Goal: Task Accomplishment & Management: Complete application form

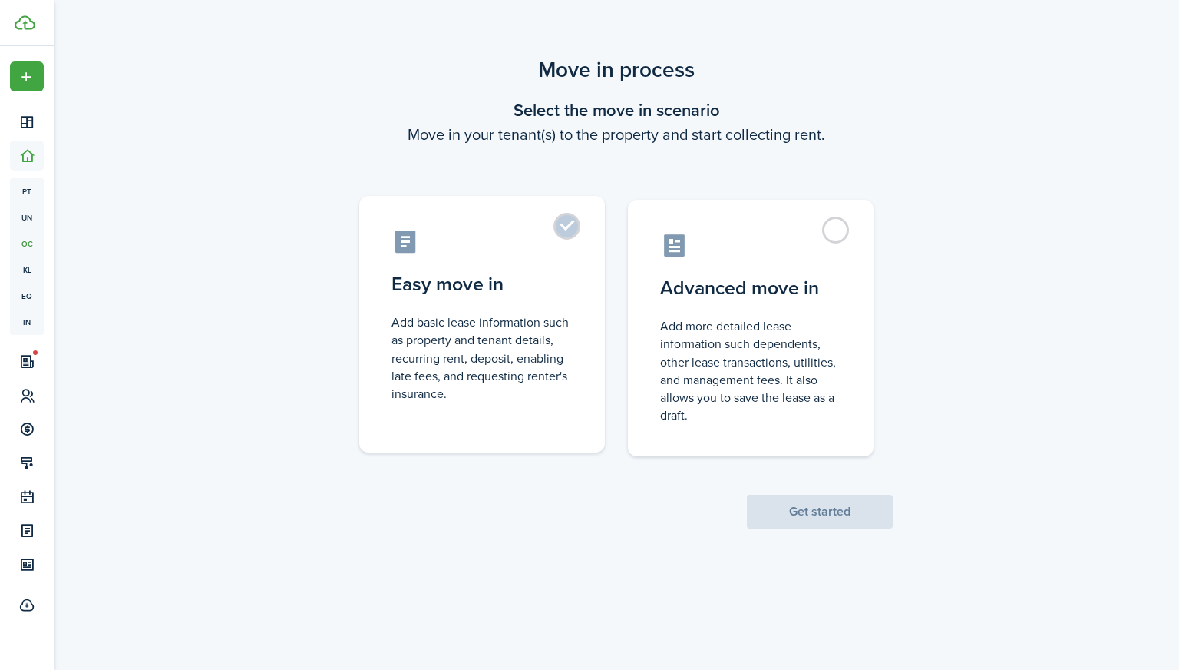
click at [577, 290] on label "Easy move in Add basic lease information such as property and tenant details, r…" at bounding box center [482, 324] width 246 height 256
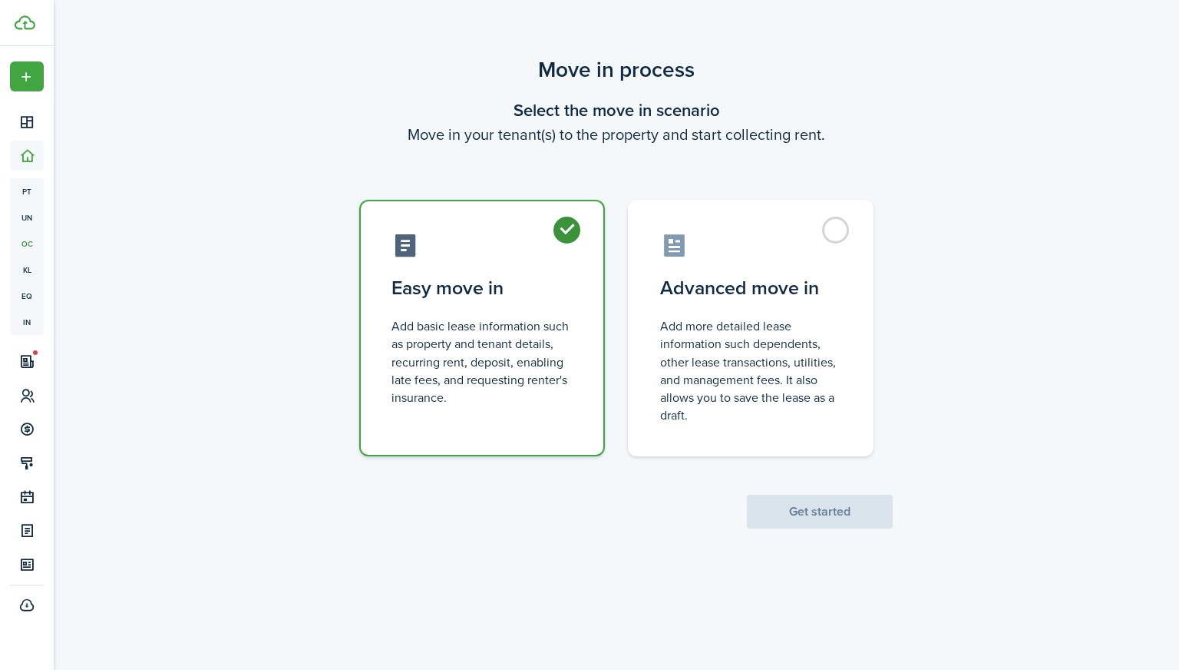
radio input "true"
click at [776, 496] on button "Get started" at bounding box center [820, 511] width 146 height 34
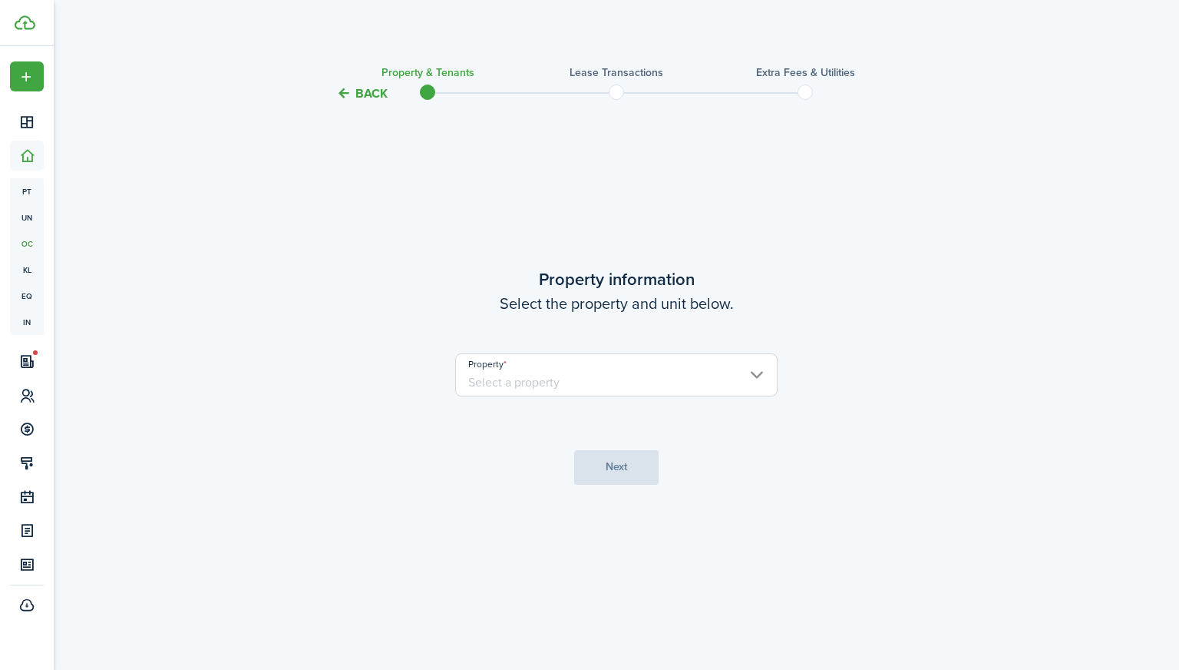
click at [663, 366] on input "Property" at bounding box center [616, 374] width 322 height 43
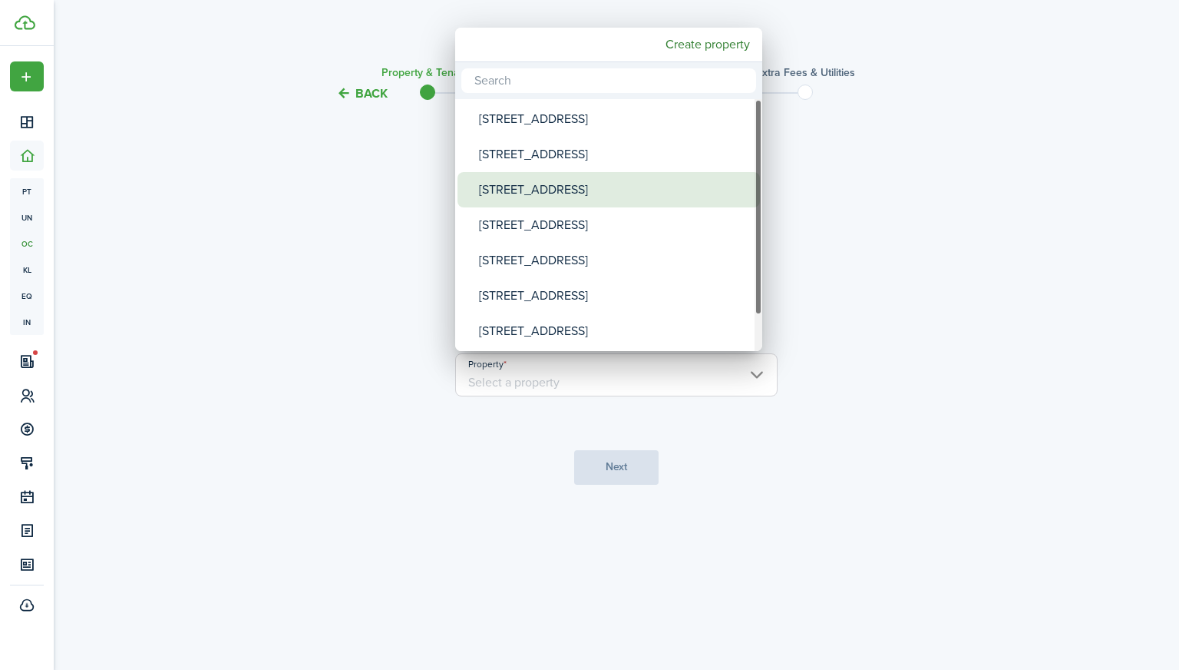
click at [567, 188] on div "[STREET_ADDRESS]" at bounding box center [615, 189] width 272 height 35
type input "[STREET_ADDRESS]"
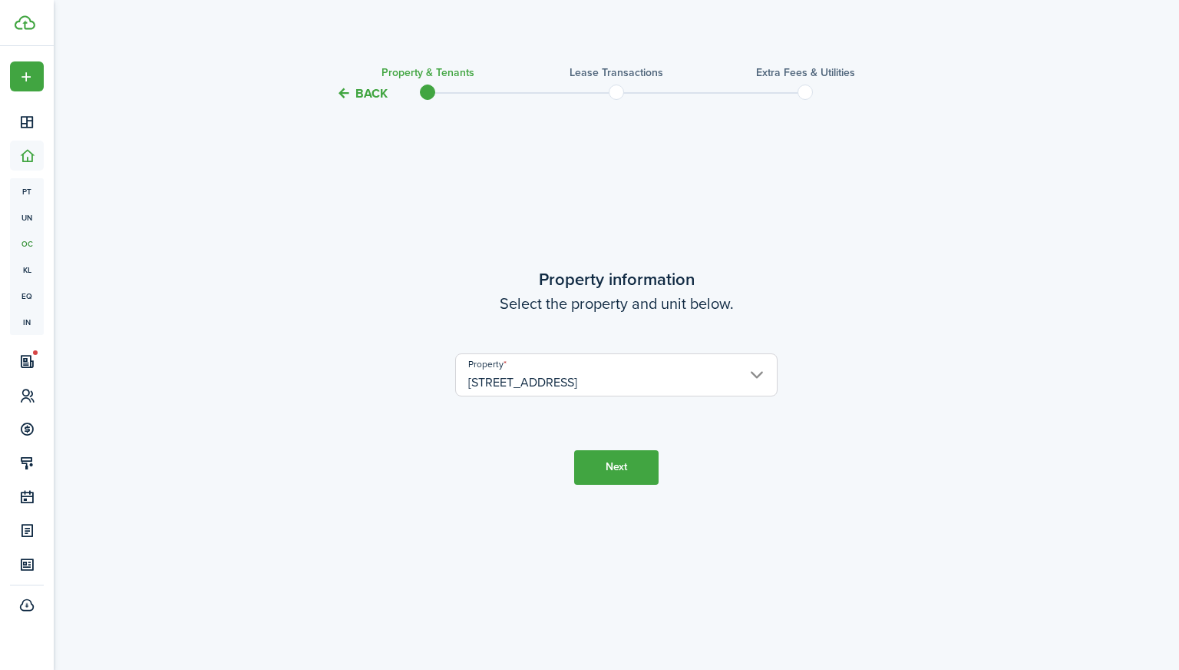
click at [610, 478] on button "Next" at bounding box center [616, 467] width 84 height 35
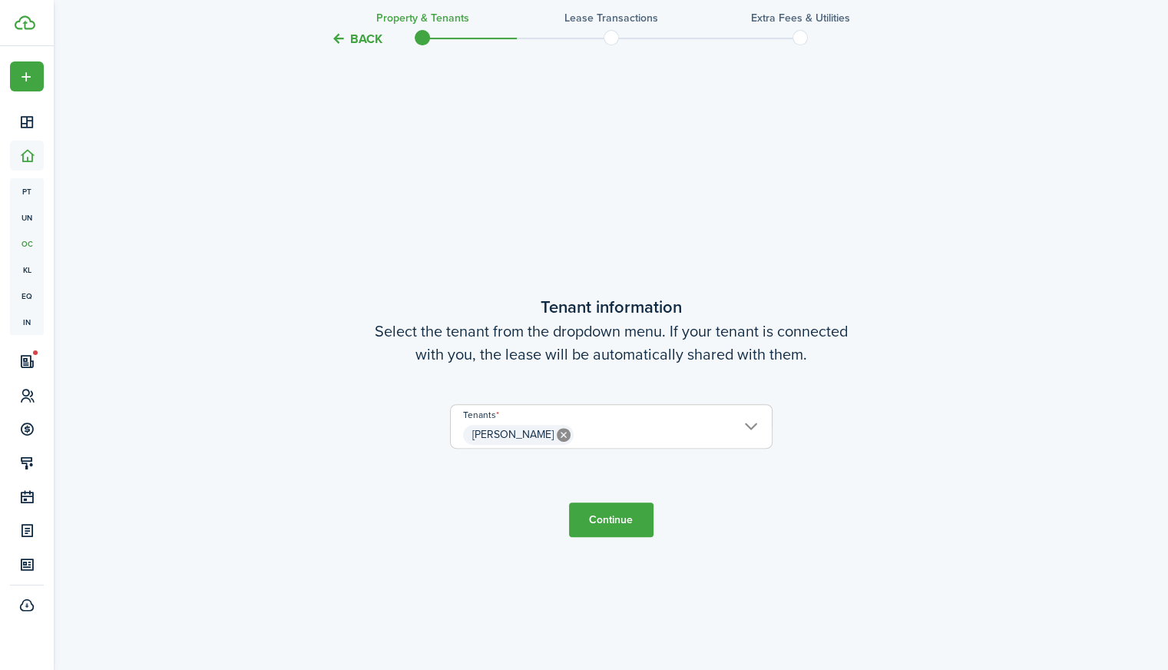
scroll to position [567, 0]
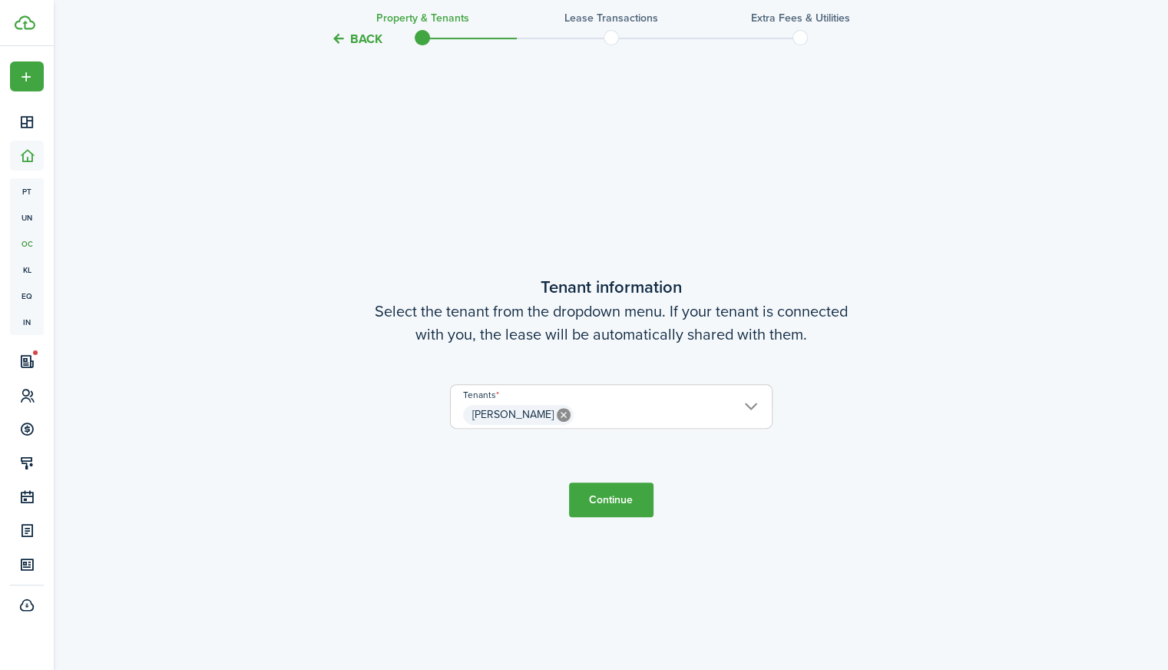
click at [604, 508] on button "Continue" at bounding box center [611, 499] width 84 height 35
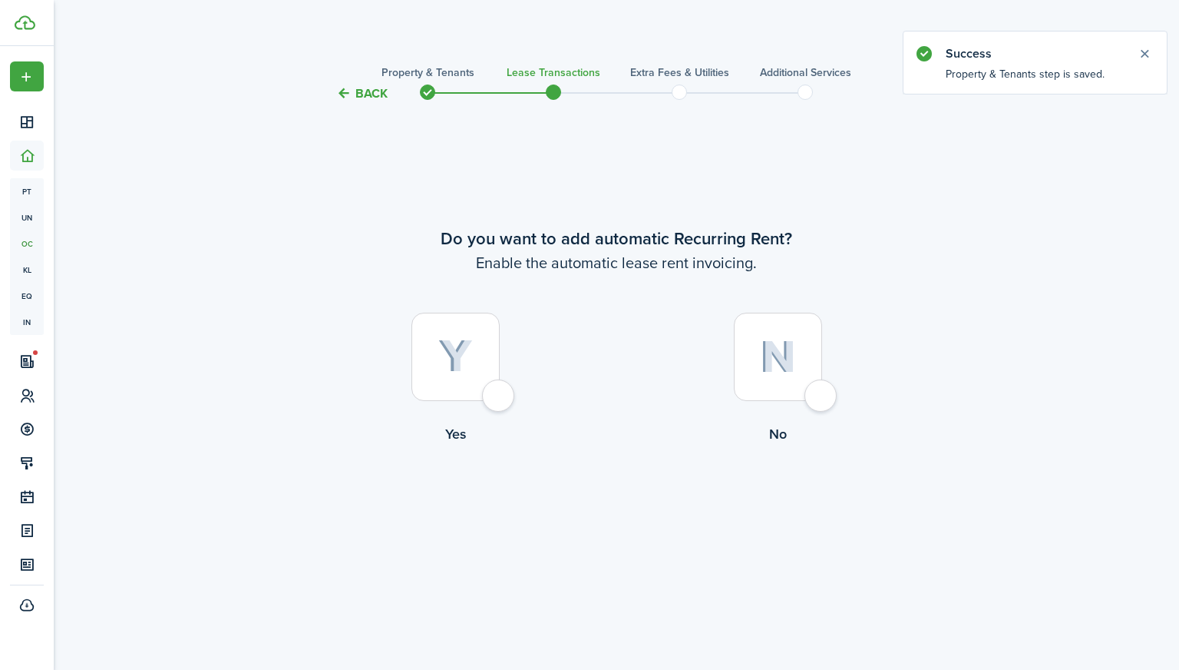
click at [482, 398] on div at bounding box center [456, 357] width 88 height 88
radio input "true"
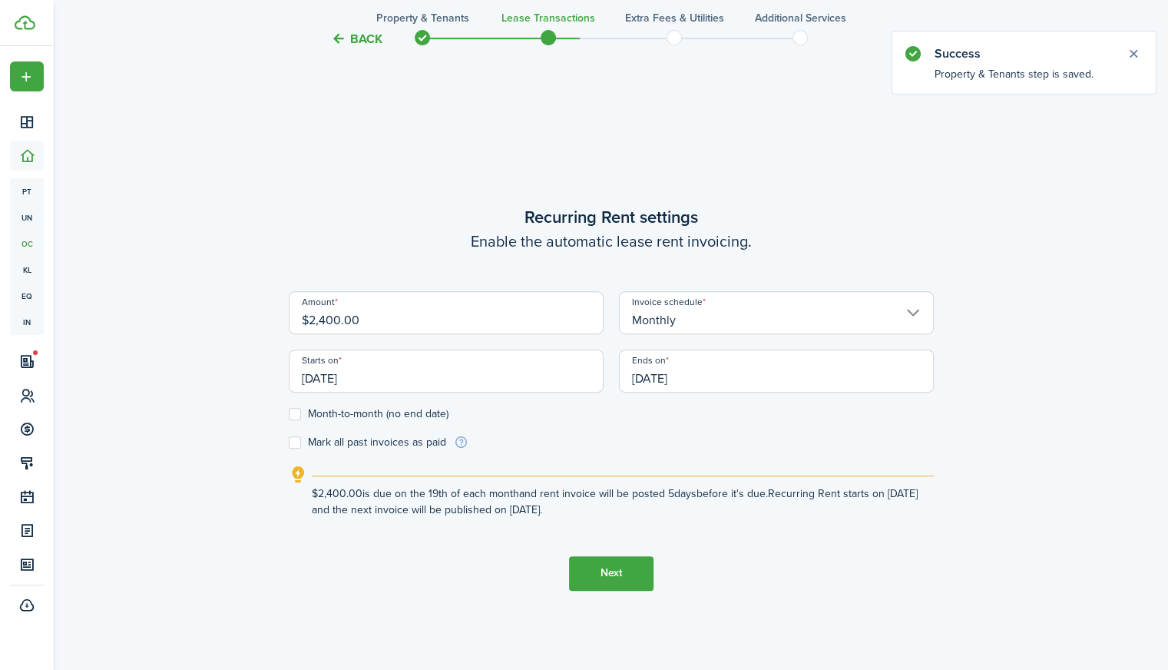
scroll to position [567, 0]
click at [328, 317] on input "$2,400.00" at bounding box center [446, 310] width 315 height 43
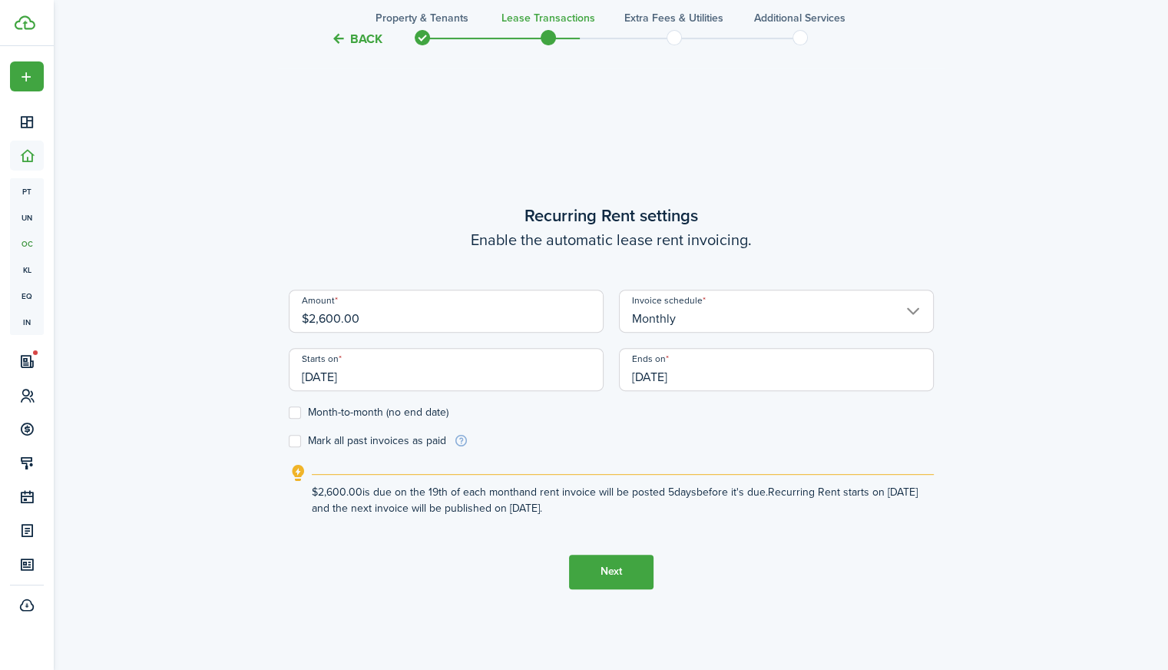
click at [334, 374] on input "[DATE]" at bounding box center [446, 369] width 315 height 43
type input "$2,600.00"
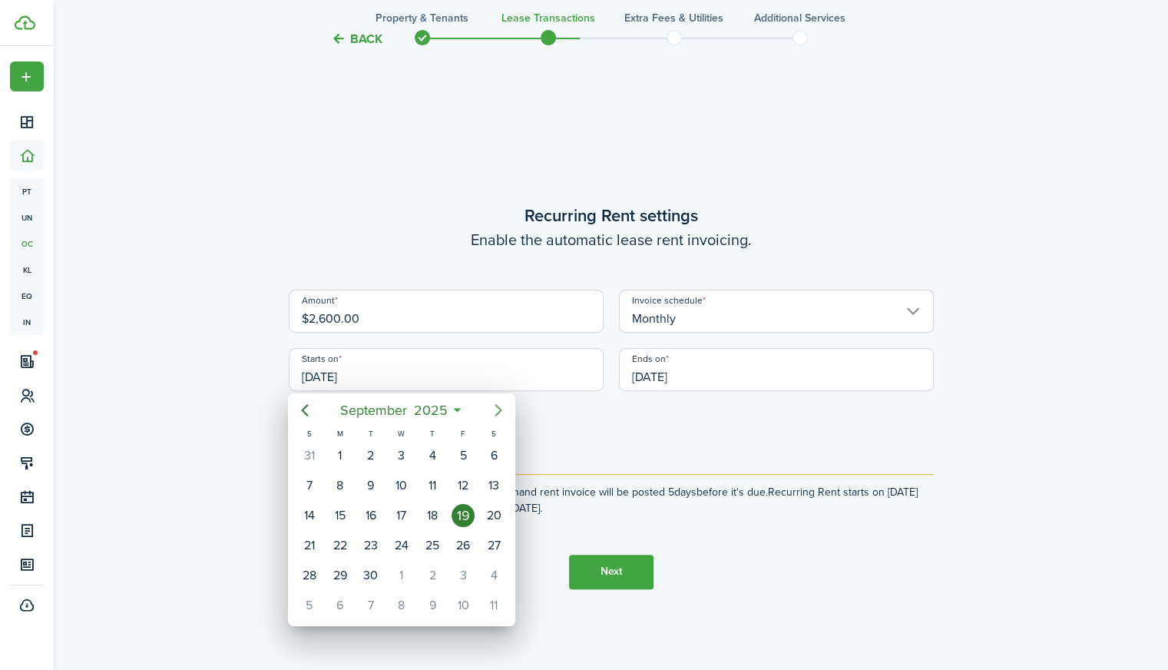
click at [498, 416] on icon "Next page" at bounding box center [498, 410] width 18 height 18
click at [399, 448] on div "1" at bounding box center [401, 455] width 23 height 23
type input "[DATE]"
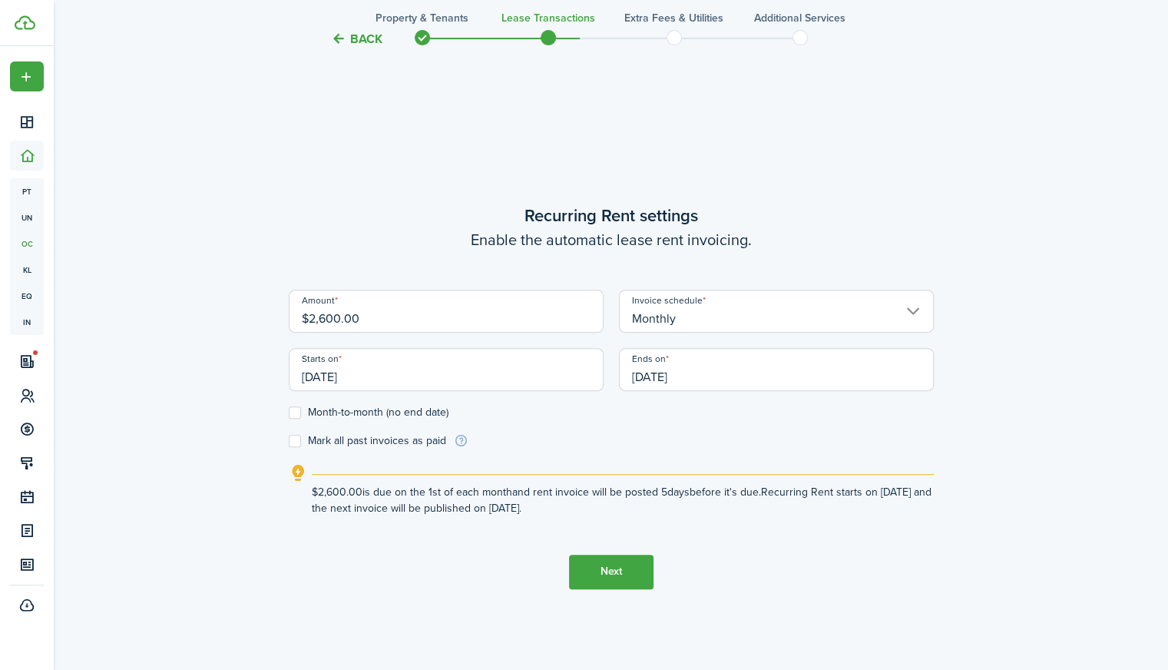
click at [655, 372] on input "[DATE]" at bounding box center [776, 369] width 315 height 43
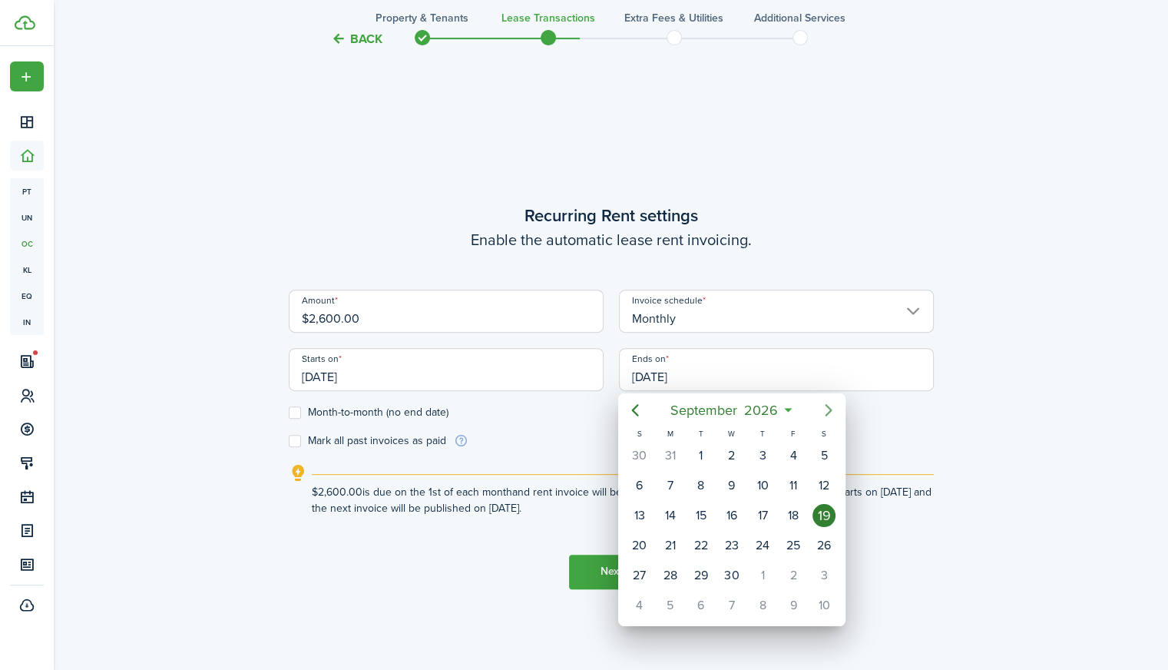
click at [830, 412] on icon "Next page" at bounding box center [828, 410] width 7 height 12
click at [670, 508] on div "16" at bounding box center [670, 515] width 23 height 23
type input "[DATE]"
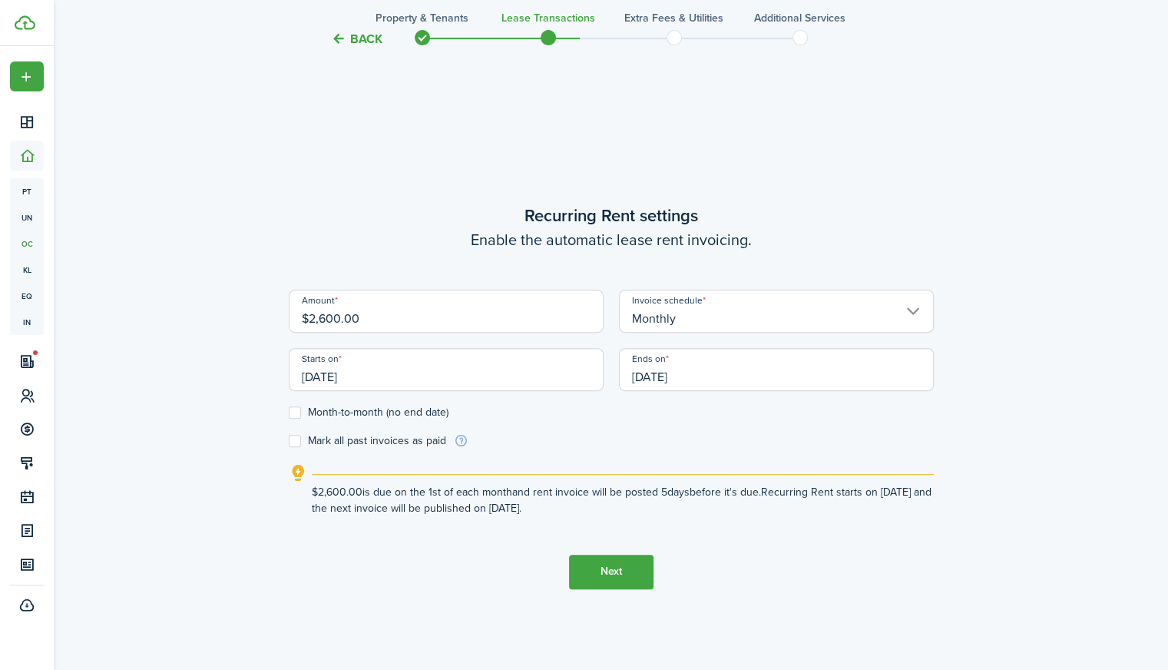
click at [627, 578] on button "Next" at bounding box center [611, 571] width 84 height 35
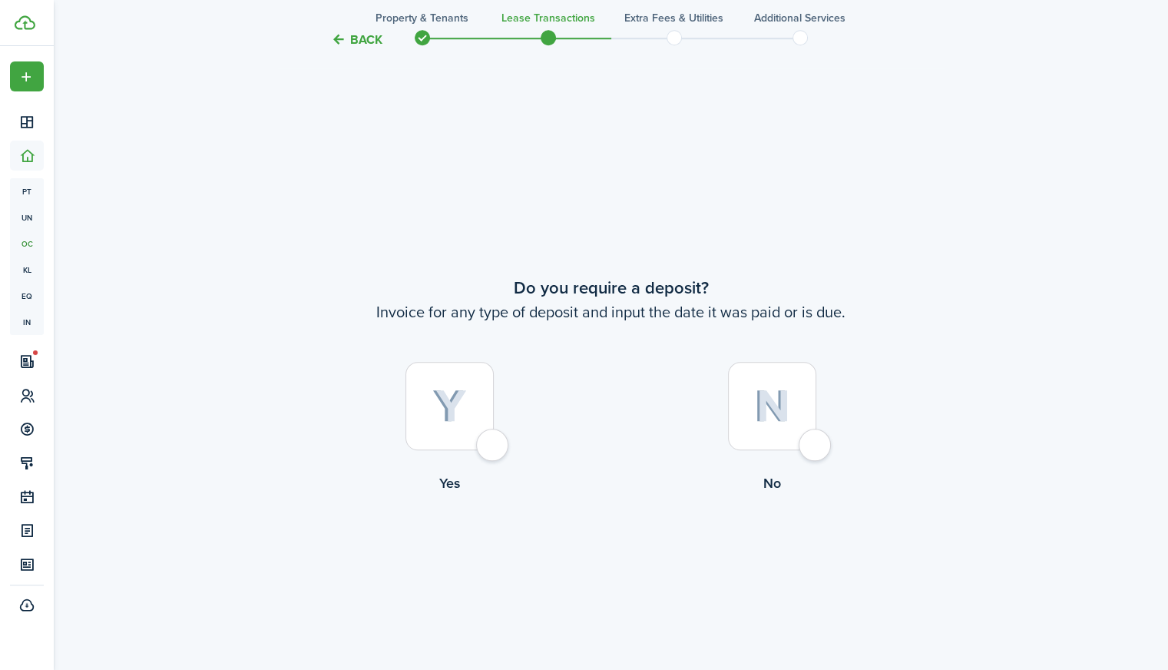
scroll to position [1236, 0]
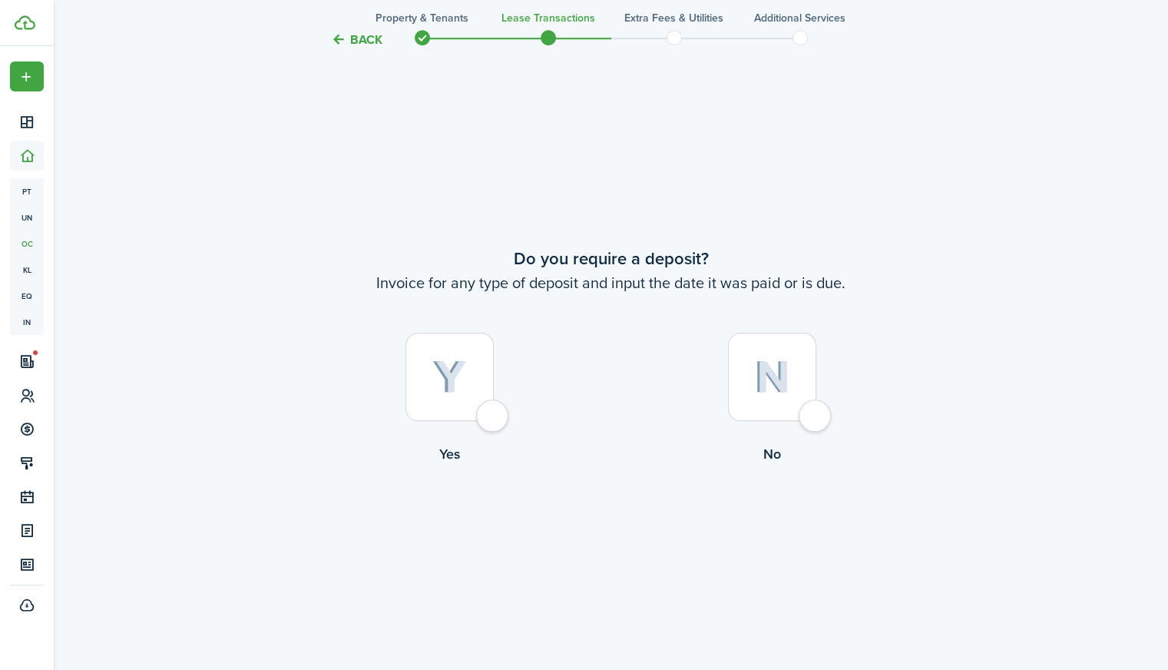
click at [801, 372] on div at bounding box center [772, 376] width 88 height 88
radio input "true"
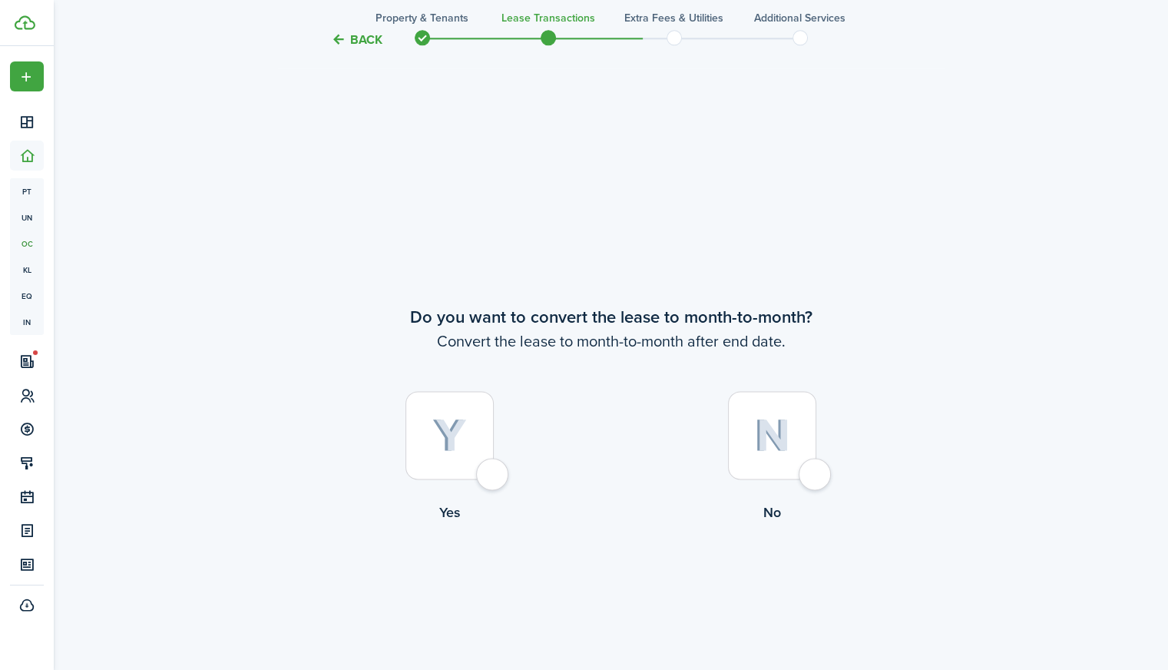
scroll to position [1906, 0]
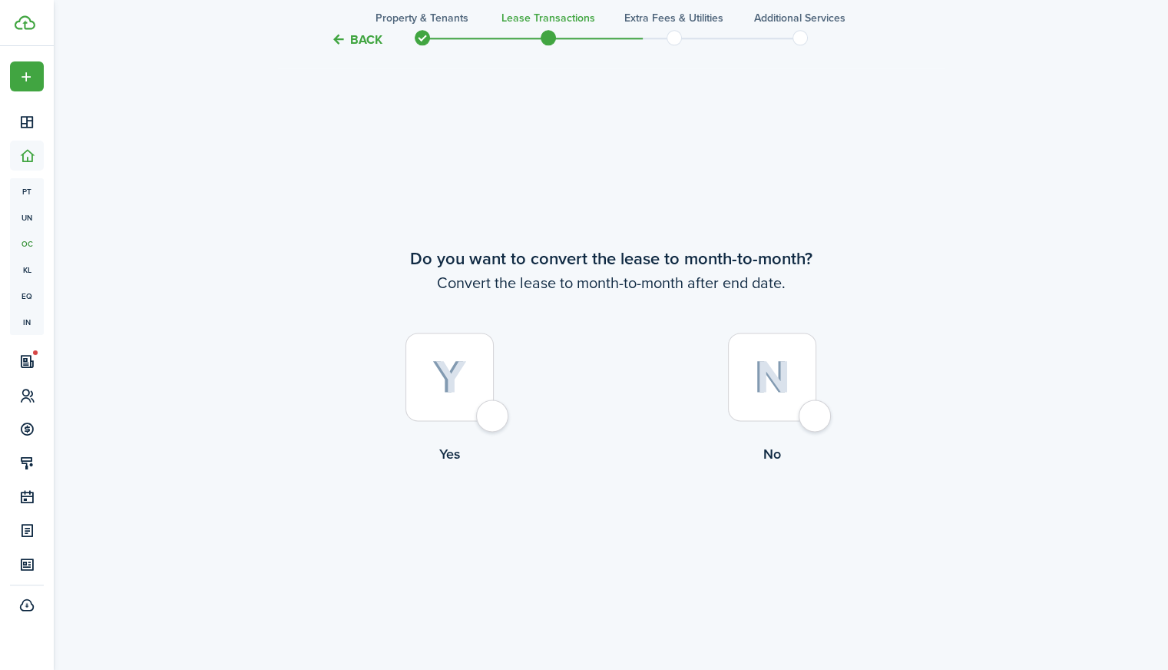
click at [774, 382] on img at bounding box center [772, 376] width 36 height 33
radio input "true"
click at [614, 531] on button "Continue" at bounding box center [611, 528] width 84 height 35
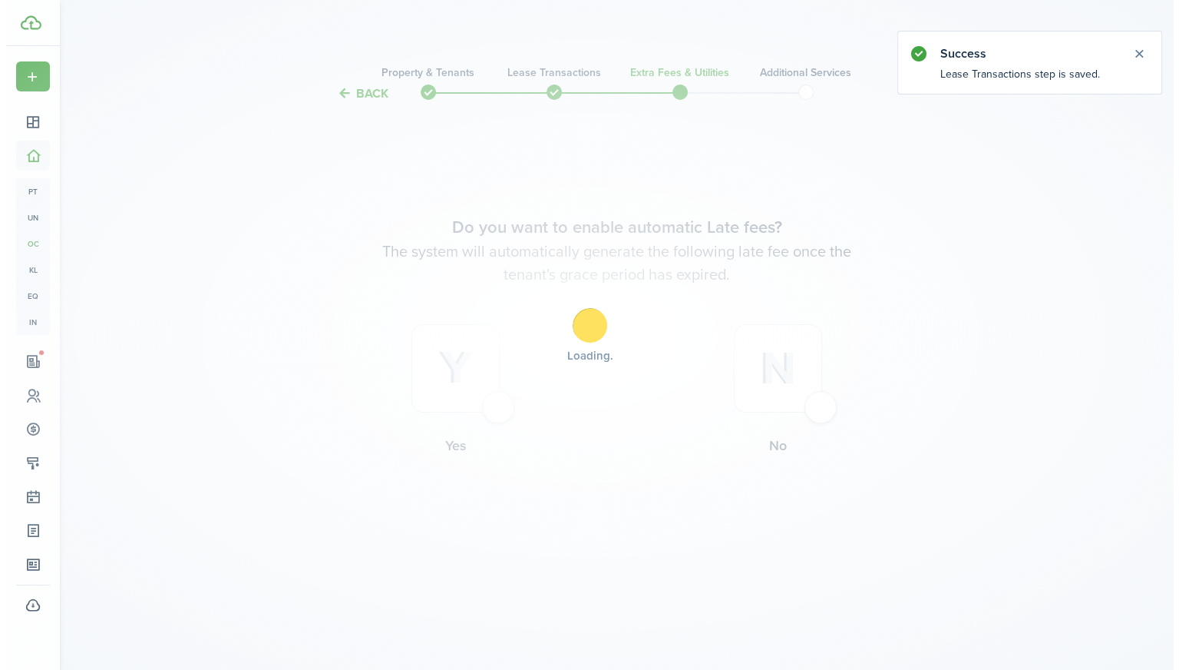
scroll to position [0, 0]
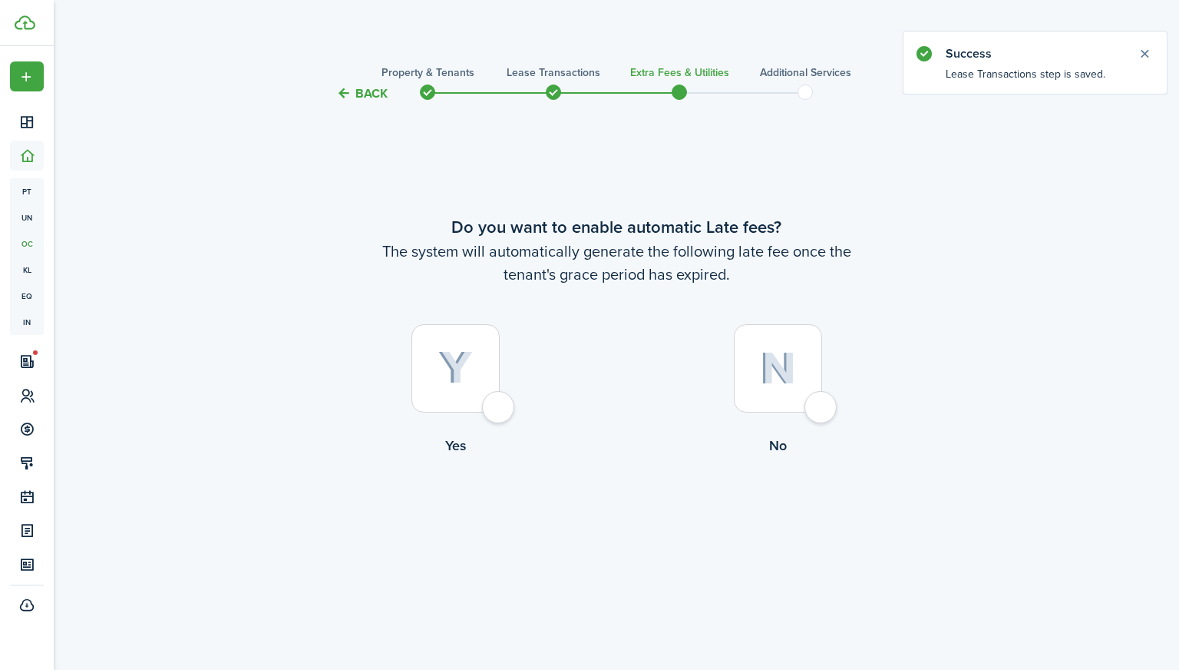
click at [498, 394] on div at bounding box center [456, 368] width 88 height 88
radio input "true"
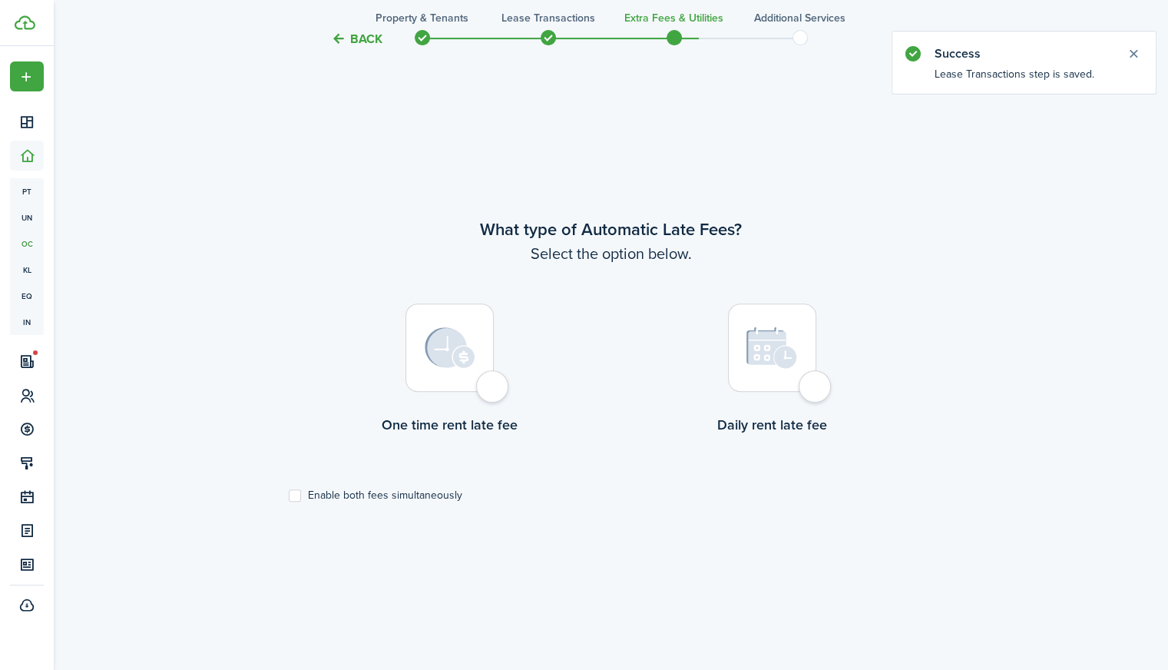
click at [494, 392] on div at bounding box center [449, 347] width 88 height 88
radio input "true"
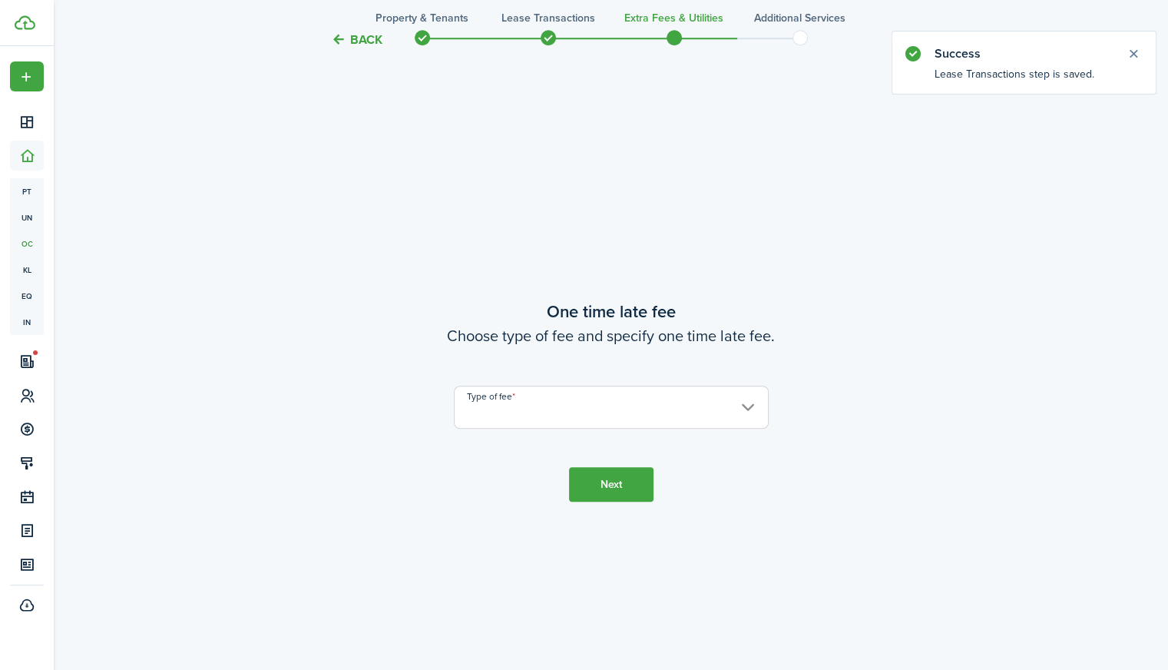
scroll to position [1236, 0]
click at [498, 394] on input "Type of fee" at bounding box center [611, 402] width 315 height 43
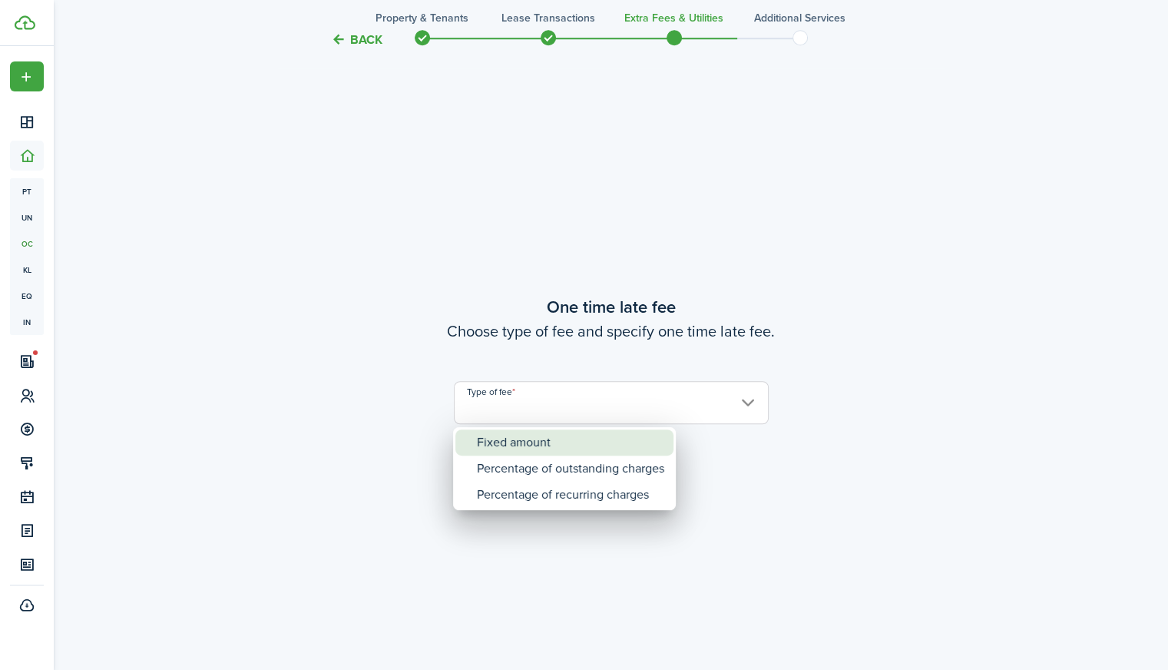
click at [504, 433] on div "Fixed amount" at bounding box center [570, 442] width 187 height 26
type input "Fixed amount"
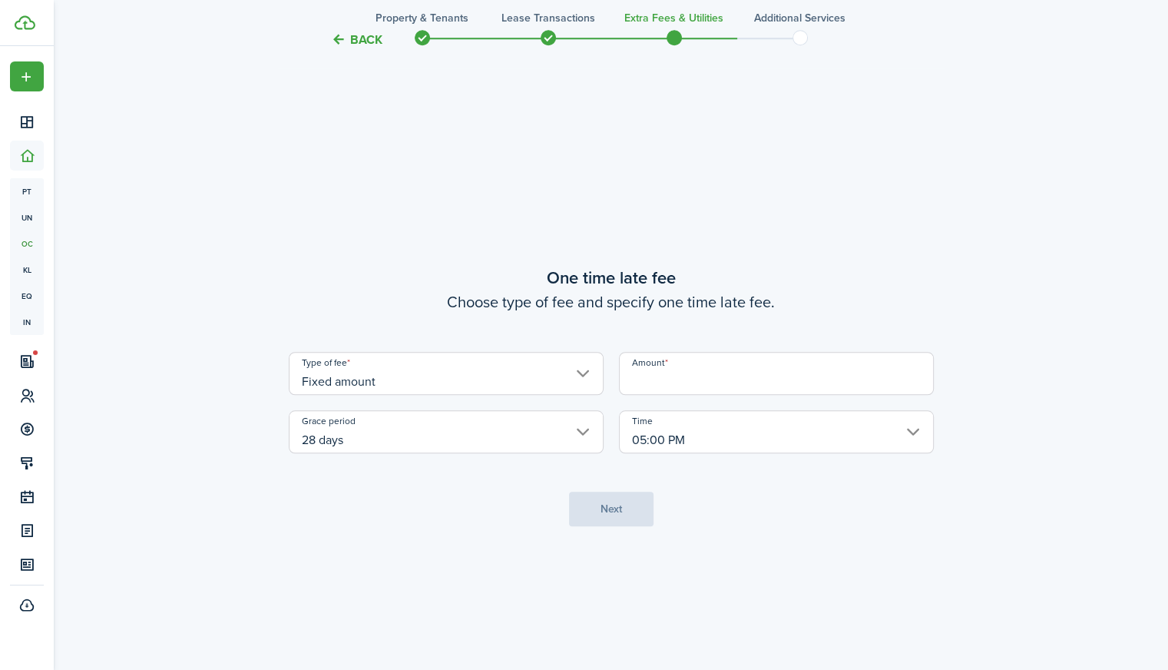
click at [664, 379] on input "Amount" at bounding box center [776, 373] width 315 height 43
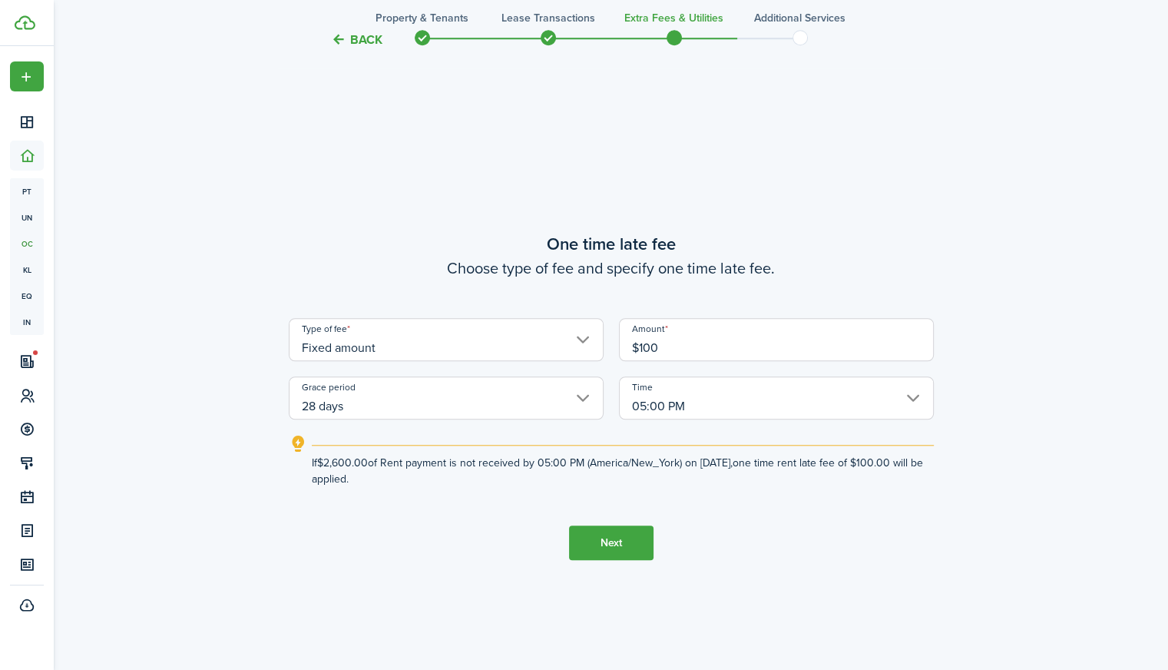
type input "$100.00"
click at [627, 541] on button "Next" at bounding box center [611, 542] width 84 height 35
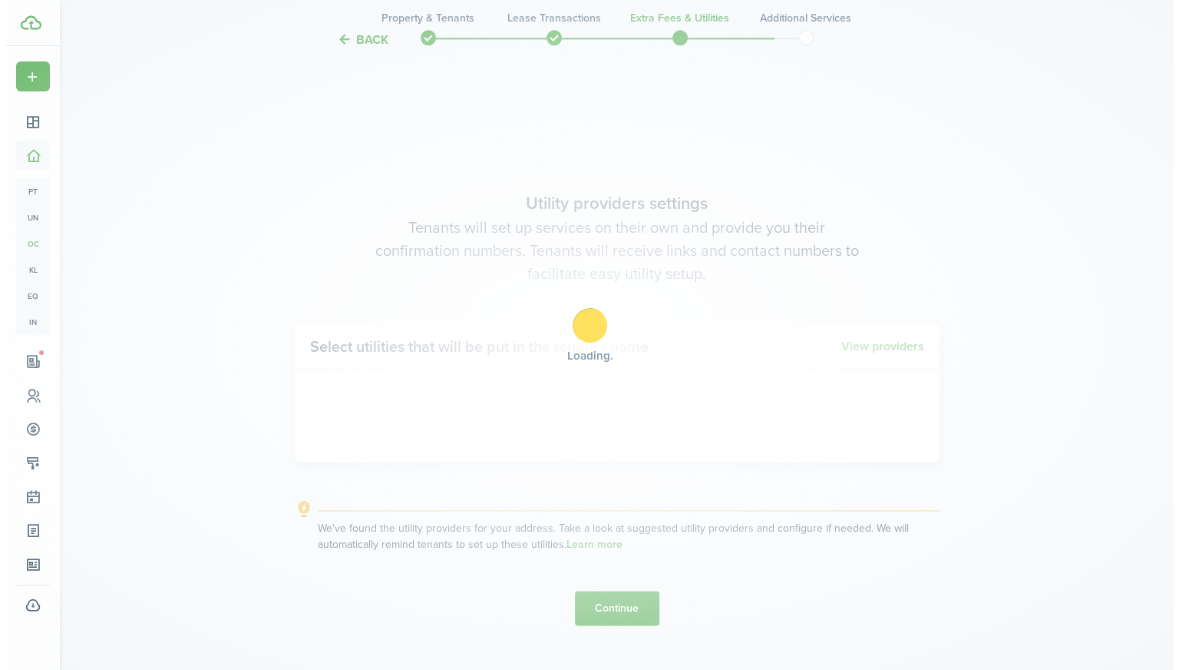
scroll to position [1906, 0]
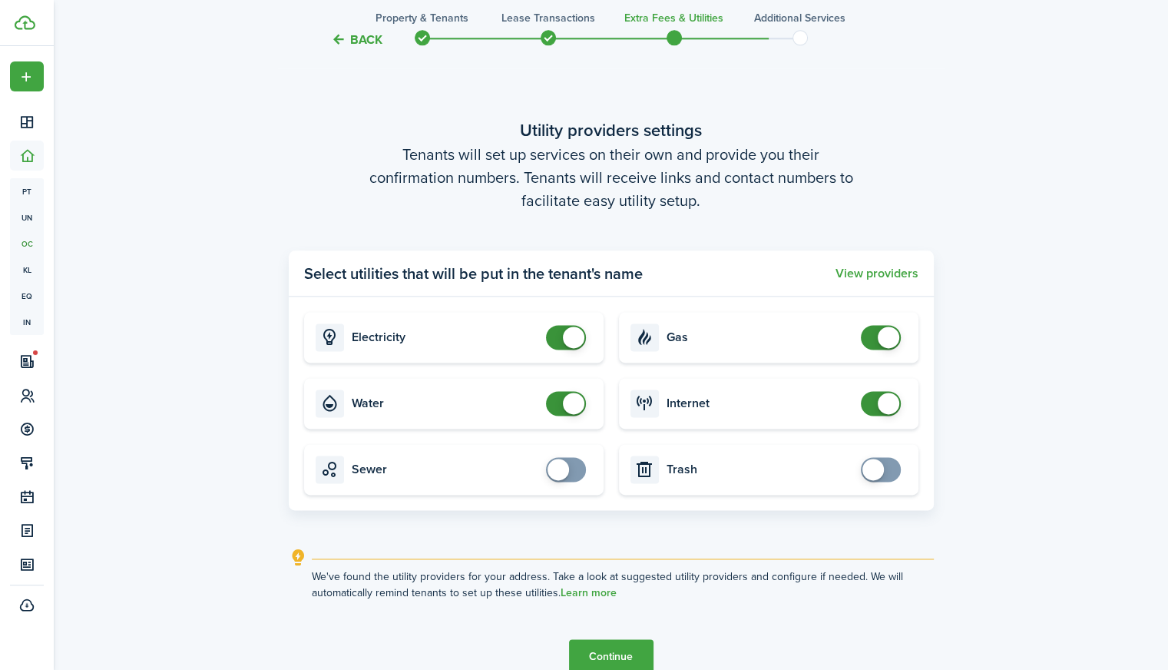
checkbox input "false"
click at [568, 339] on span at bounding box center [573, 336] width 21 height 21
checkbox input "false"
click at [576, 399] on span at bounding box center [573, 402] width 21 height 21
checkbox input "false"
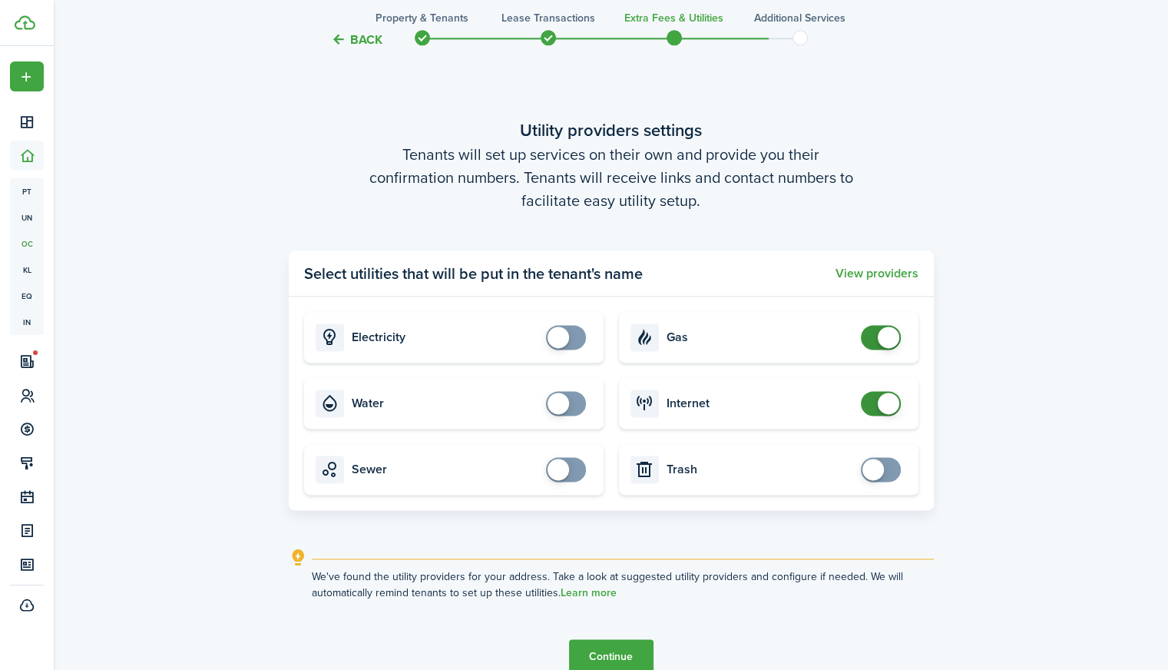
click at [892, 336] on span at bounding box center [888, 336] width 21 height 21
checkbox input "false"
click at [887, 403] on span at bounding box center [888, 402] width 21 height 21
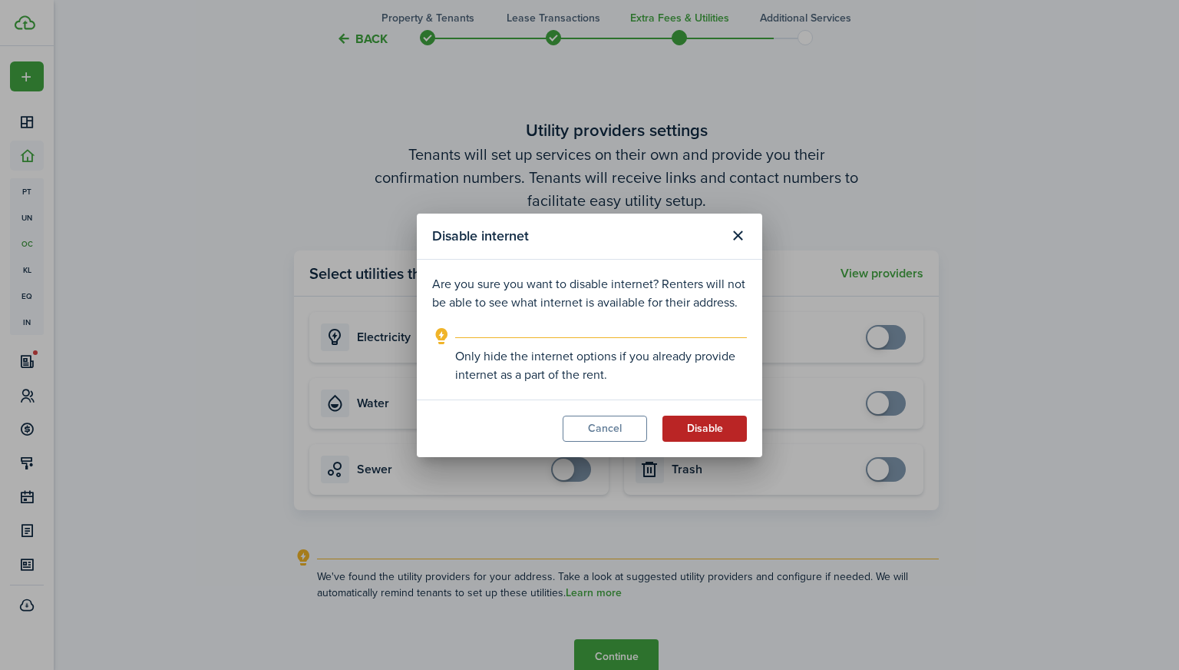
click at [736, 431] on button "Disable" at bounding box center [705, 428] width 84 height 26
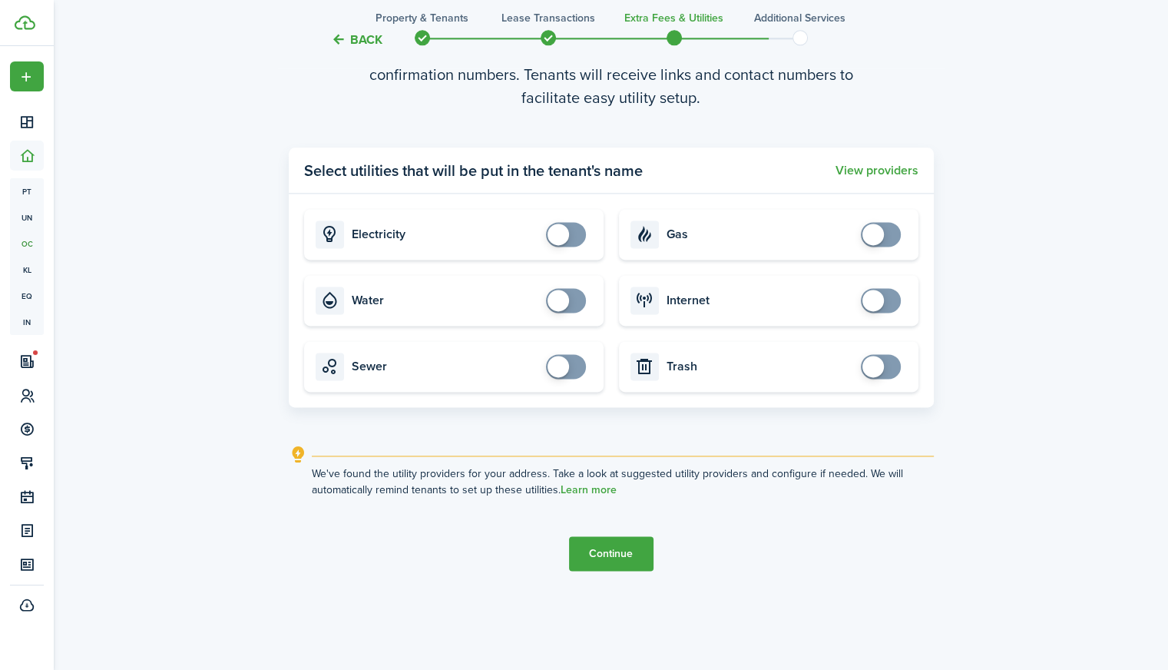
scroll to position [2008, 0]
click at [626, 547] on button "Continue" at bounding box center [611, 554] width 84 height 35
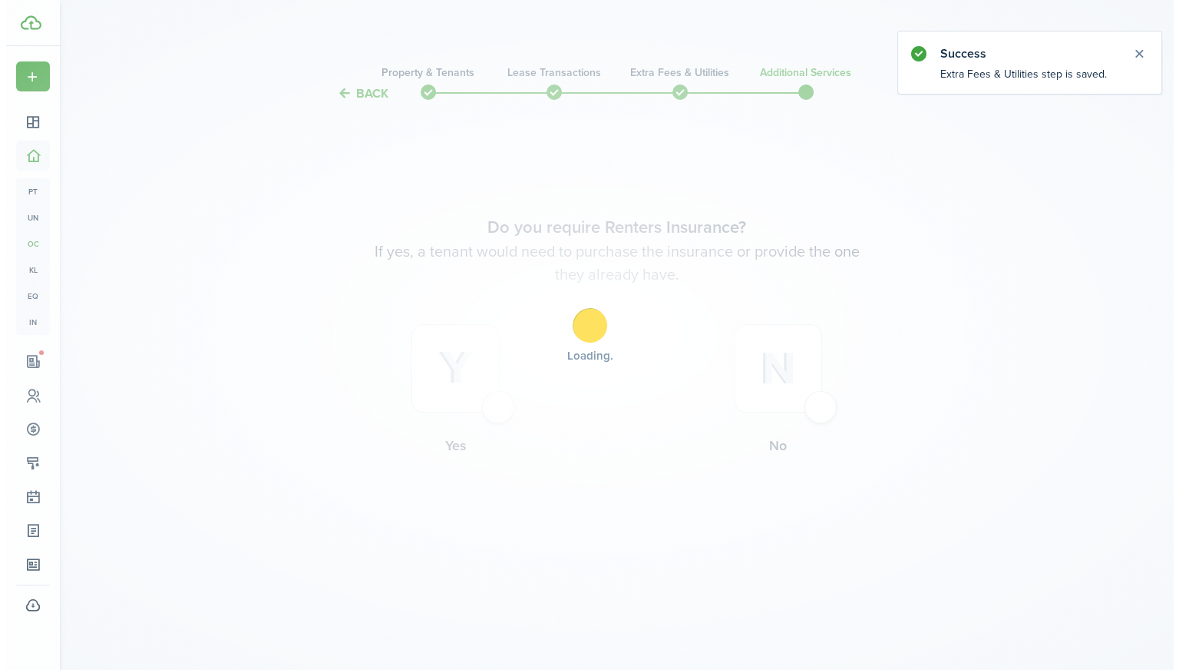
scroll to position [0, 0]
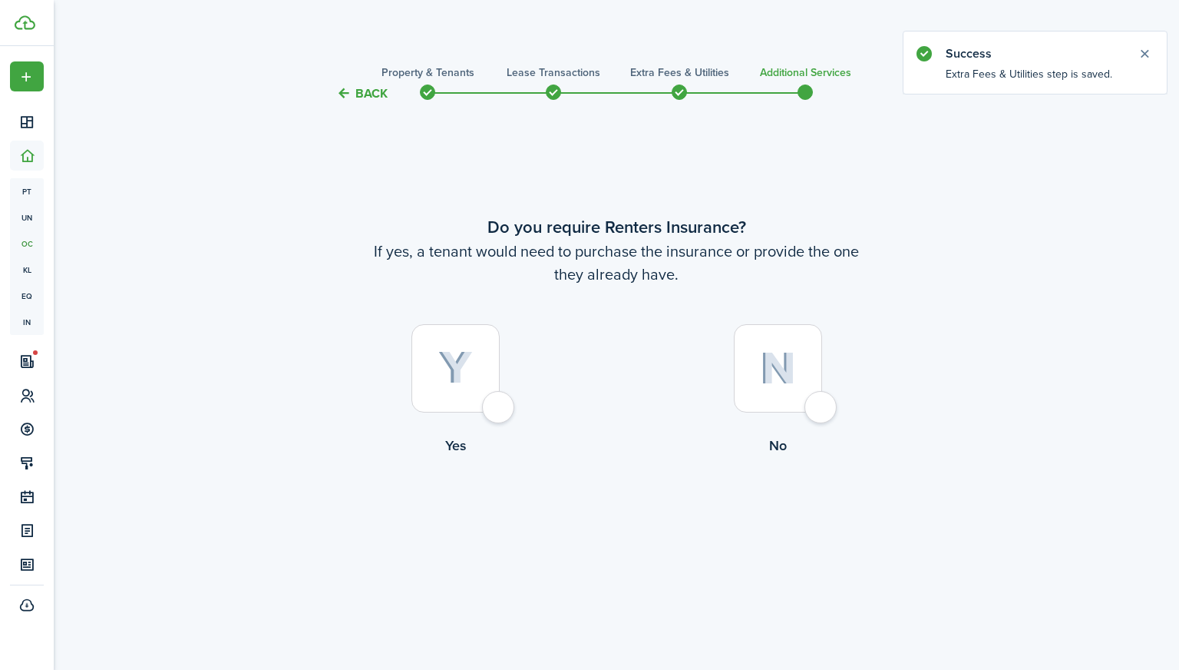
click at [461, 375] on img at bounding box center [455, 368] width 35 height 34
radio input "true"
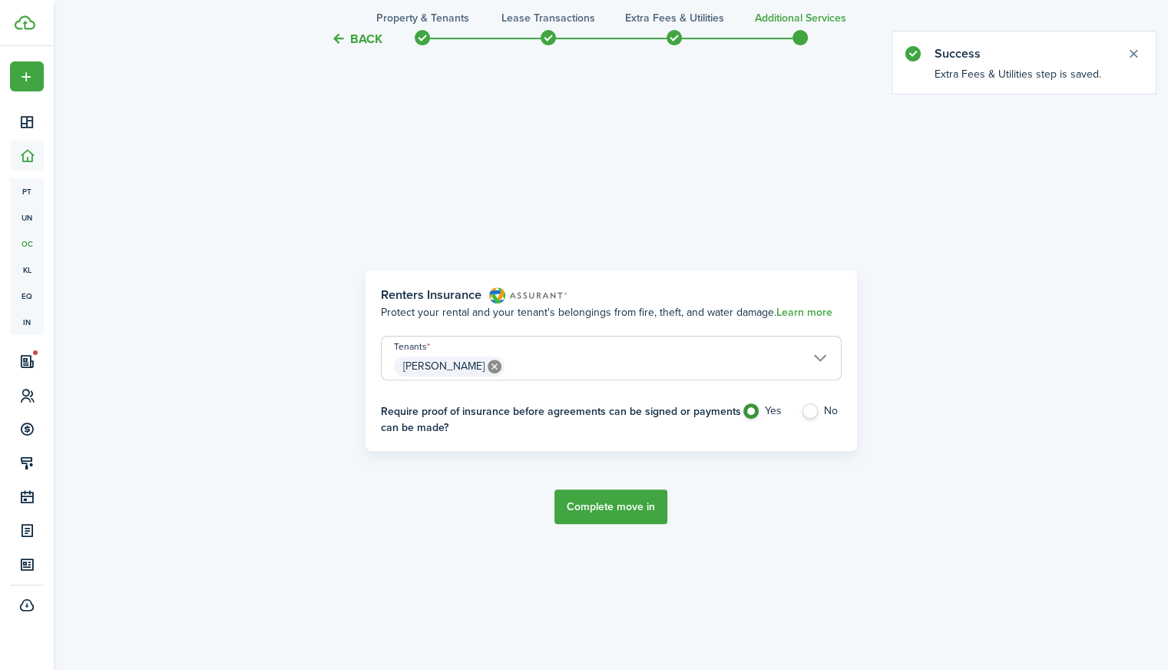
scroll to position [567, 0]
click at [587, 508] on button "Complete move in" at bounding box center [610, 505] width 113 height 35
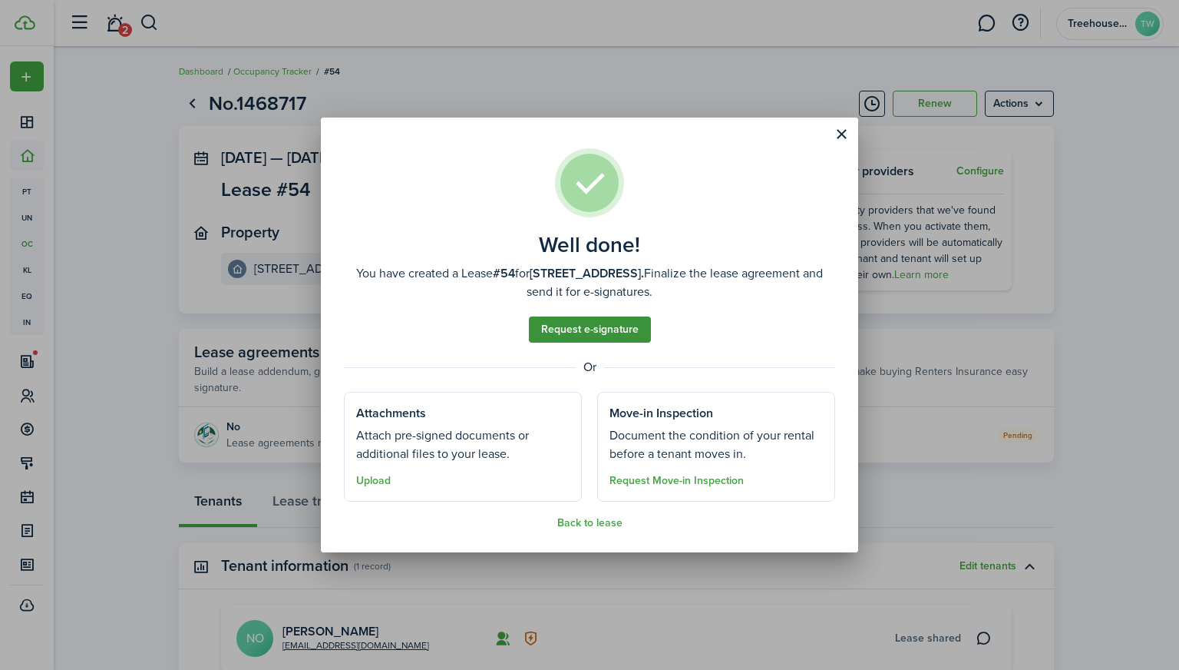
click at [619, 334] on link "Request e-signature" at bounding box center [590, 329] width 122 height 26
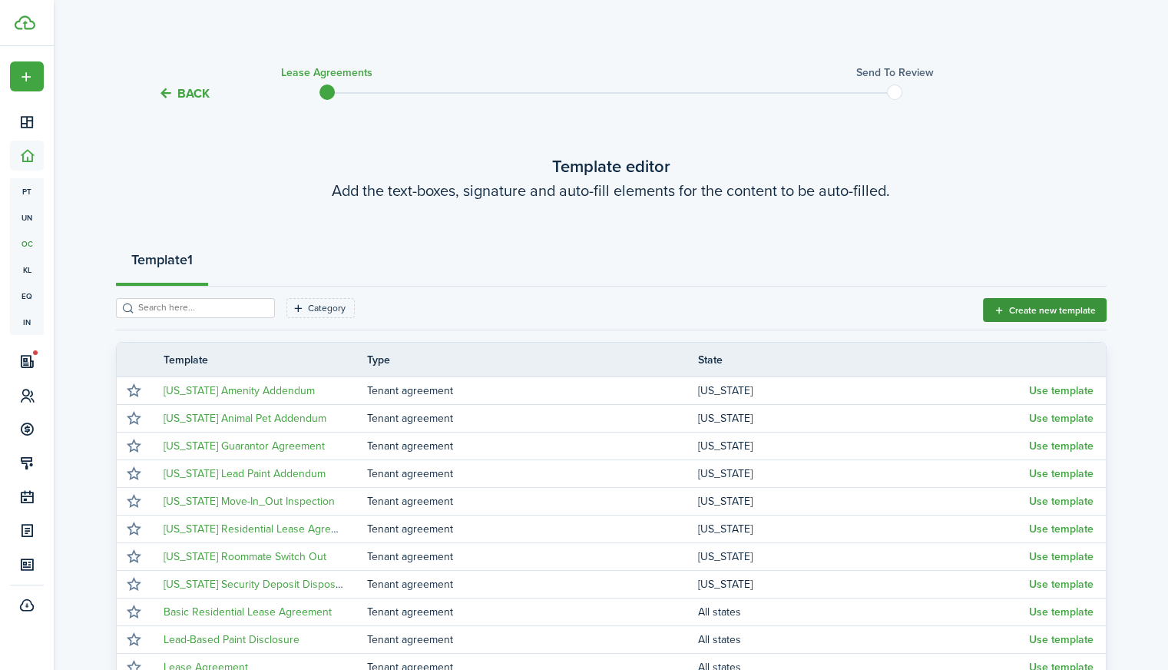
click at [1049, 321] on button "Create new template" at bounding box center [1045, 310] width 124 height 24
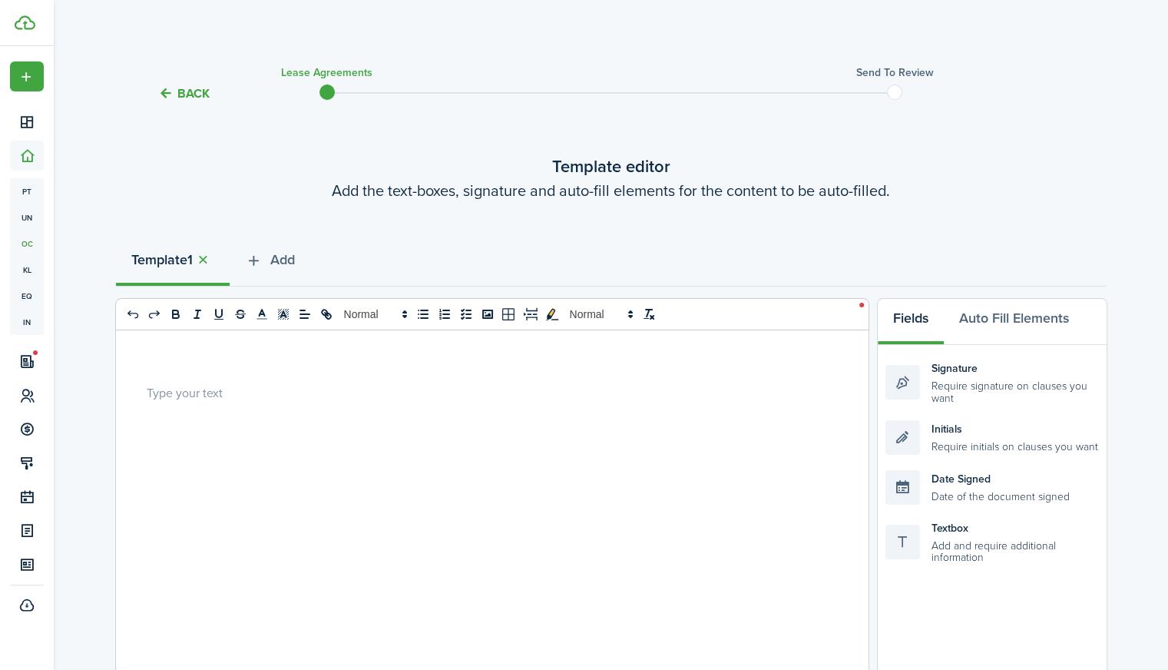
click at [387, 447] on div at bounding box center [486, 631] width 741 height 603
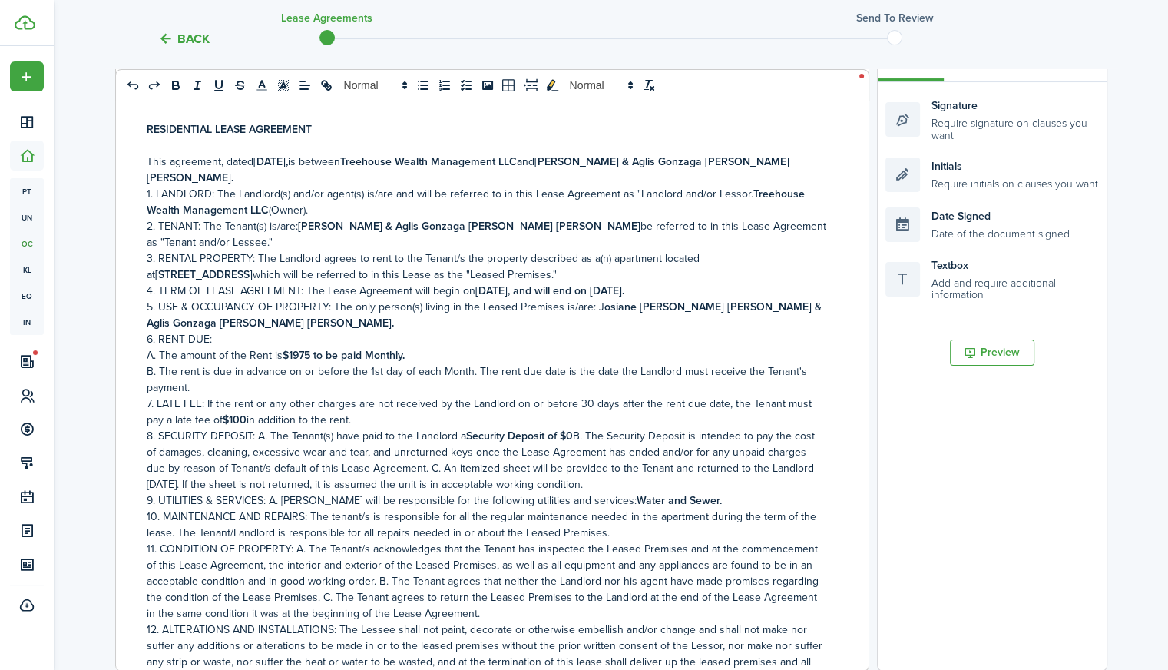
click at [288, 159] on strong "[DATE]," at bounding box center [270, 162] width 35 height 16
drag, startPoint x: 326, startPoint y: 160, endPoint x: 256, endPoint y: 157, distance: 69.9
click at [256, 157] on p "This agreement, dated [DATE], is between Treehouse Wealth Management LLC and [P…" at bounding box center [487, 170] width 680 height 32
click at [415, 263] on p "3. RENTAL PROPERTY: The Landlord agrees to rent to the Tenant/s the property de…" at bounding box center [487, 266] width 680 height 32
drag, startPoint x: 617, startPoint y: 161, endPoint x: 616, endPoint y: 170, distance: 8.6
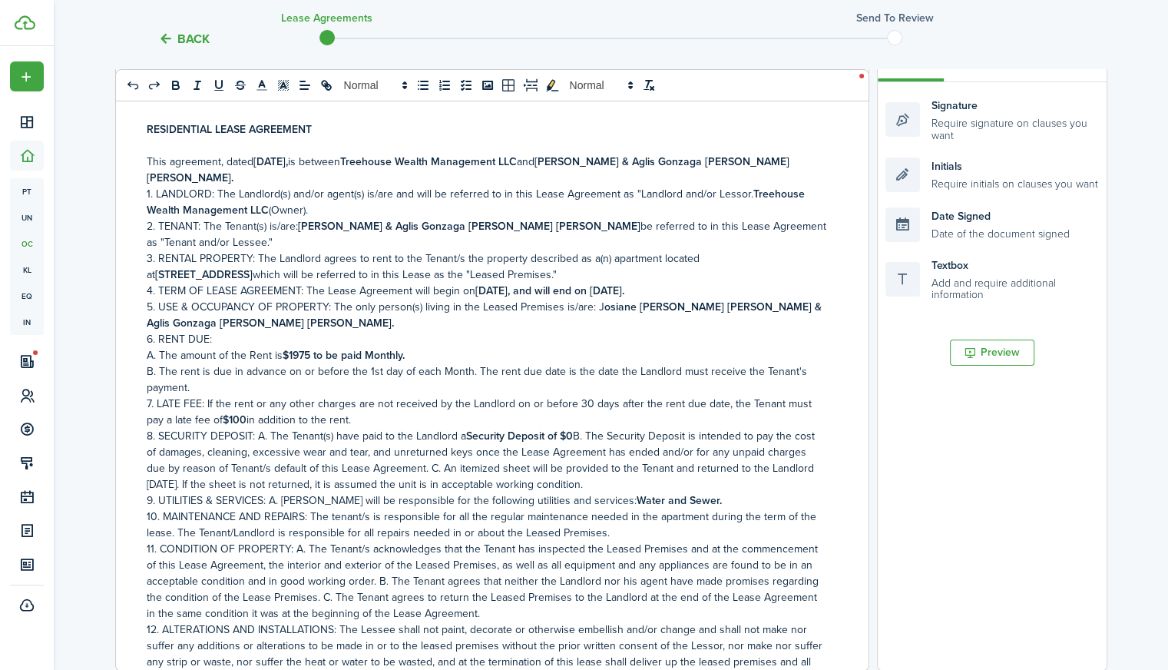
click at [616, 170] on p "This agreement, dated [DATE], is between Treehouse Wealth Management LLC and [P…" at bounding box center [487, 170] width 680 height 32
drag, startPoint x: 657, startPoint y: 162, endPoint x: 610, endPoint y: 160, distance: 47.6
click at [610, 160] on p "This agreement, dated [DATE], is between Treehouse Wealth Management LLC and [P…" at bounding box center [487, 162] width 680 height 16
drag, startPoint x: 594, startPoint y: 225, endPoint x: 302, endPoint y: 224, distance: 291.8
click at [302, 224] on p "2. TENANT: The Tenant(s) is/are: [PERSON_NAME] & Aglis Gonzaga [PERSON_NAME] [P…" at bounding box center [487, 234] width 680 height 32
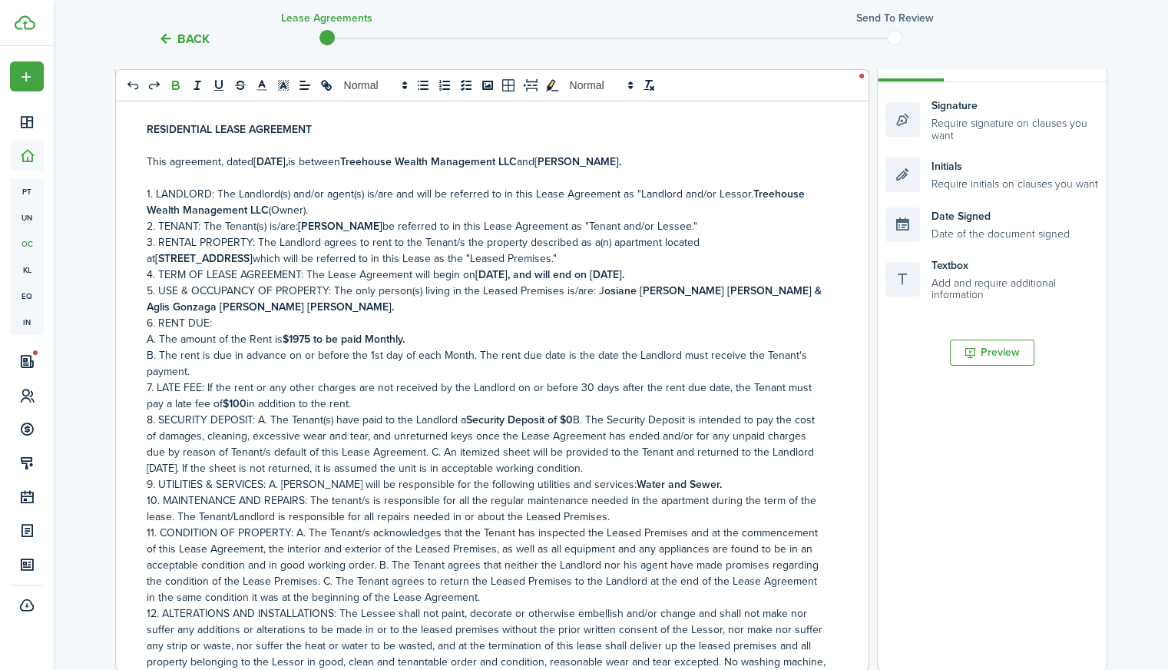
click at [807, 241] on p "3. RENTAL PROPERTY: The Landlord agrees to rent to the Tenant/s the property de…" at bounding box center [487, 250] width 680 height 32
click at [253, 253] on strong "[STREET_ADDRESS]" at bounding box center [204, 258] width 98 height 16
drag, startPoint x: 231, startPoint y: 257, endPoint x: 705, endPoint y: 237, distance: 474.2
click at [705, 237] on p "3. RENTAL PROPERTY: The Landlord agrees to rent to the Tenant/s the property de…" at bounding box center [487, 250] width 680 height 32
click at [639, 326] on p "6. RENT DUE:" at bounding box center [487, 323] width 680 height 16
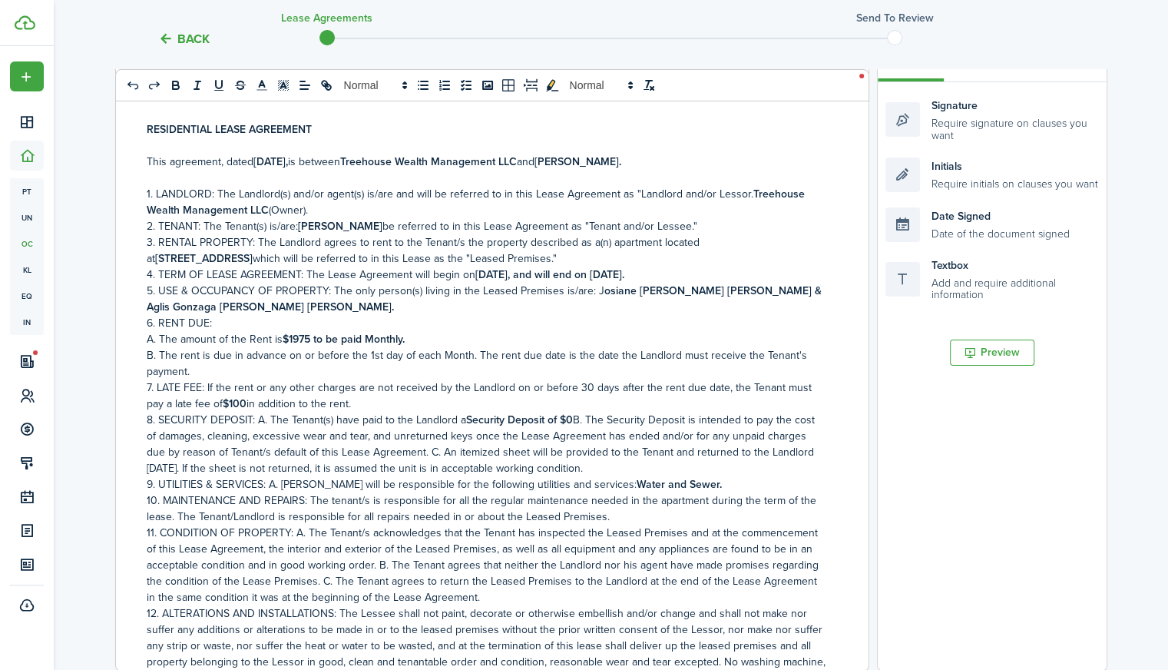
click at [528, 271] on strong "[DATE], and will end on [DATE]." at bounding box center [549, 274] width 149 height 16
drag, startPoint x: 517, startPoint y: 273, endPoint x: 475, endPoint y: 271, distance: 41.5
click at [475, 271] on p "4. TERM OF LEASE AGREEMENT: The Lease Agreement will begin on [DATE], and will …" at bounding box center [487, 274] width 680 height 16
click at [624, 273] on strong "[DATE], and will end on [DATE]." at bounding box center [549, 274] width 149 height 16
drag, startPoint x: 353, startPoint y: 224, endPoint x: 301, endPoint y: 222, distance: 52.3
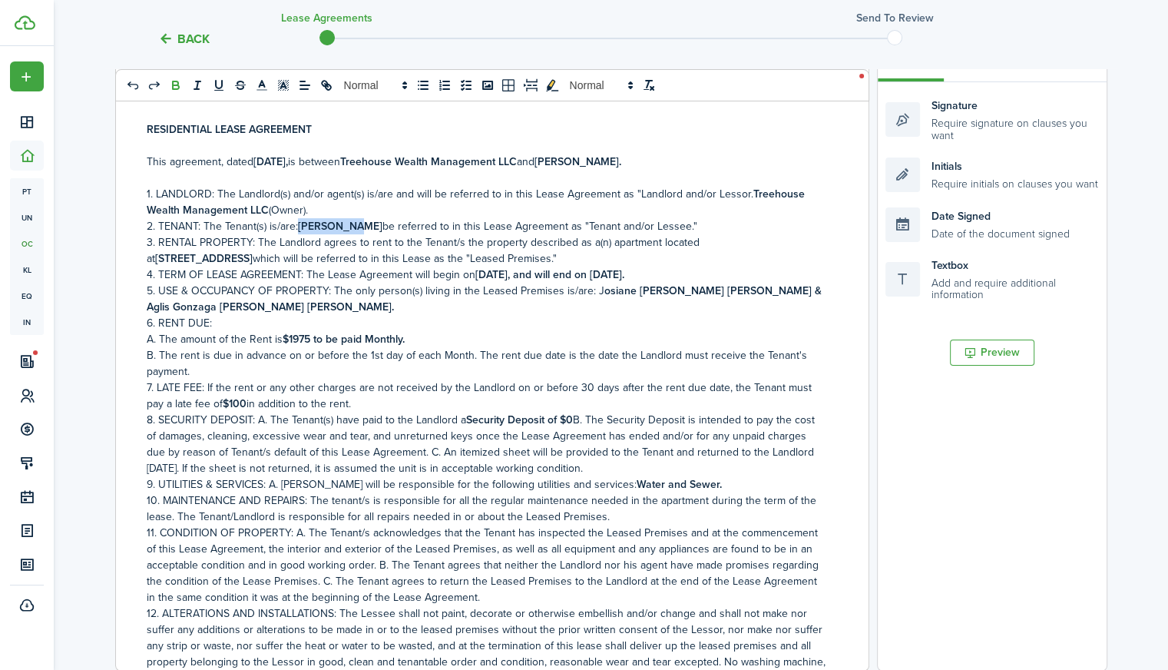
click at [301, 222] on p "2. TENANT: The Tenant(s) is/are: [PERSON_NAME] be referred to in this Lease Agr…" at bounding box center [487, 226] width 680 height 16
copy strong "[PERSON_NAME]"
drag, startPoint x: 590, startPoint y: 286, endPoint x: 243, endPoint y: 301, distance: 347.4
click at [243, 301] on p "5. USE & OCCUPANCY OF PROPERTY: The only person(s) living in the Leased Premise…" at bounding box center [487, 299] width 680 height 32
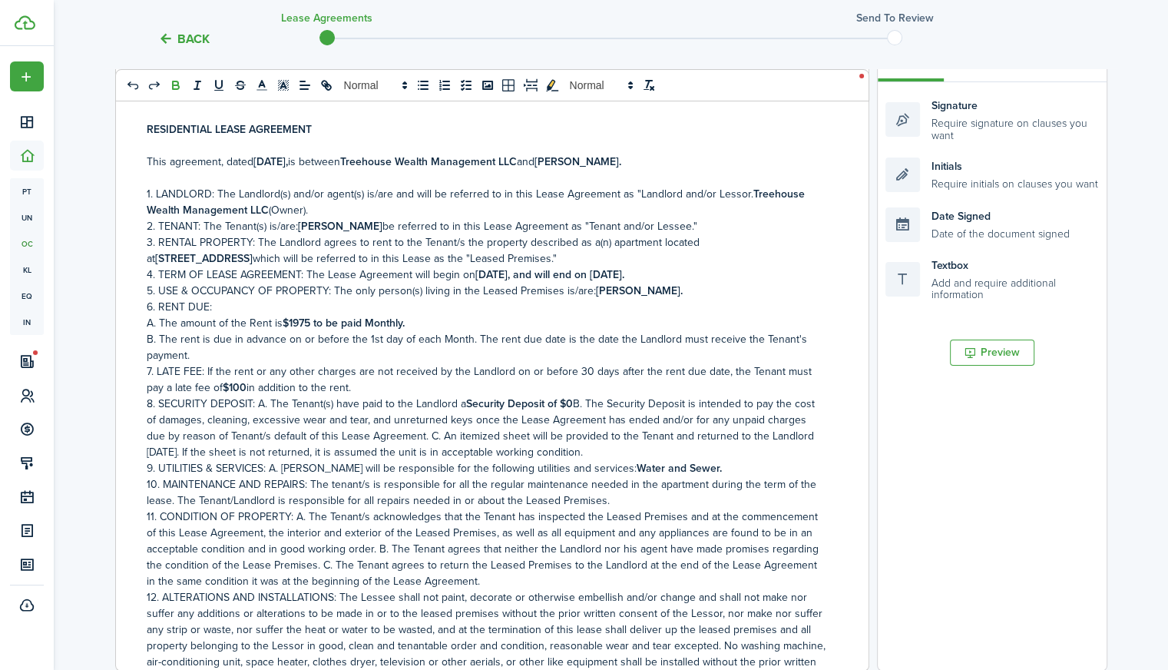
click at [310, 322] on strong "$1975 to be paid Monthly." at bounding box center [344, 323] width 122 height 16
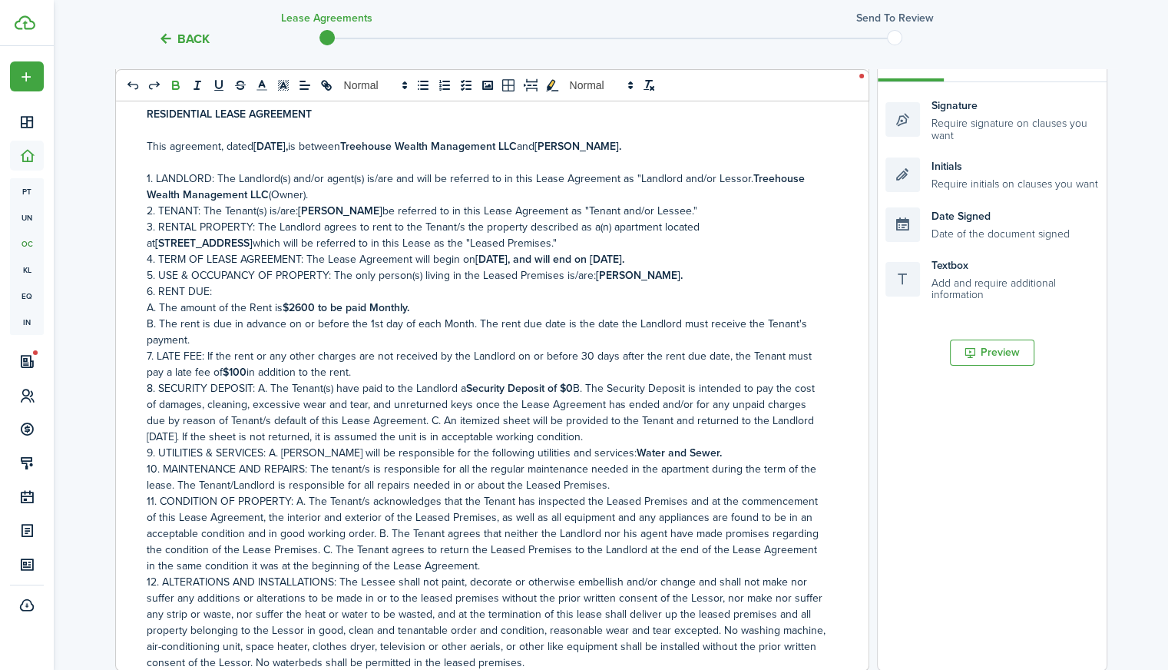
scroll to position [48, 0]
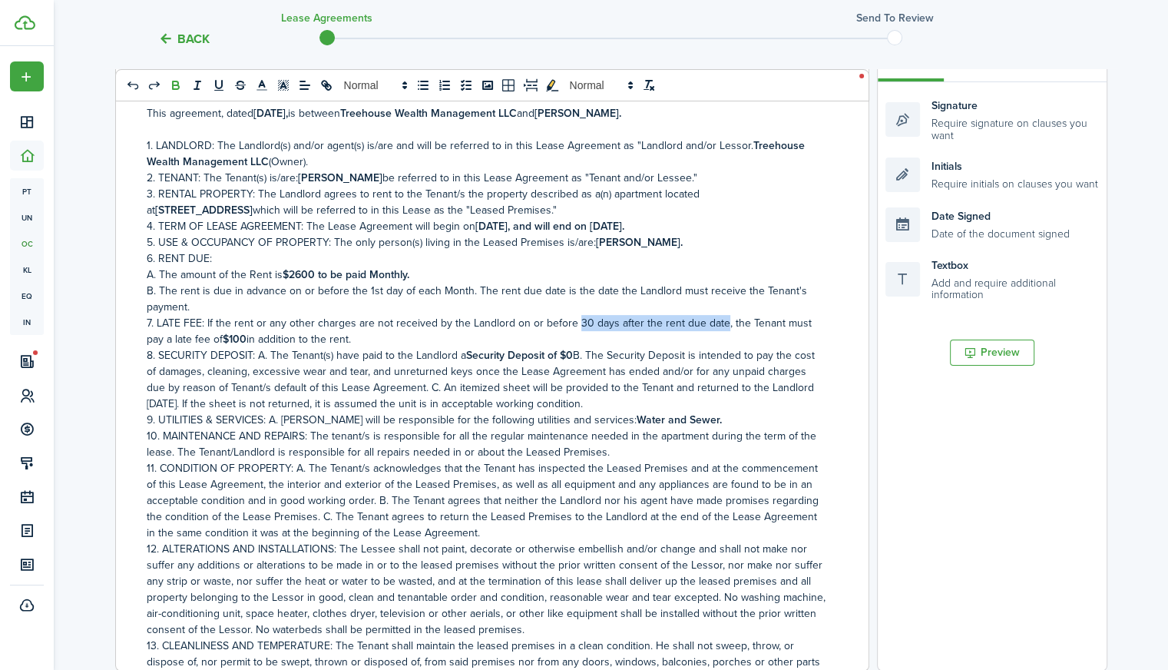
drag, startPoint x: 716, startPoint y: 322, endPoint x: 571, endPoint y: 317, distance: 144.4
click at [571, 317] on p "7. LATE FEE: If the rent or any other charges are not received by the Landlord …" at bounding box center [487, 331] width 680 height 32
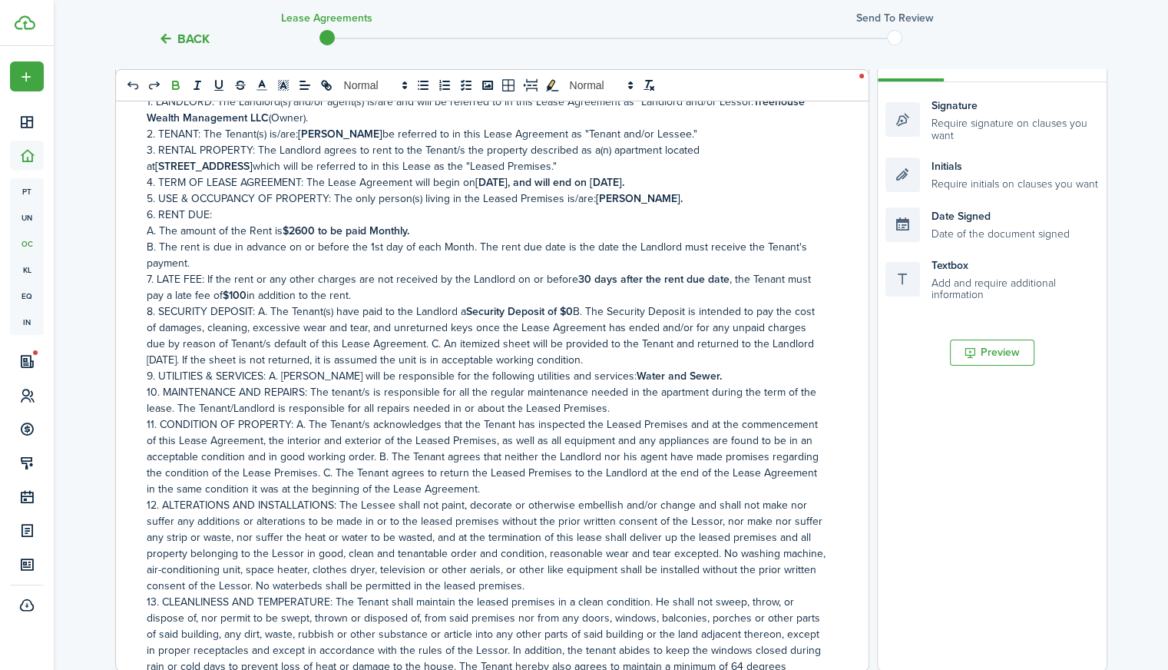
scroll to position [137, 0]
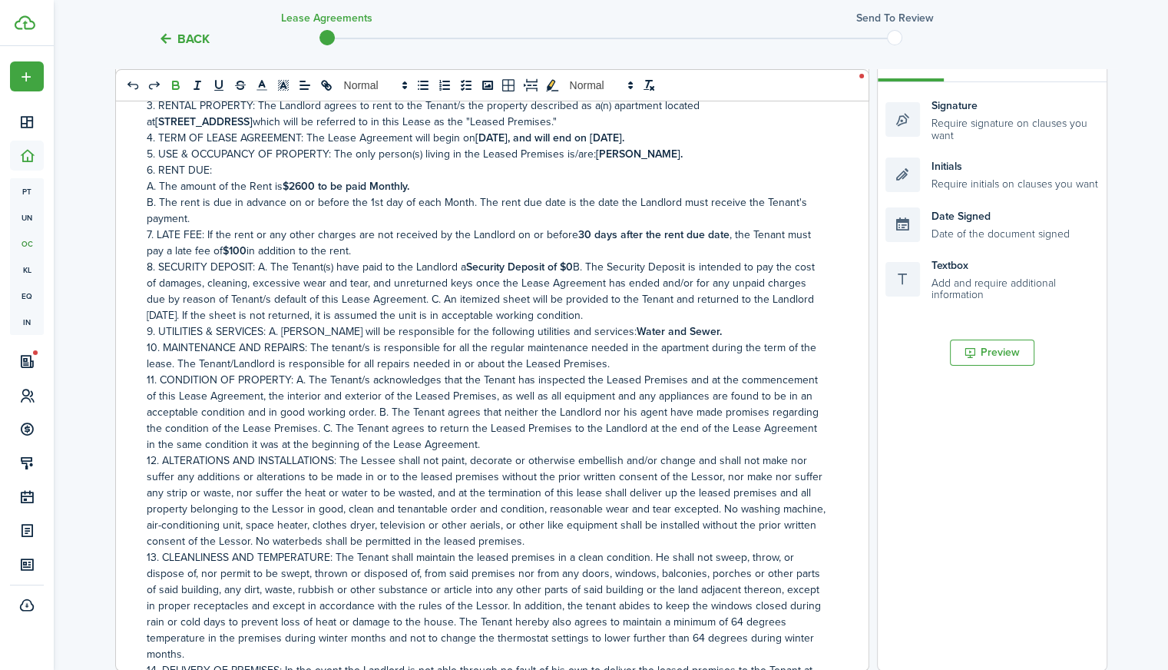
click at [637, 331] on strong "Water and Sewer." at bounding box center [679, 331] width 85 height 16
click at [637, 329] on strong "Water and Sewer." at bounding box center [679, 331] width 85 height 16
click at [637, 330] on strong "Water and Sewer." at bounding box center [679, 331] width 85 height 16
drag, startPoint x: 787, startPoint y: 329, endPoint x: 597, endPoint y: 325, distance: 189.7
click at [597, 325] on p "9. UTILITIES & SERVICES: A. Landlord will be responsible for the following util…" at bounding box center [487, 331] width 680 height 16
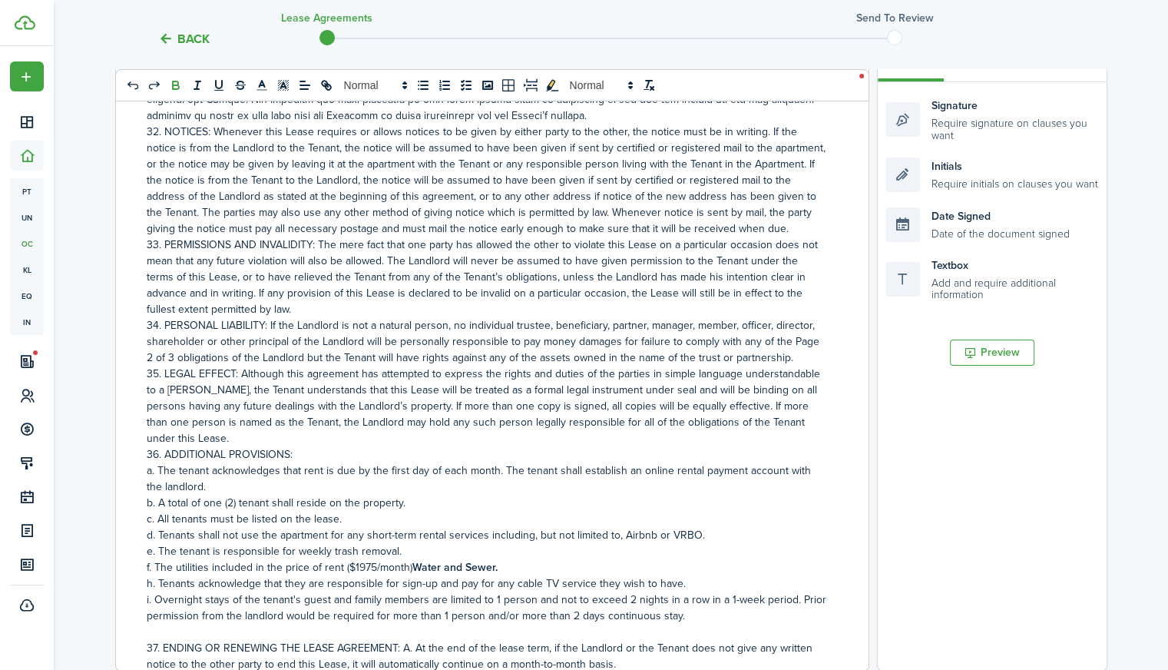
scroll to position [2196, 0]
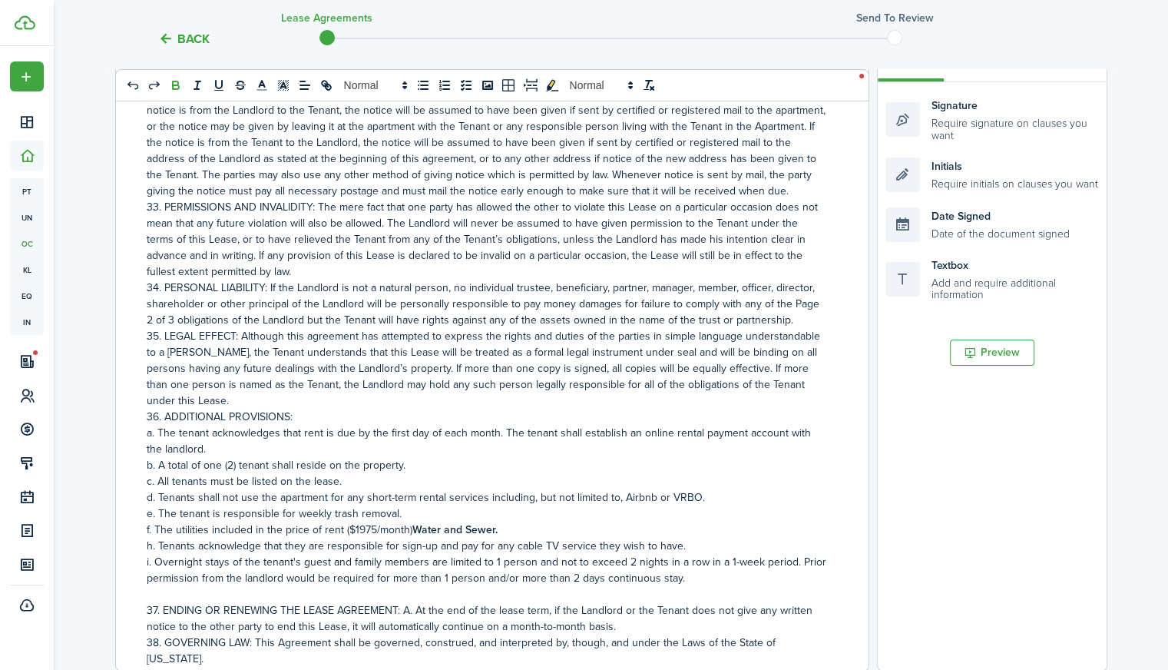
click at [233, 473] on p "b. A total of one (2) tenant shall reside on the property." at bounding box center [487, 465] width 680 height 16
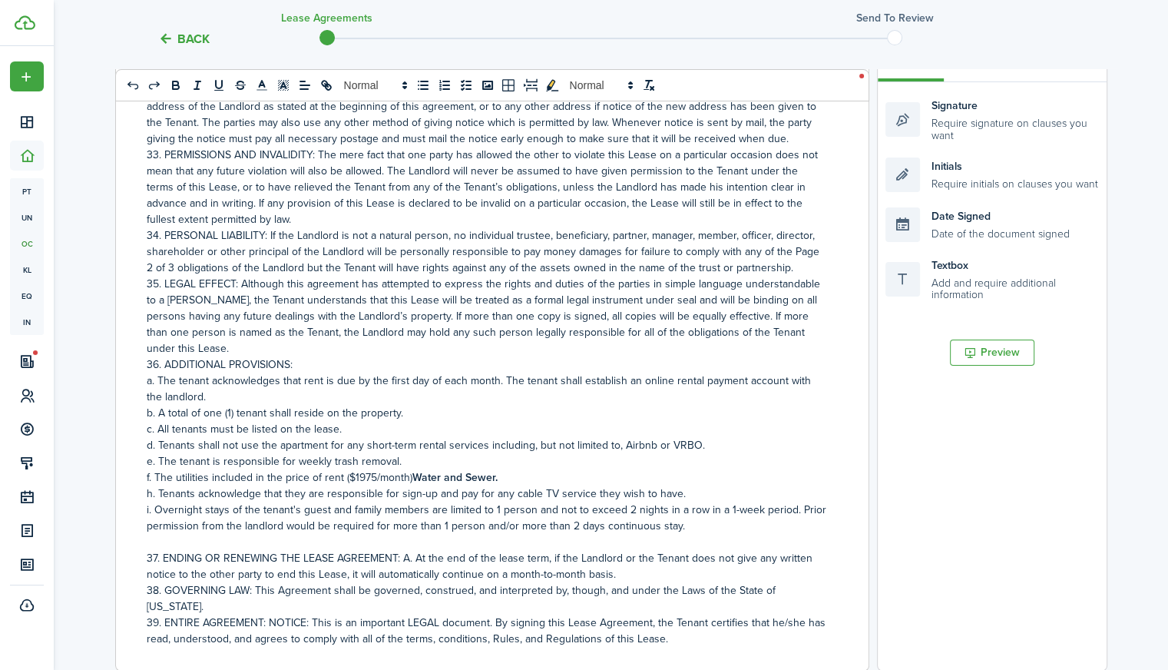
click at [373, 485] on p "f. The utilities included in the price of rent ($1975/month) Water and Sewer." at bounding box center [487, 477] width 680 height 16
click at [444, 485] on strong "Water and Sewer." at bounding box center [459, 477] width 85 height 16
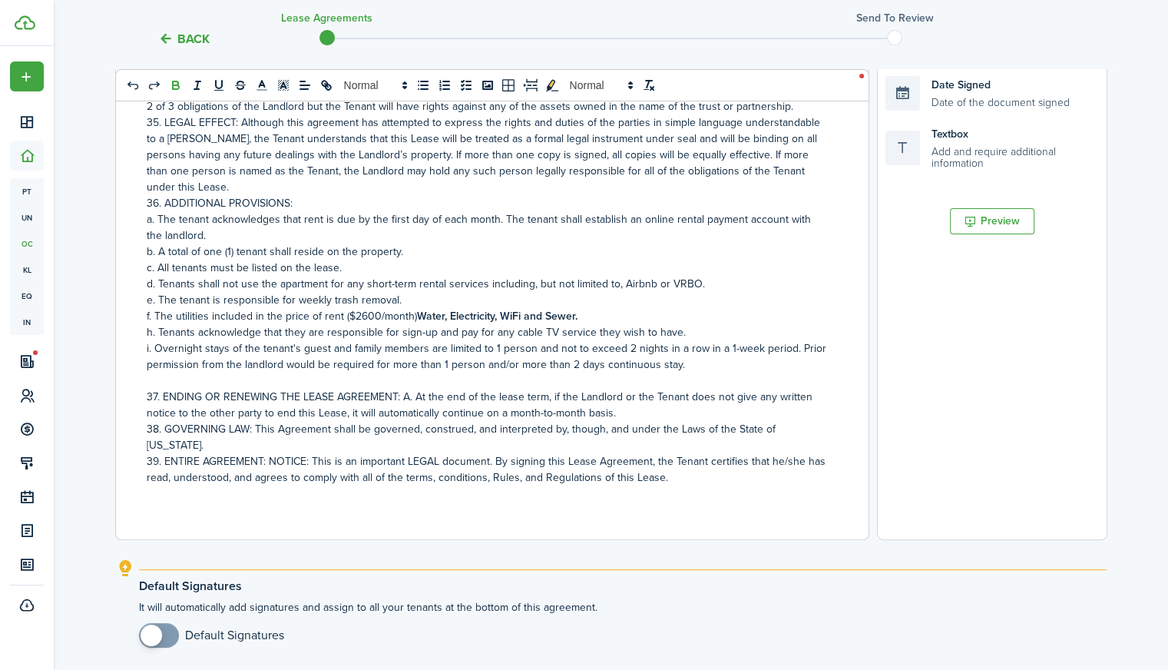
scroll to position [393, 0]
click at [703, 482] on p "39. ENTIRE AGREEMENT: NOTICE: This is an important LEGAL document. By signing t…" at bounding box center [487, 470] width 680 height 32
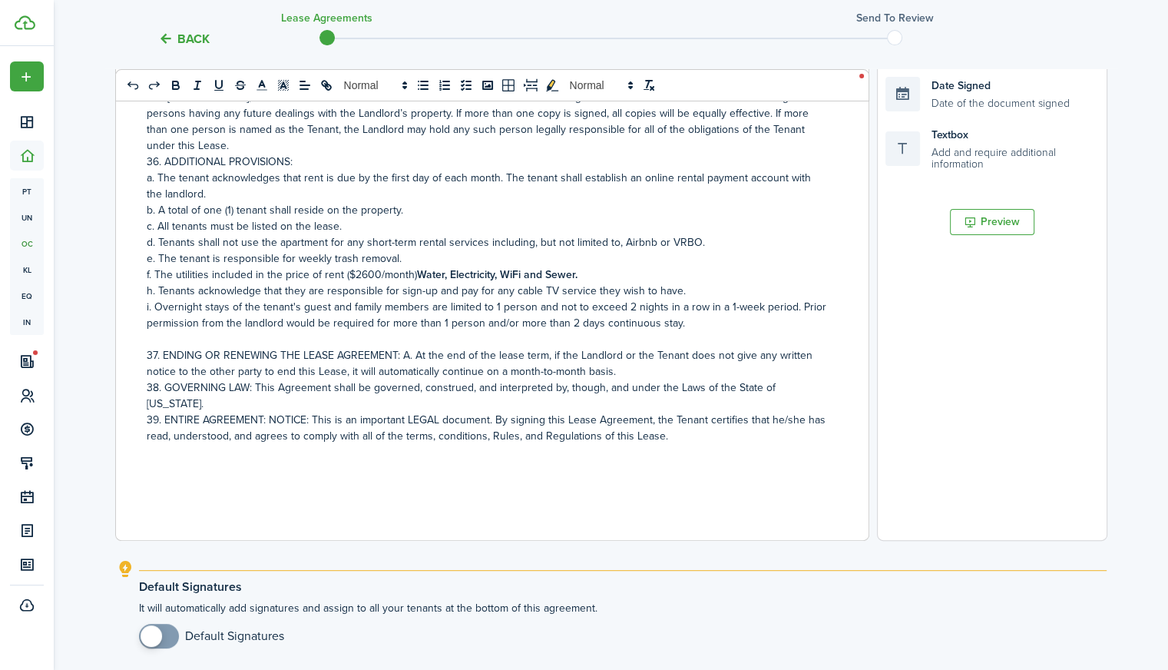
scroll to position [2337, 0]
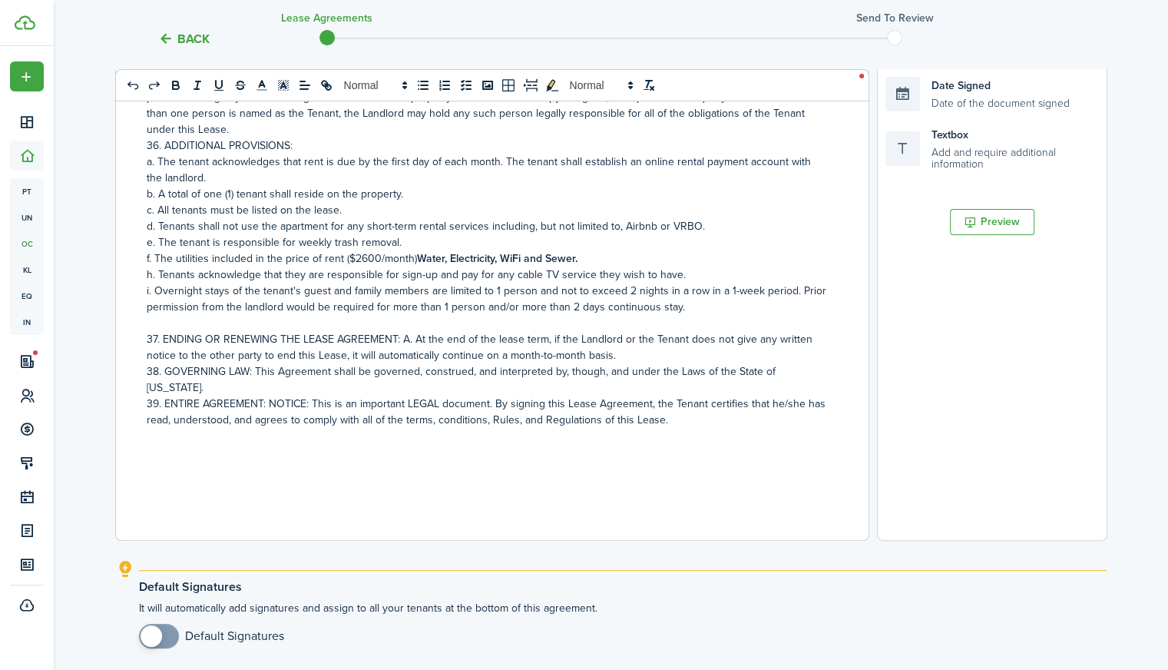
checkbox input "true"
click at [155, 627] on span at bounding box center [151, 635] width 21 height 21
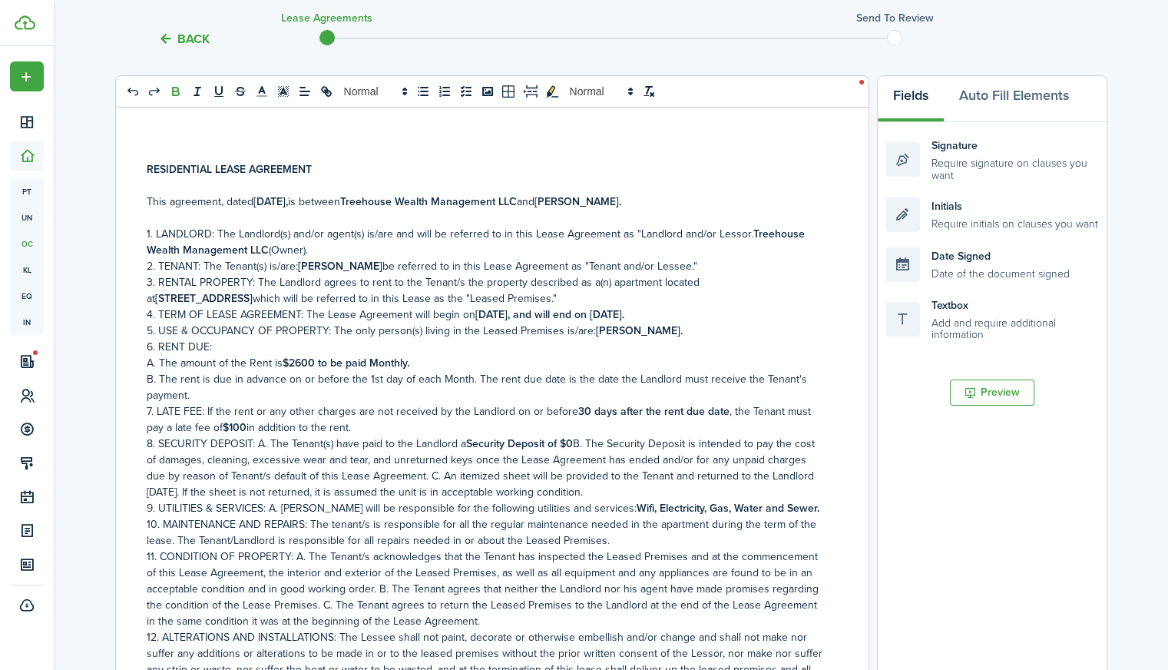
scroll to position [0, 0]
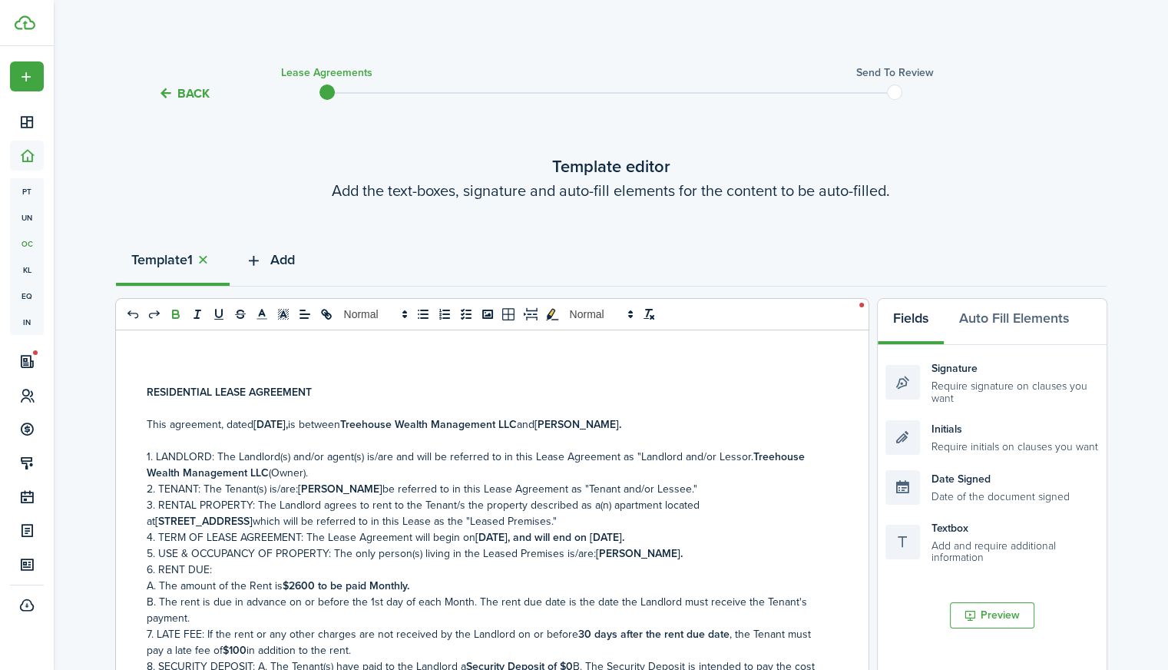
click at [286, 259] on span "Add" at bounding box center [282, 260] width 25 height 21
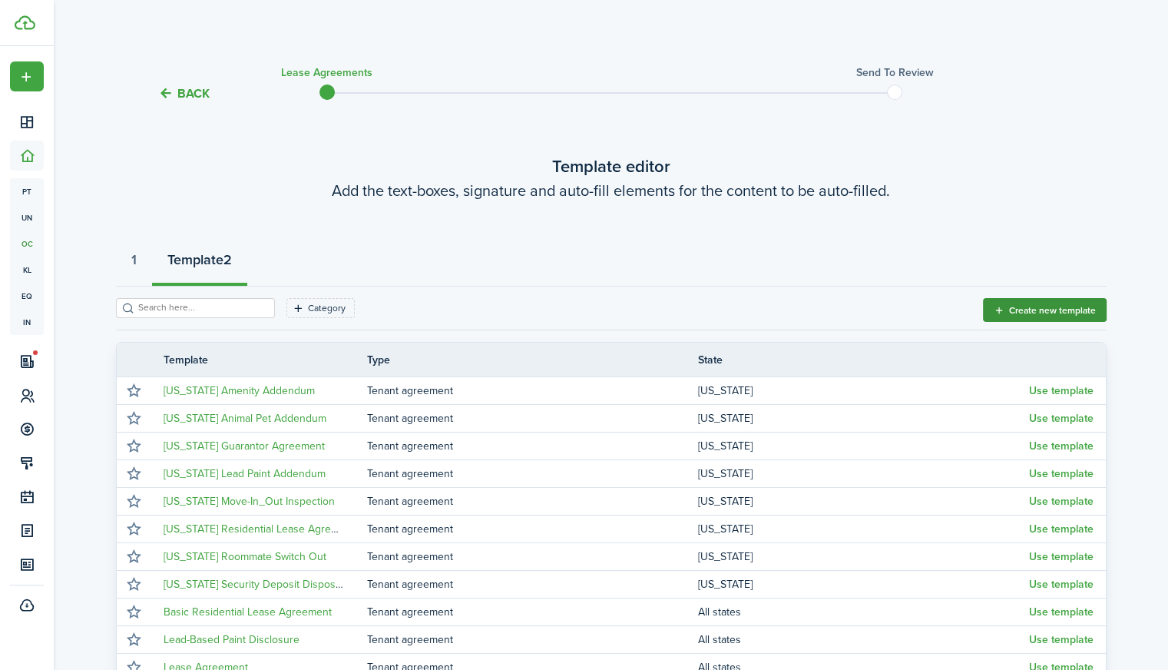
click at [1033, 320] on button "Create new template" at bounding box center [1045, 310] width 124 height 24
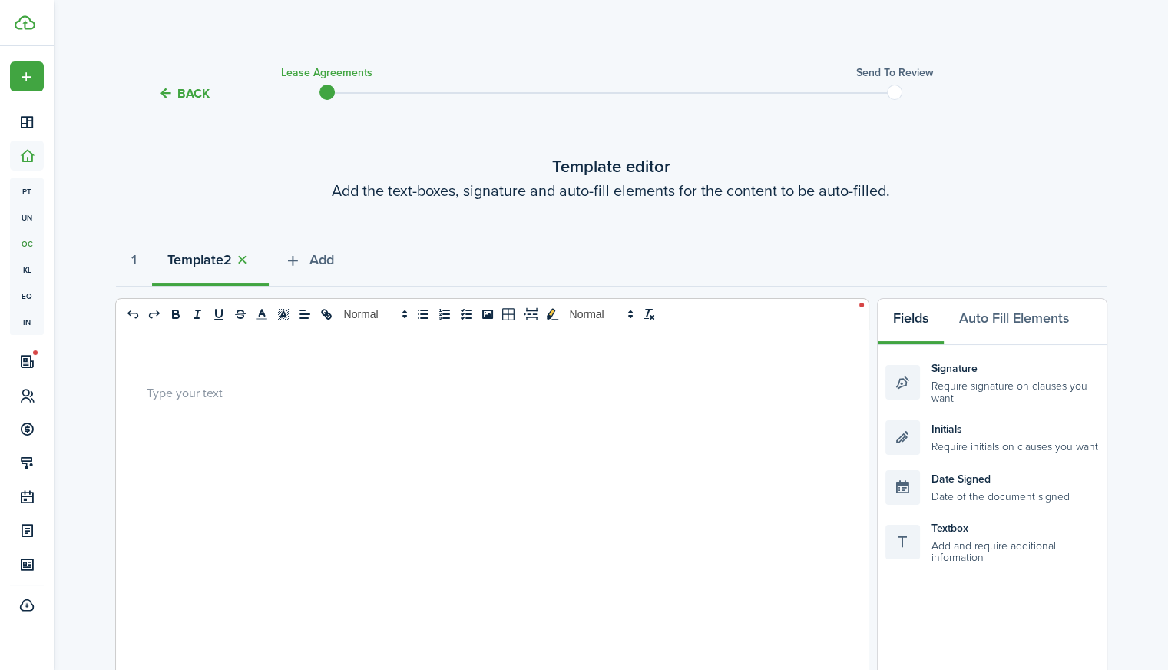
click at [344, 452] on div at bounding box center [486, 631] width 741 height 603
click at [234, 401] on div at bounding box center [486, 631] width 741 height 603
click at [347, 412] on div at bounding box center [486, 631] width 741 height 603
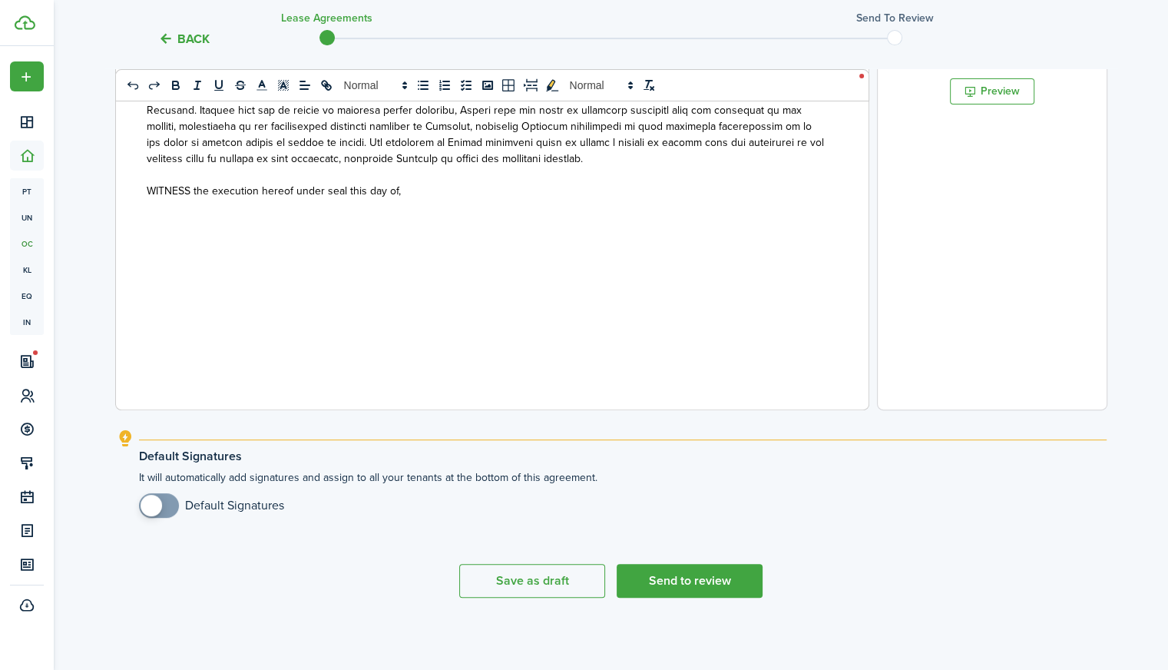
scroll to position [523, 0]
checkbox input "true"
click at [167, 504] on span at bounding box center [158, 506] width 15 height 25
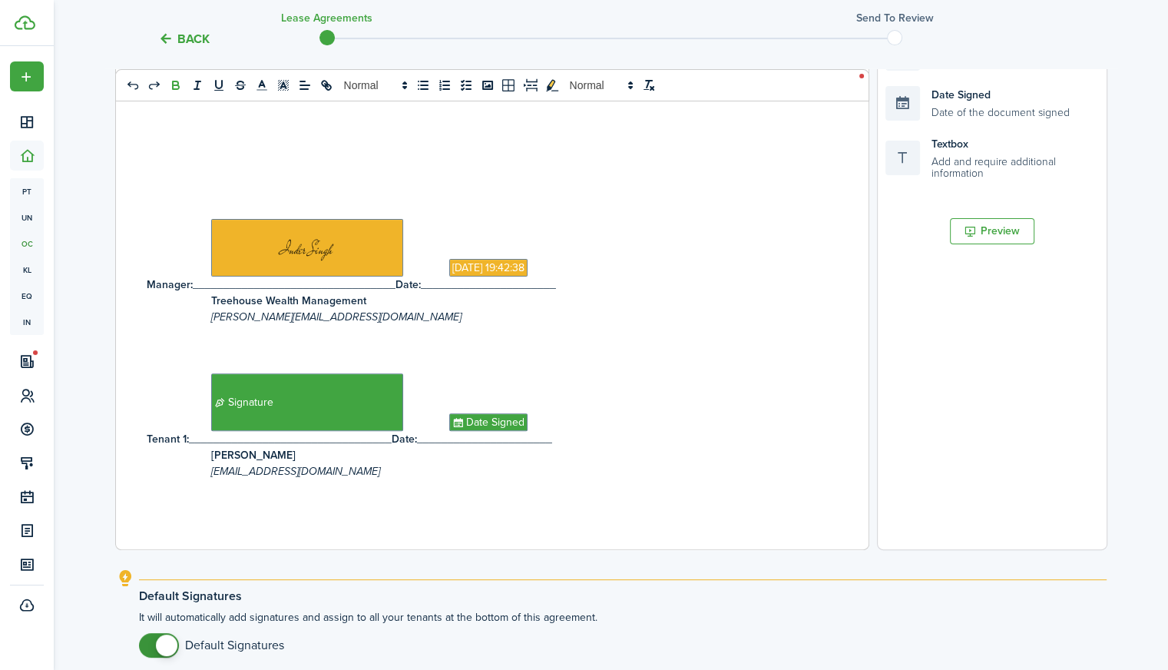
scroll to position [0, 0]
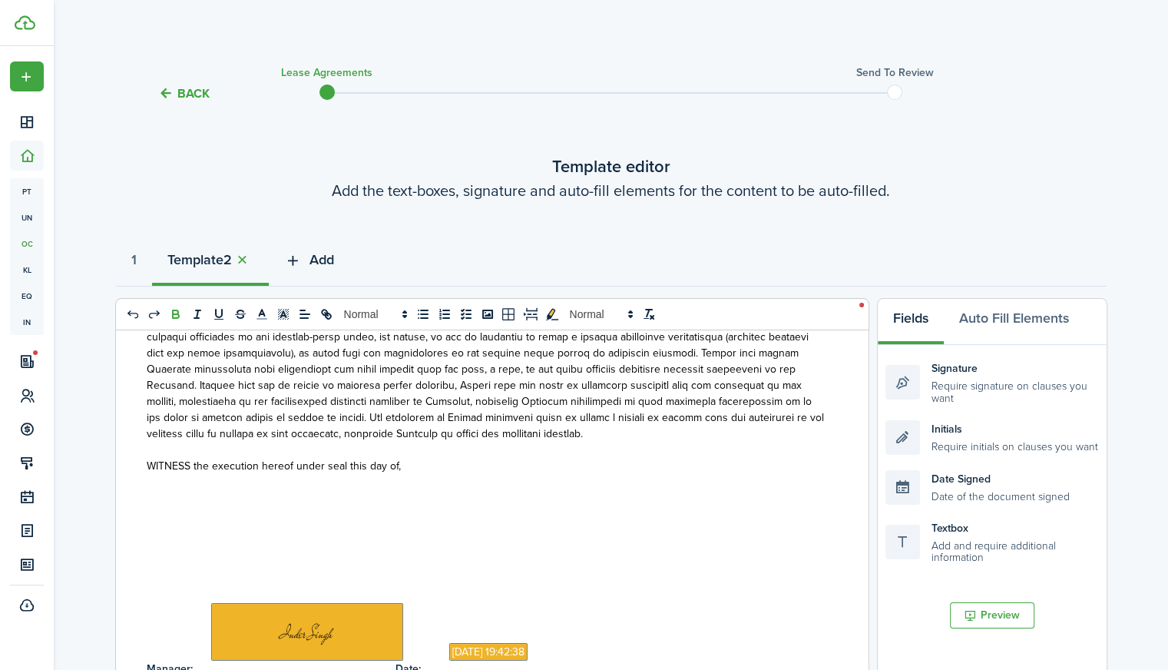
click at [317, 265] on span "Add" at bounding box center [321, 260] width 25 height 21
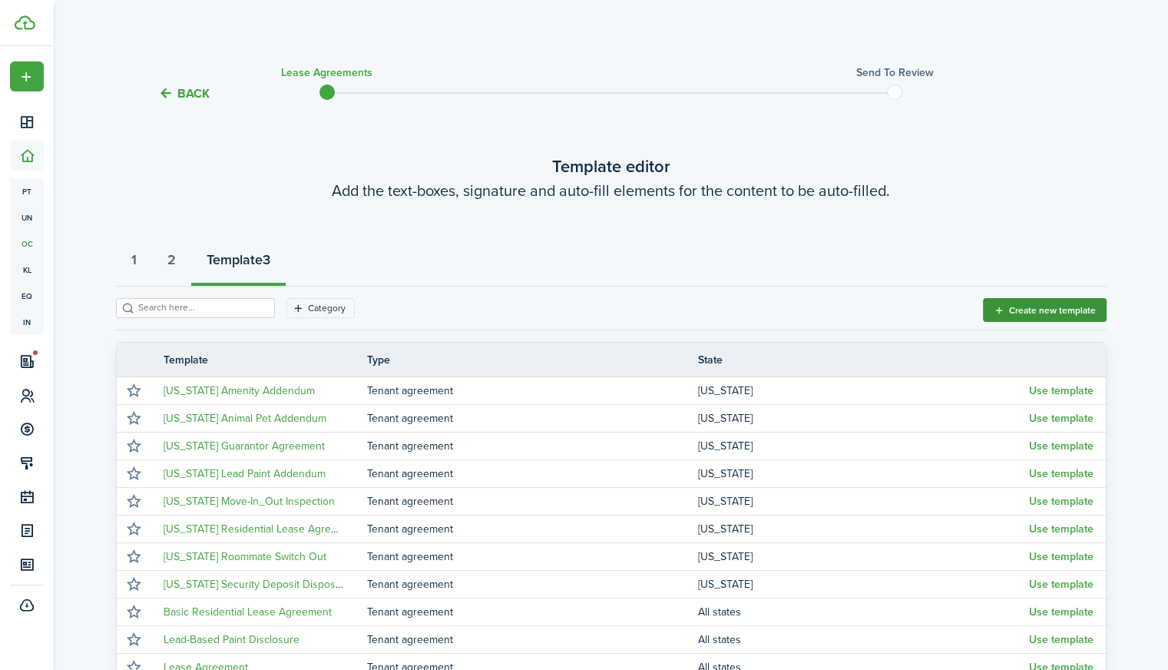
click at [1024, 317] on button "Create new template" at bounding box center [1045, 310] width 124 height 24
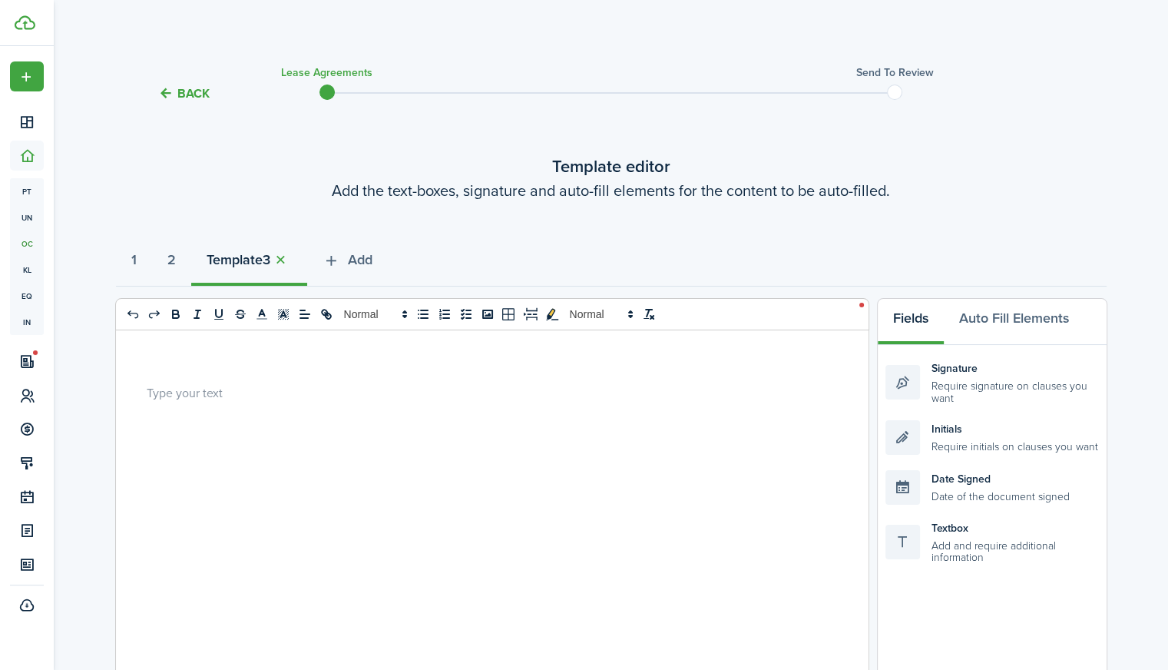
click at [301, 421] on div at bounding box center [486, 631] width 741 height 603
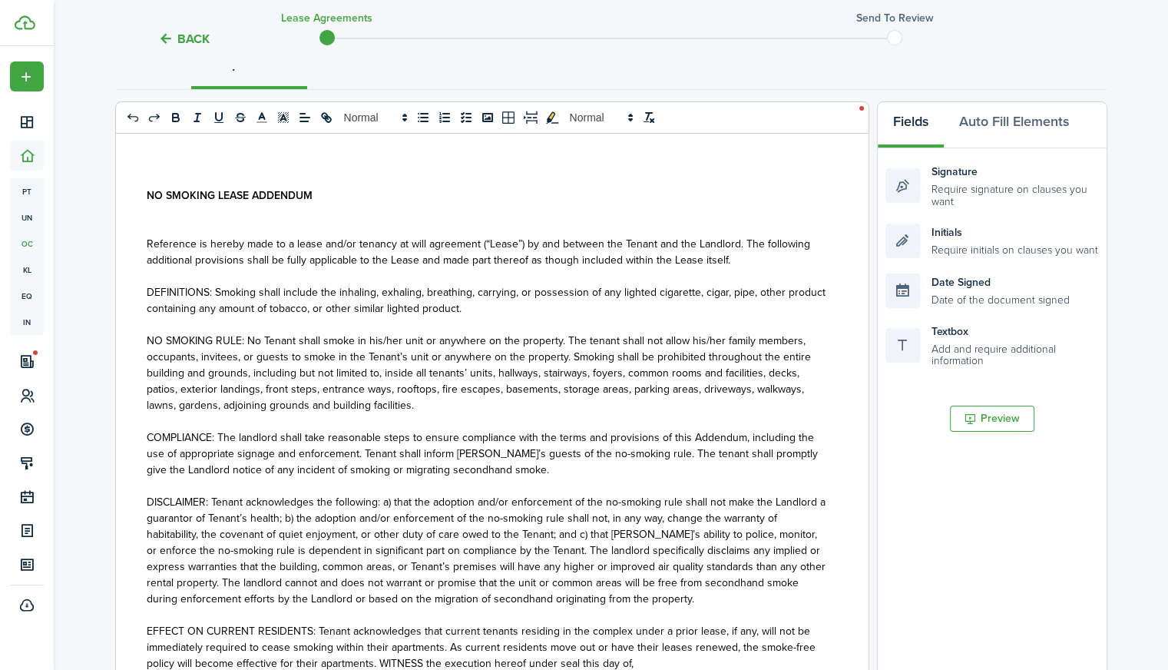
scroll to position [524, 0]
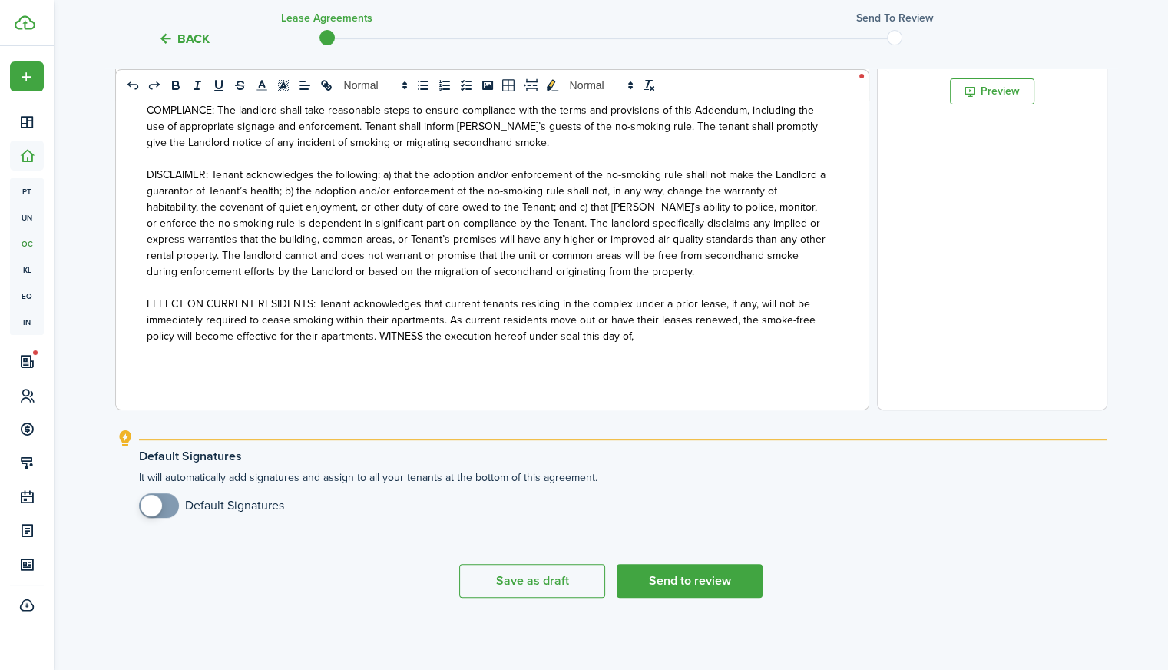
click at [715, 351] on div "NO SMOKING LEASE ADDENDUM Reference is hereby made to a lease and/or tenancy at…" at bounding box center [486, 108] width 741 height 603
checkbox input "true"
click at [150, 504] on span at bounding box center [151, 504] width 21 height 21
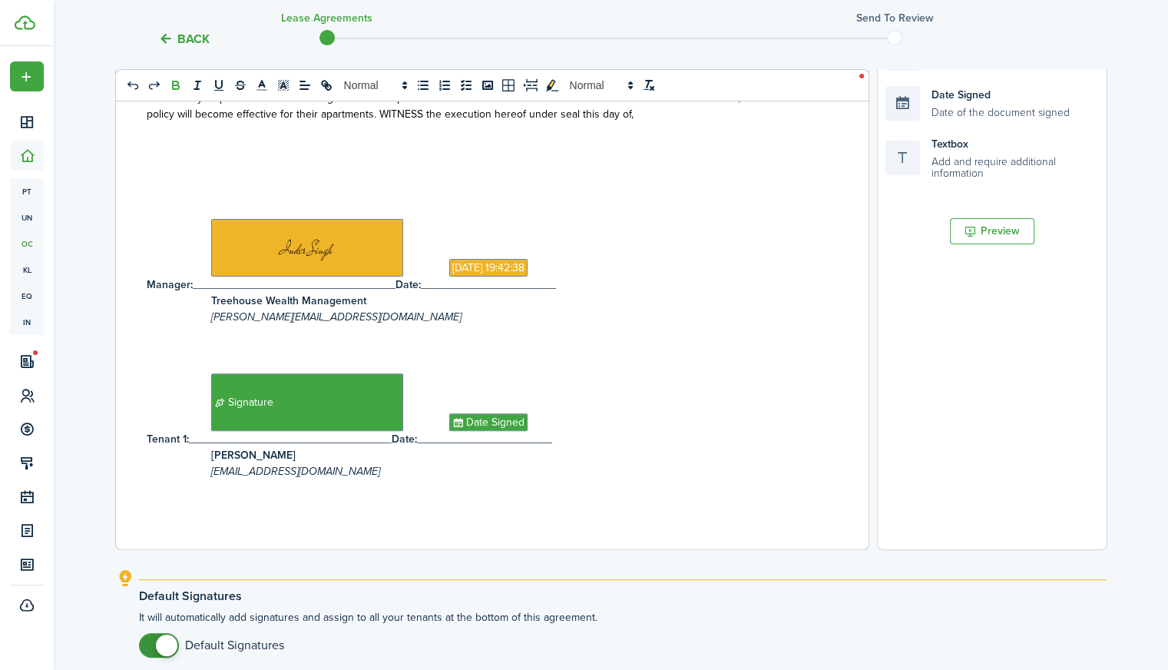
scroll to position [33, 0]
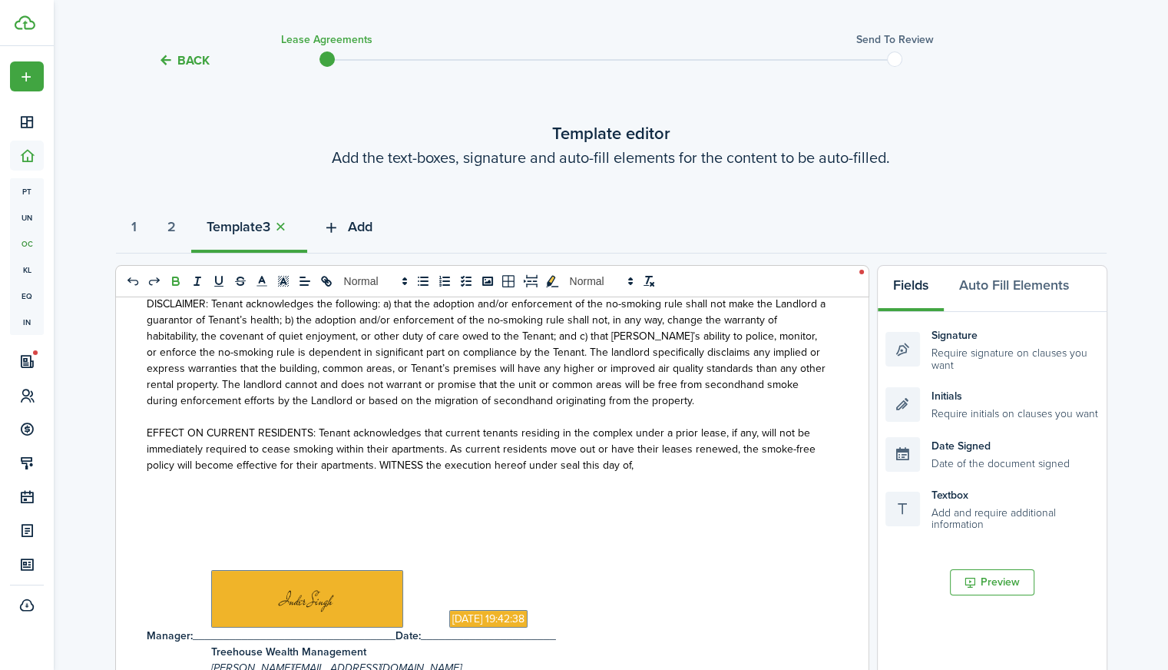
click at [372, 227] on span "Add" at bounding box center [360, 227] width 25 height 21
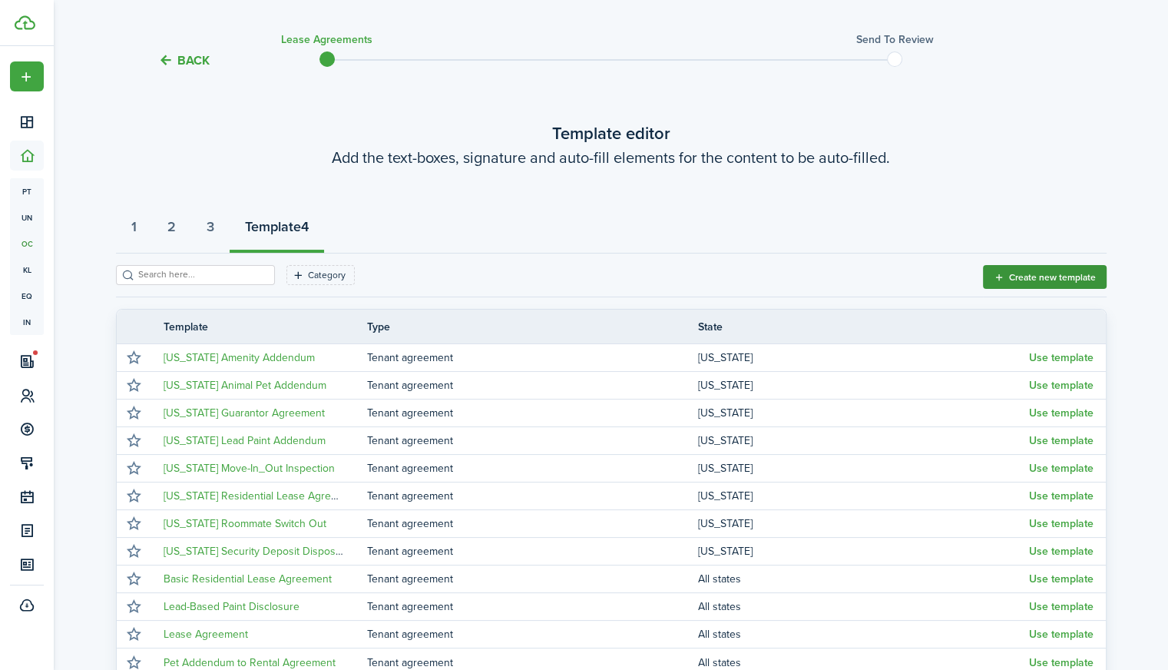
click at [1053, 286] on button "Create new template" at bounding box center [1045, 277] width 124 height 24
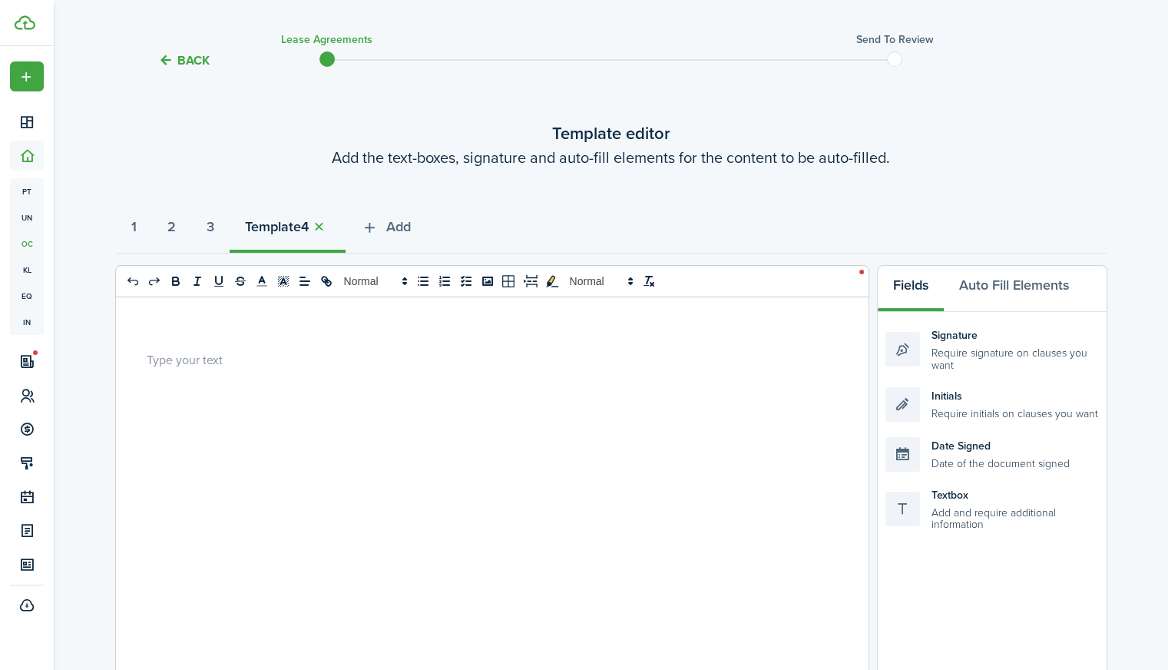
click at [349, 362] on p at bounding box center [487, 359] width 680 height 16
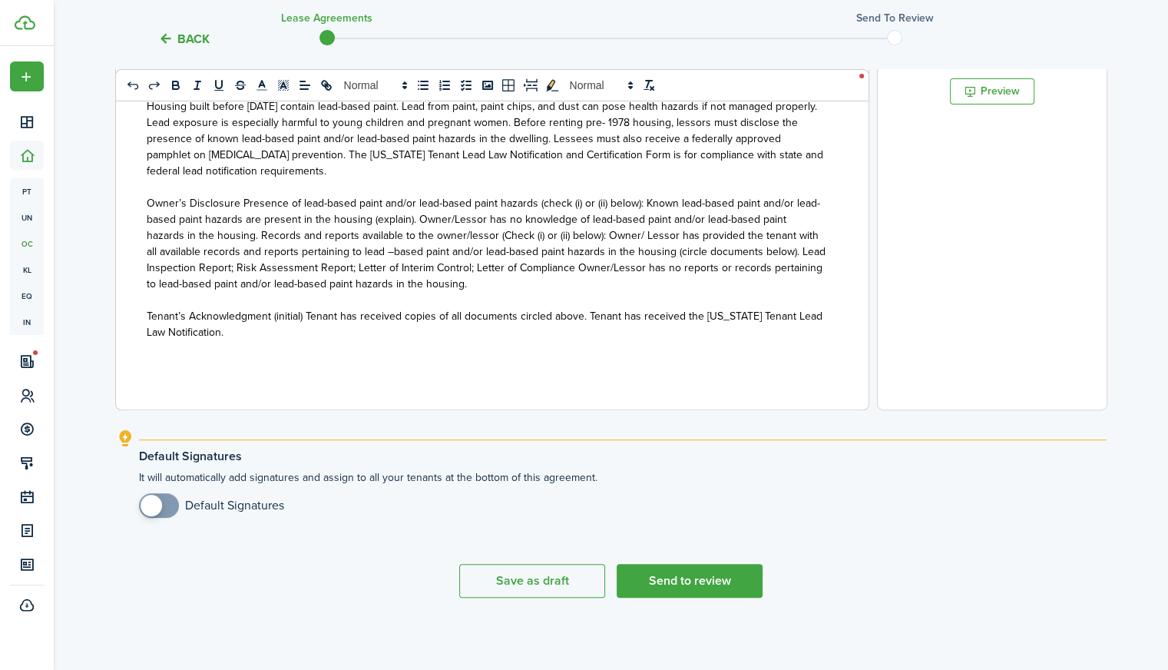
scroll to position [523, 0]
checkbox input "true"
click at [167, 504] on span at bounding box center [158, 506] width 15 height 25
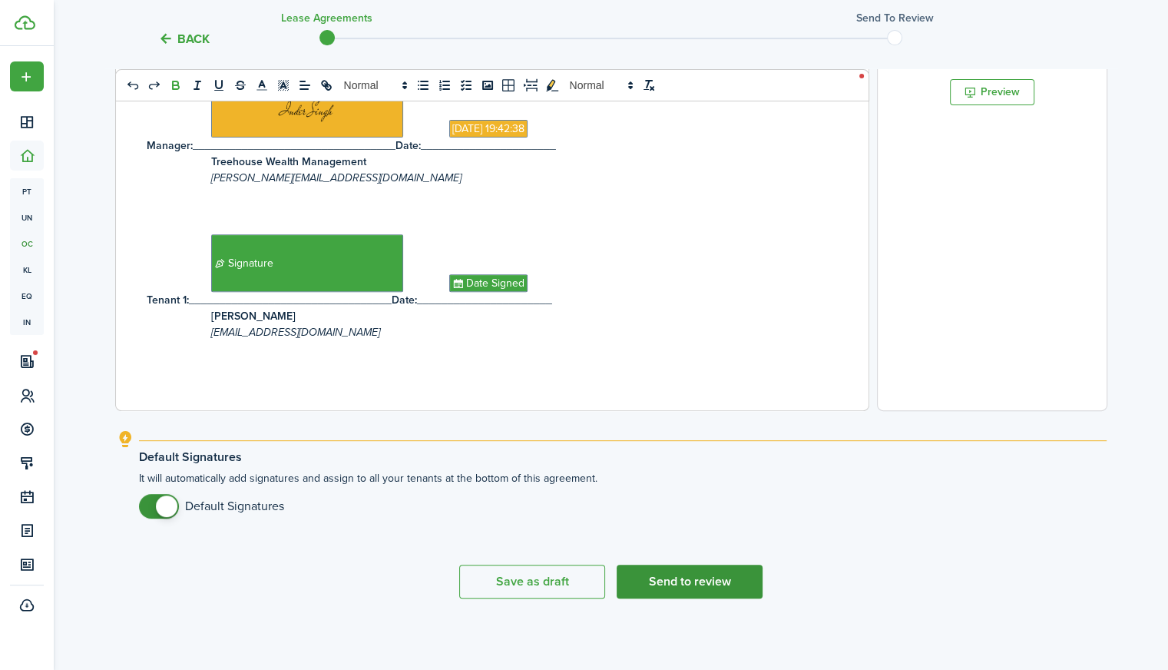
click at [680, 580] on button "Send to review" at bounding box center [690, 581] width 146 height 34
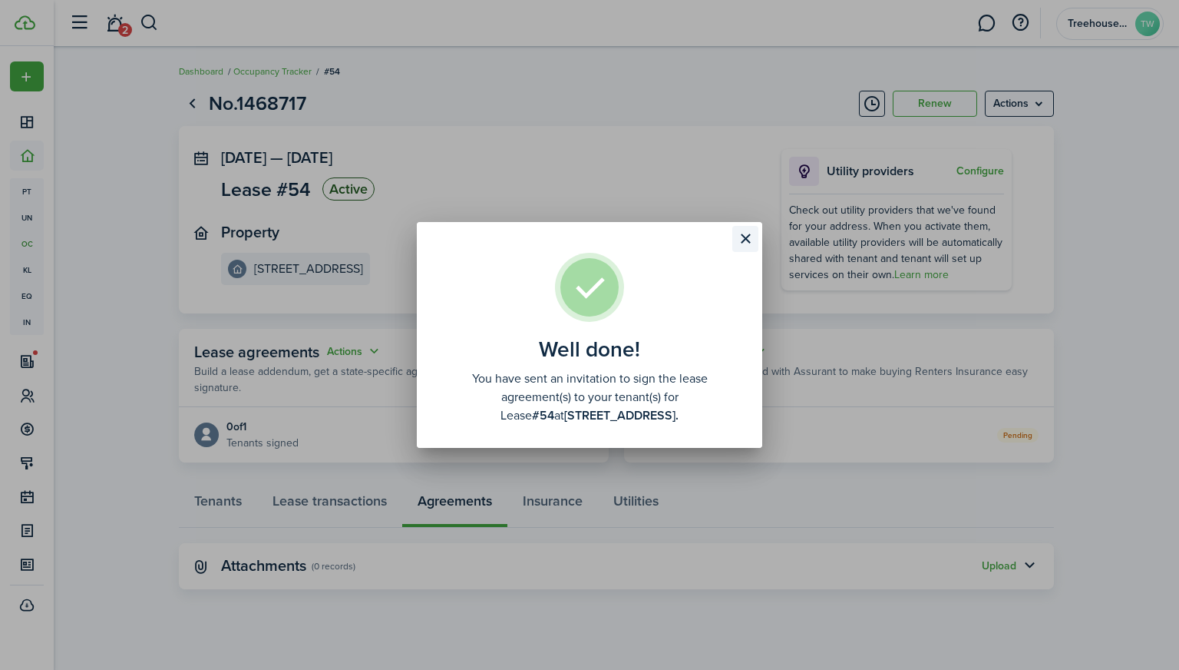
click at [744, 236] on button "Close modal" at bounding box center [746, 239] width 26 height 26
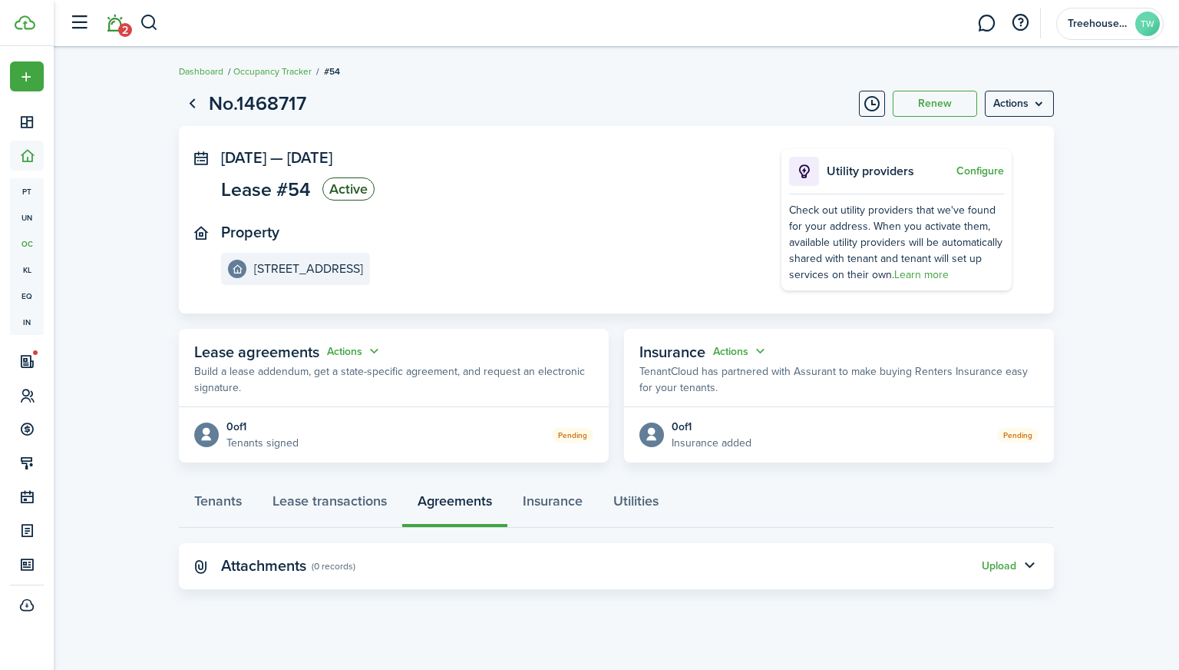
click at [127, 27] on span "2" at bounding box center [125, 30] width 14 height 14
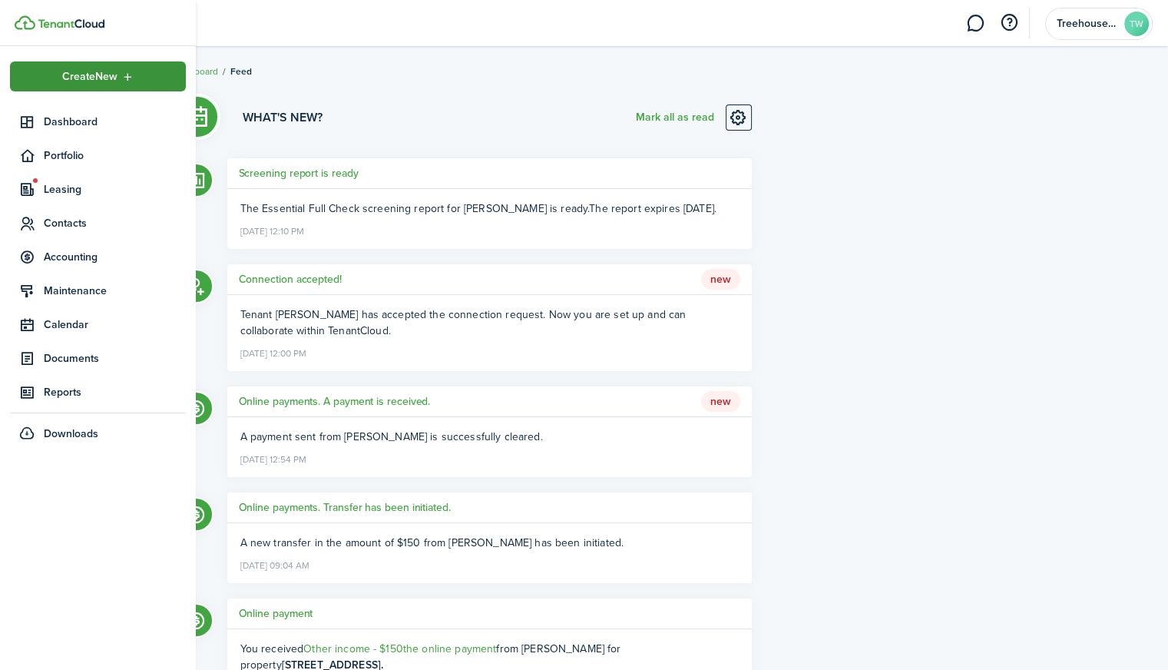
click at [26, 85] on div "Create New" at bounding box center [98, 76] width 176 height 30
click at [87, 188] on span "Leasing" at bounding box center [115, 189] width 142 height 16
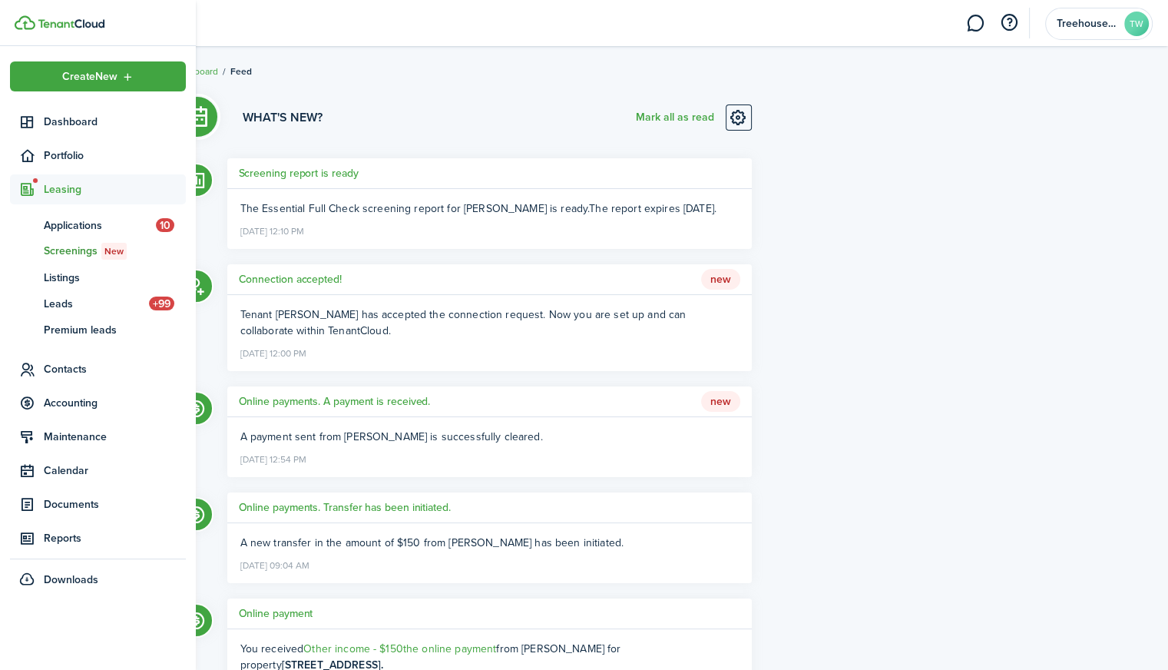
click at [71, 256] on span "Screenings New" at bounding box center [115, 251] width 142 height 17
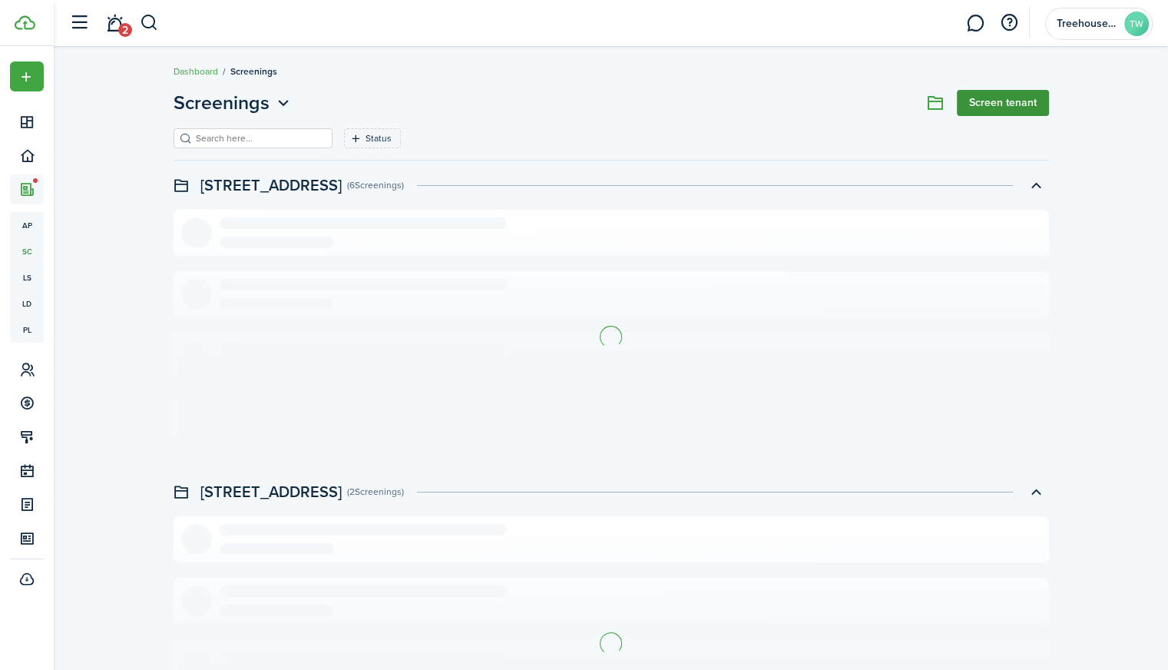
click at [993, 105] on link "Screen tenant" at bounding box center [1003, 103] width 92 height 26
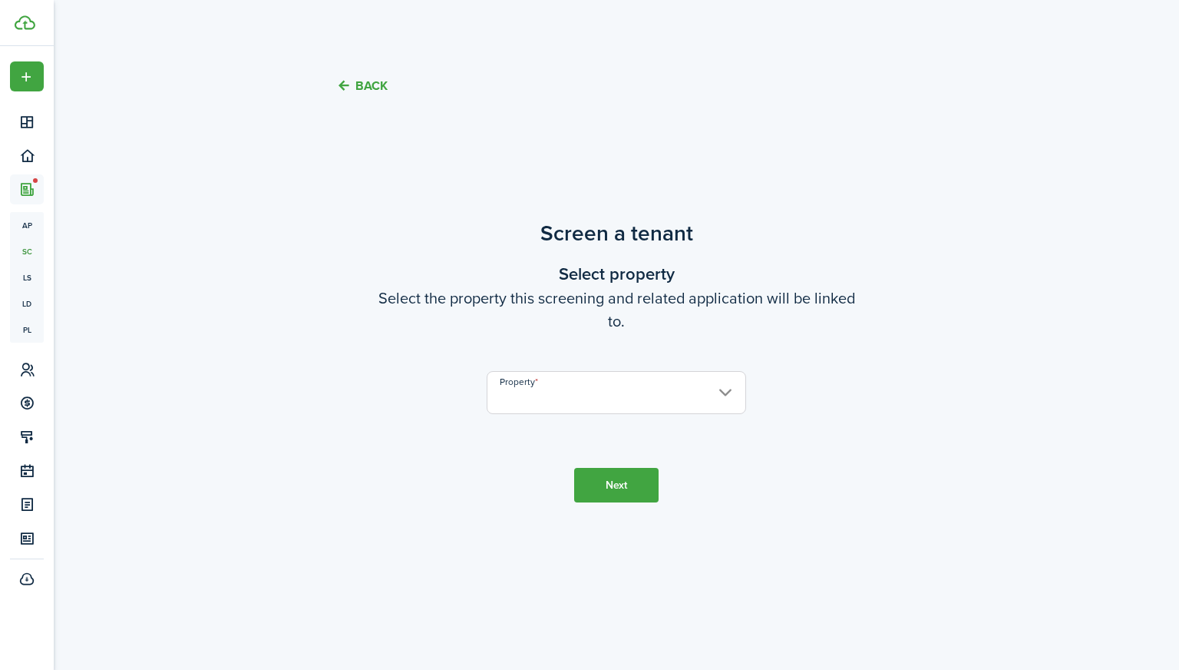
click at [594, 387] on input "Property" at bounding box center [617, 392] width 260 height 43
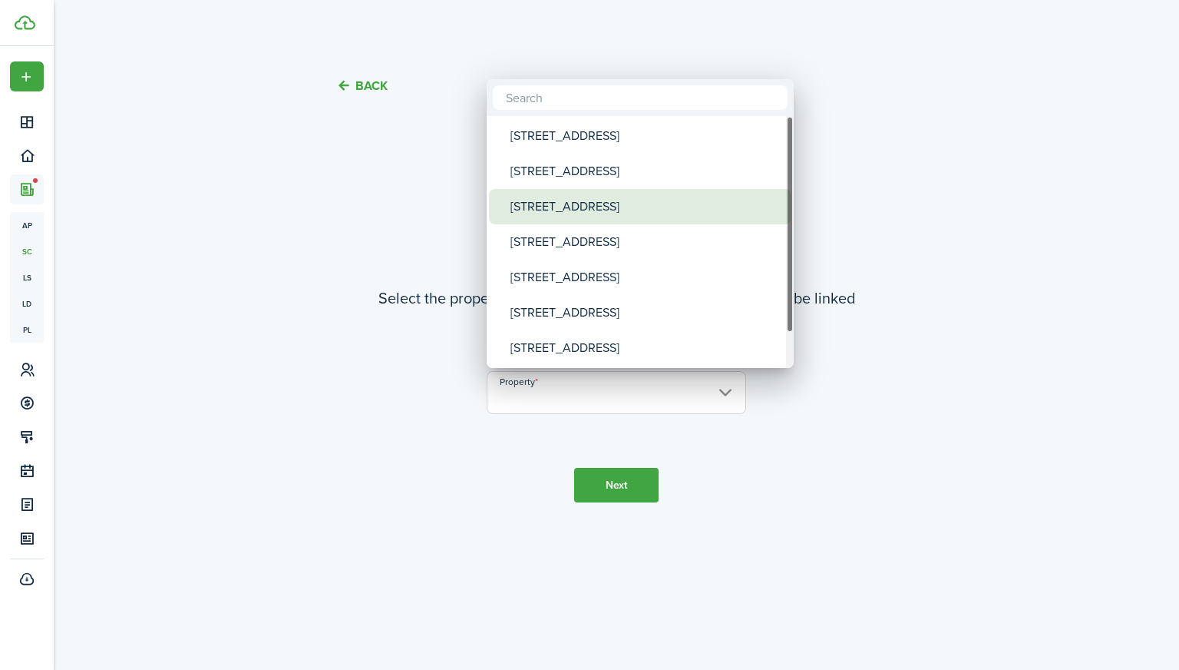
click at [571, 217] on div "[STREET_ADDRESS]" at bounding box center [647, 206] width 272 height 35
type input "[STREET_ADDRESS]"
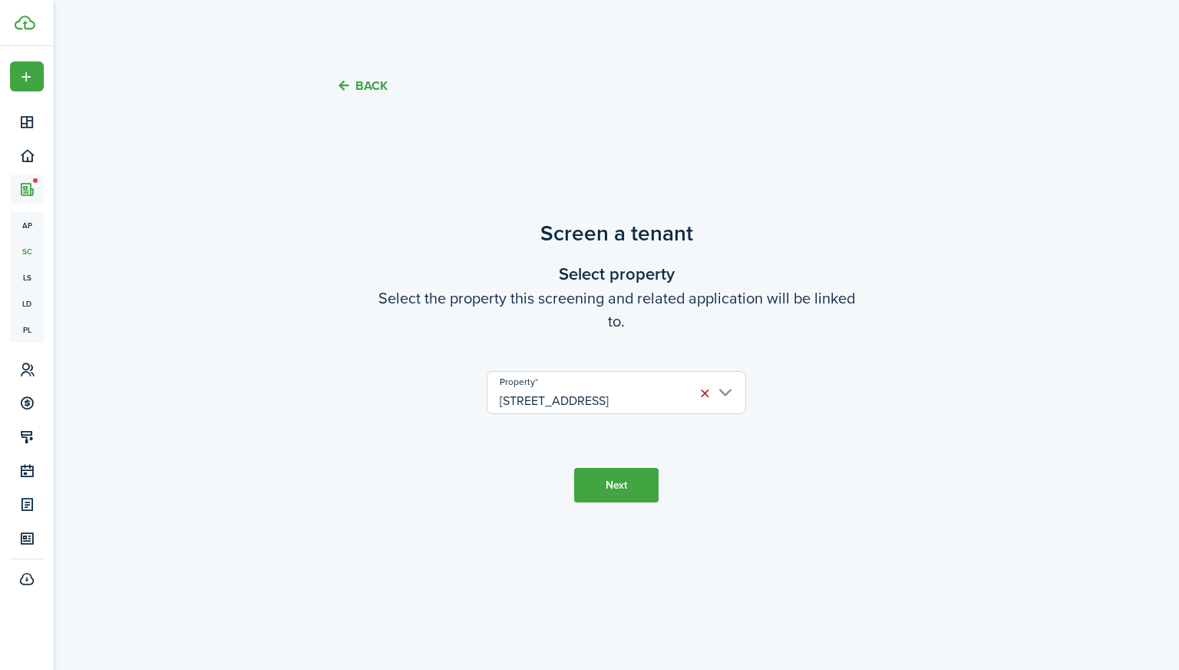
click at [611, 473] on button "Next" at bounding box center [616, 485] width 84 height 35
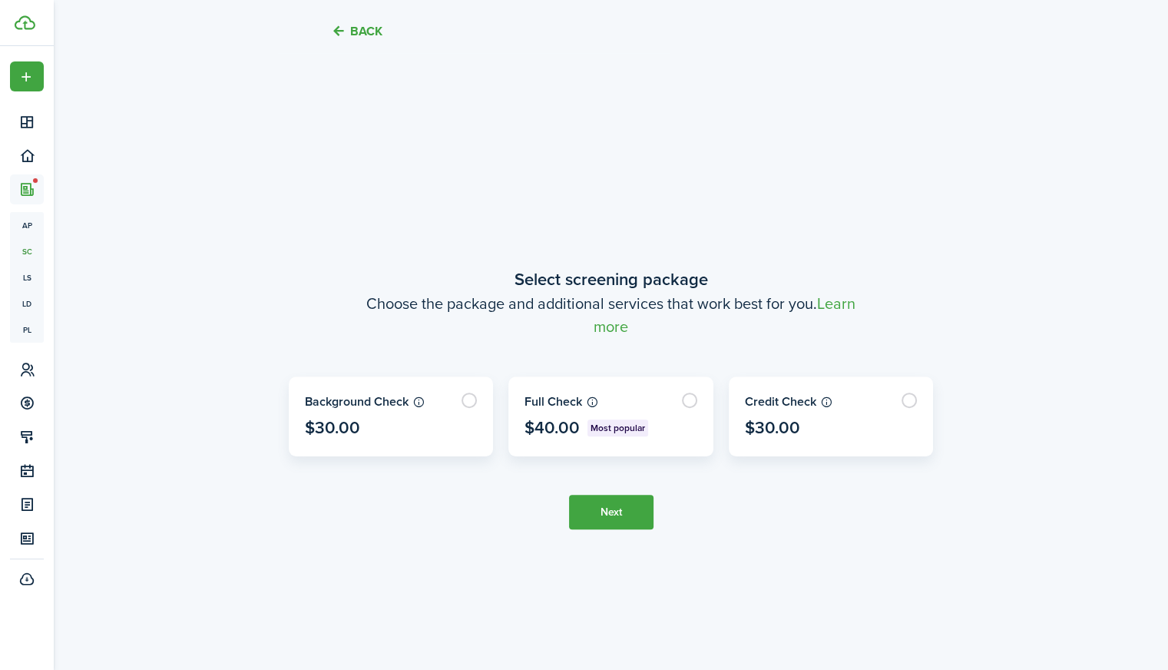
scroll to position [551, 0]
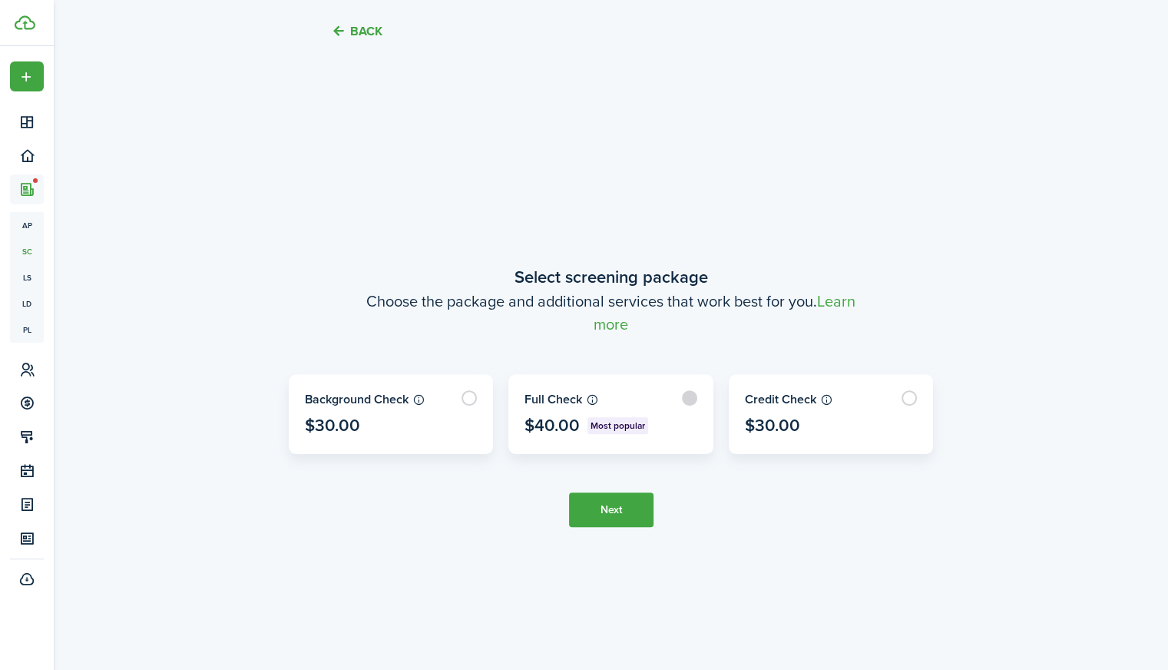
click at [602, 436] on label at bounding box center [610, 414] width 203 height 78
radio input "true"
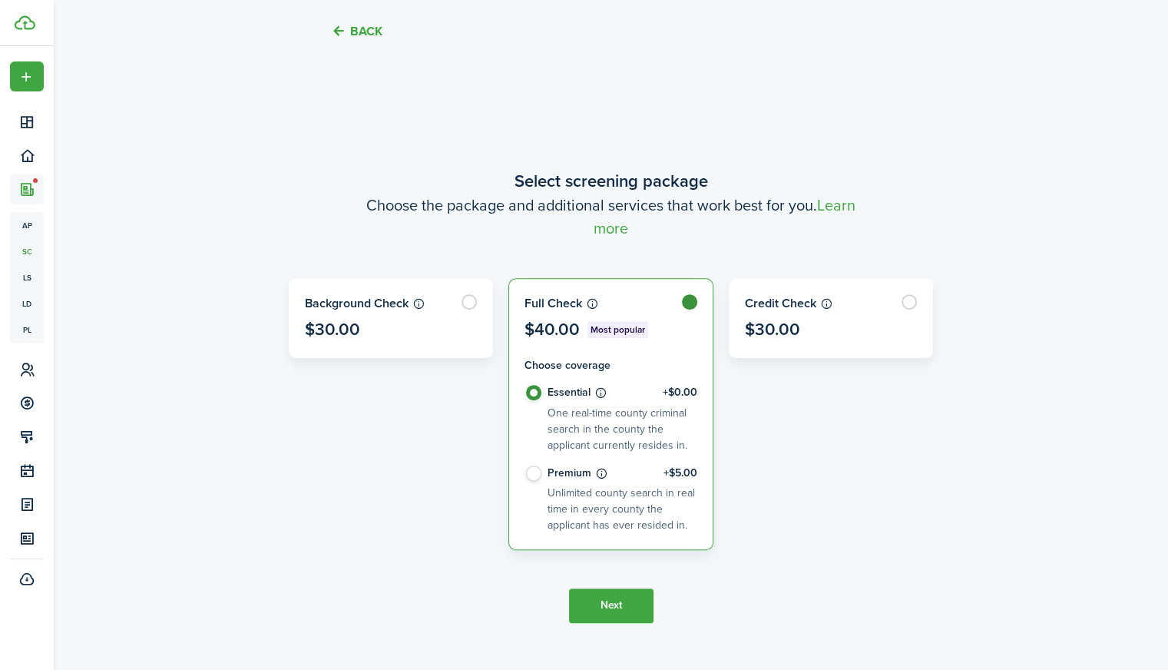
click at [636, 594] on button "Next" at bounding box center [611, 605] width 84 height 35
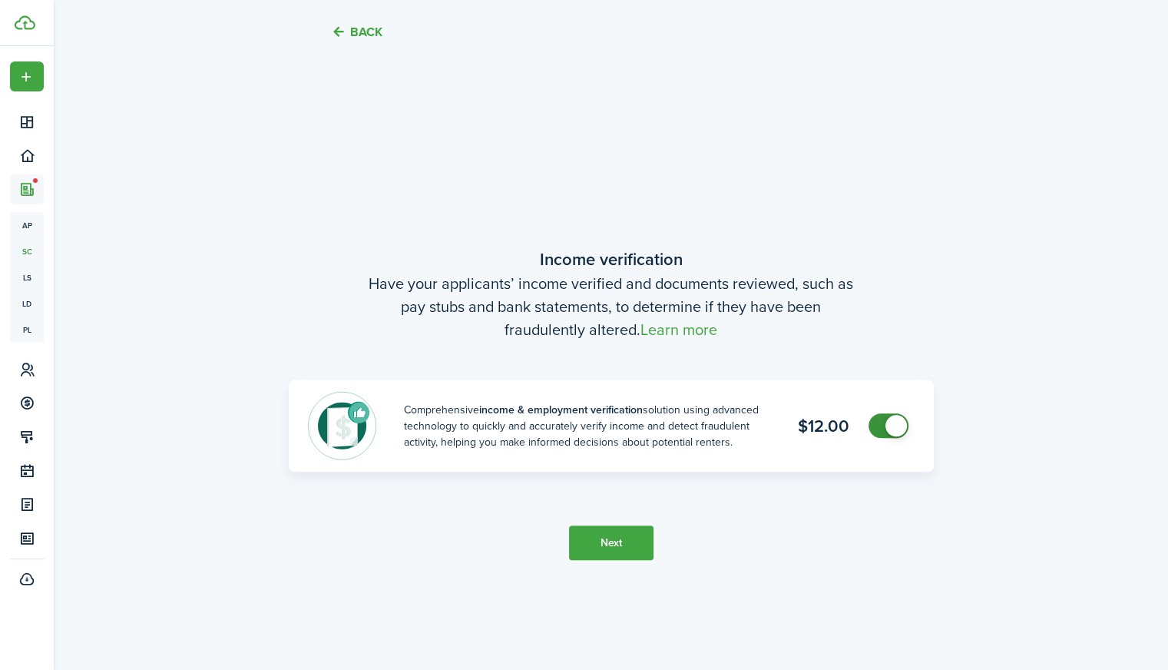
scroll to position [1221, 0]
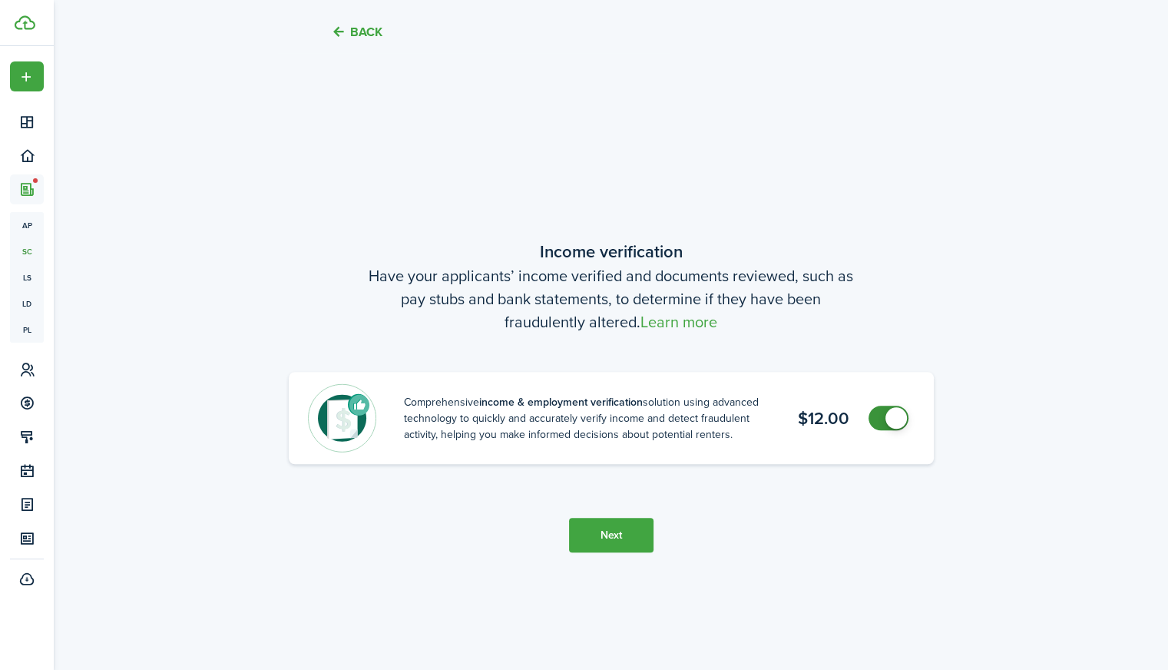
checkbox input "false"
click at [884, 415] on span at bounding box center [888, 417] width 15 height 25
click at [600, 534] on button "Next" at bounding box center [611, 535] width 84 height 35
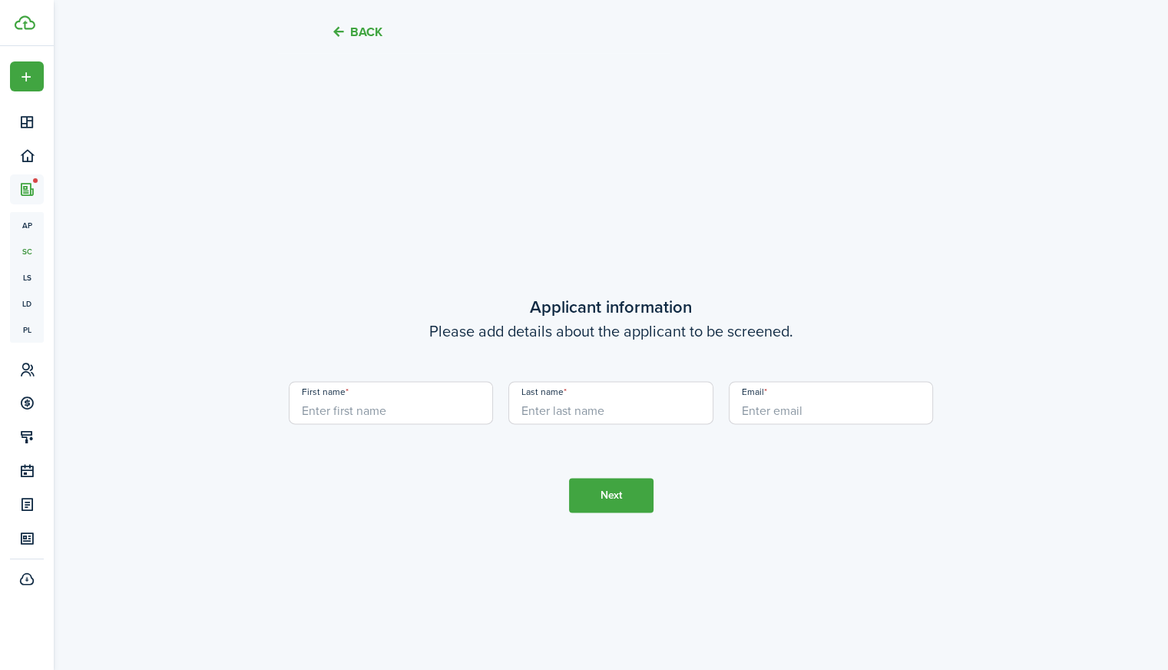
scroll to position [1890, 0]
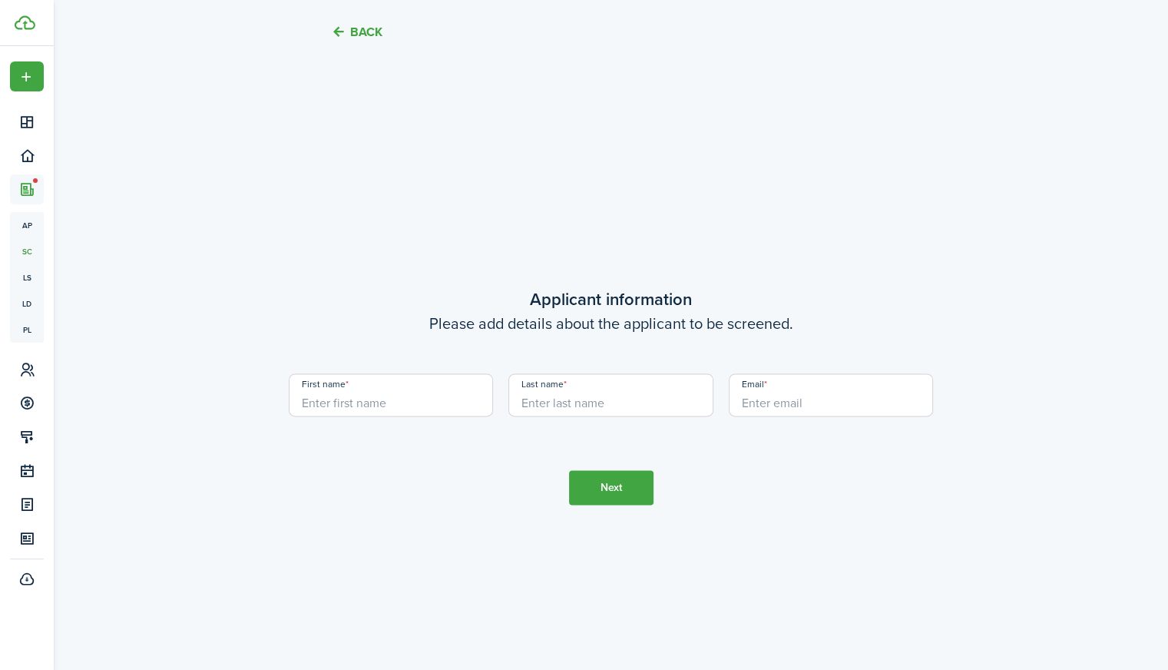
click at [383, 406] on input "First name" at bounding box center [391, 394] width 205 height 43
type input "Joy"
click at [623, 405] on input "Last name" at bounding box center [610, 394] width 205 height 43
type input "[PERSON_NAME]"
drag, startPoint x: 811, startPoint y: 408, endPoint x: 826, endPoint y: 417, distance: 17.5
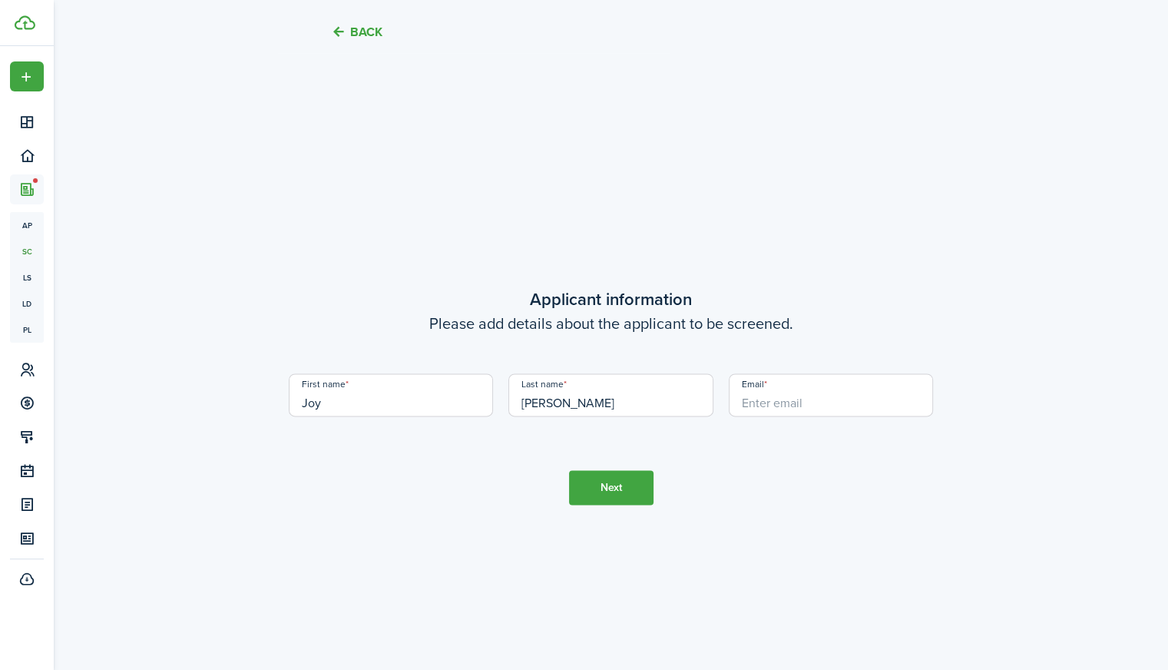
click at [826, 417] on div "Email" at bounding box center [831, 402] width 220 height 58
click at [799, 401] on input "Email" at bounding box center [831, 394] width 205 height 43
type input "[EMAIL_ADDRESS][DOMAIN_NAME]"
click at [627, 483] on button "Next" at bounding box center [611, 487] width 84 height 35
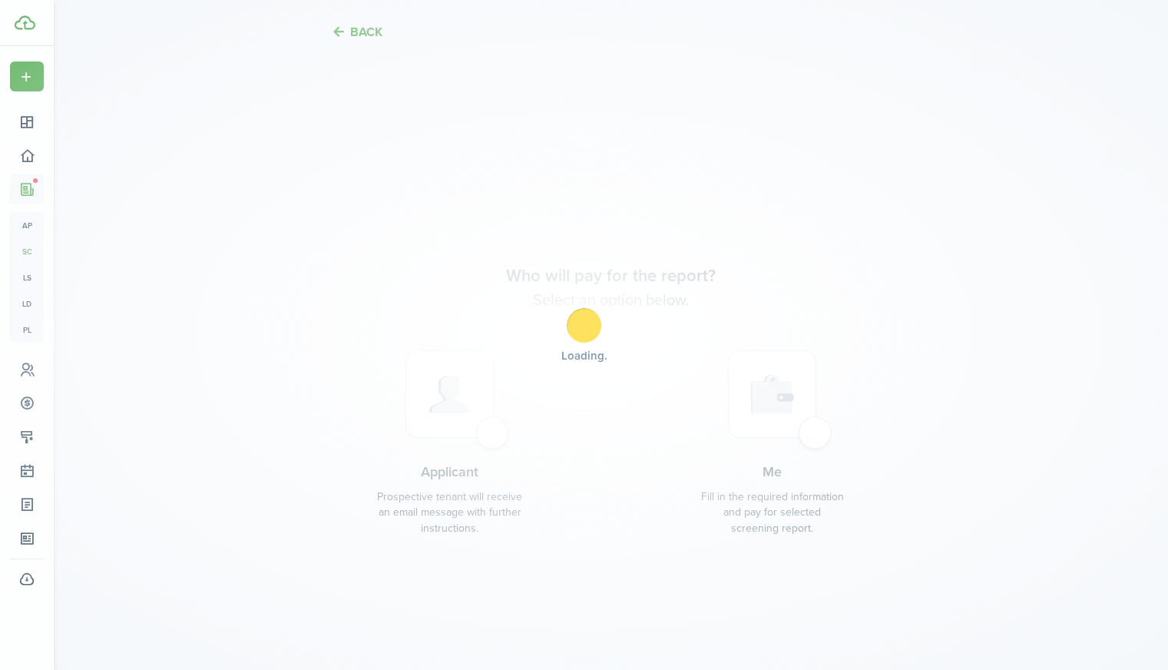
scroll to position [2560, 0]
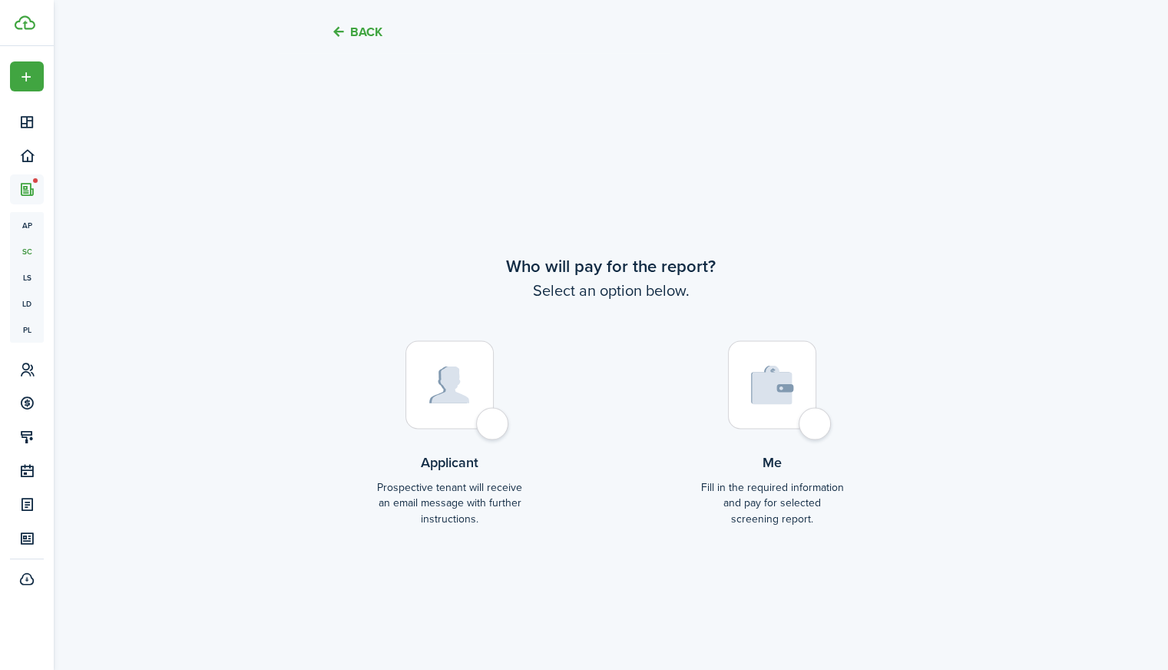
click at [448, 419] on div at bounding box center [449, 384] width 88 height 88
radio input "true"
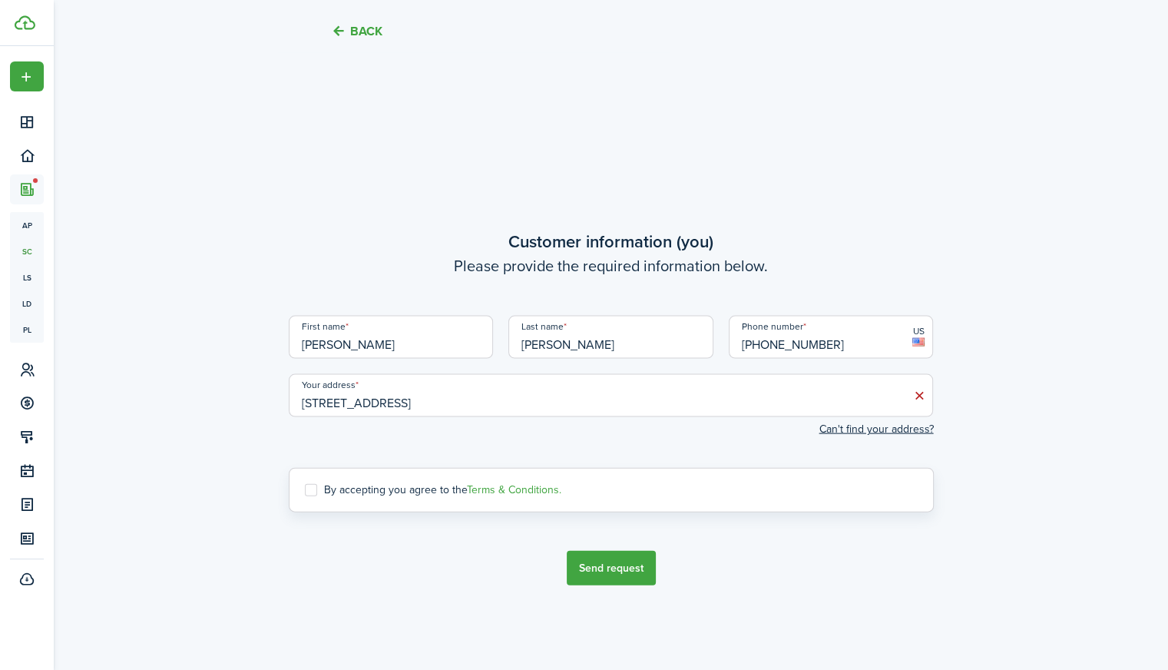
scroll to position [3230, 0]
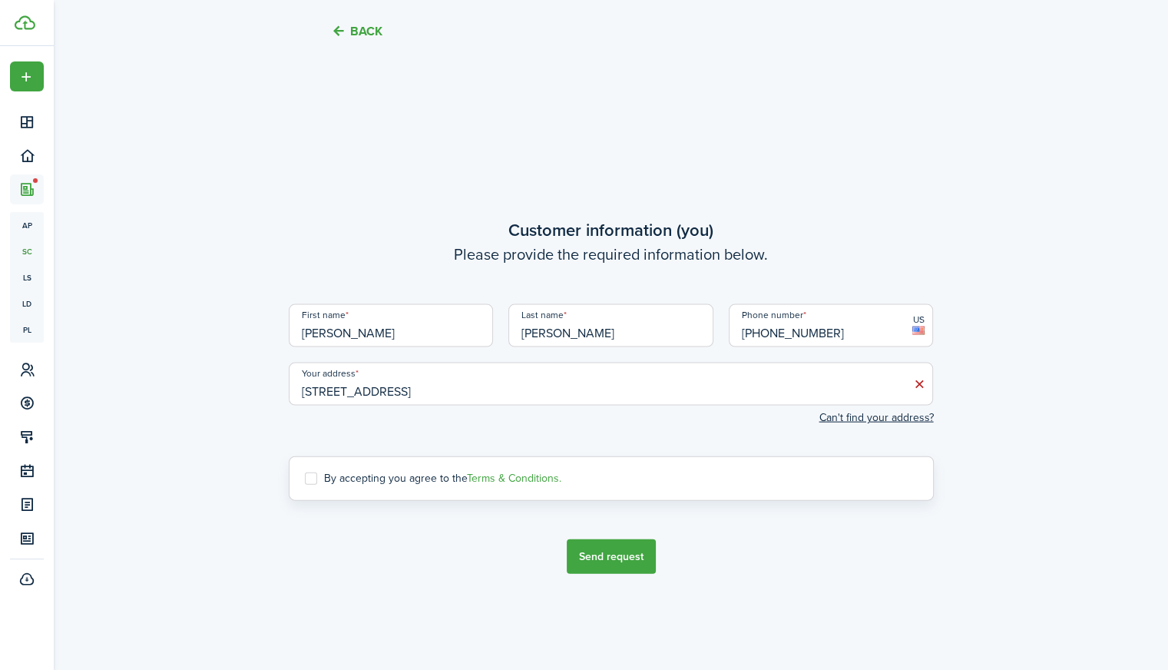
click at [310, 480] on label "By accepting you agree to the Terms & Conditions." at bounding box center [433, 478] width 256 height 12
click at [305, 479] on input "By accepting you agree to the Terms & Conditions." at bounding box center [304, 478] width 1 height 1
checkbox input "true"
click at [611, 572] on button "Send request" at bounding box center [611, 556] width 89 height 35
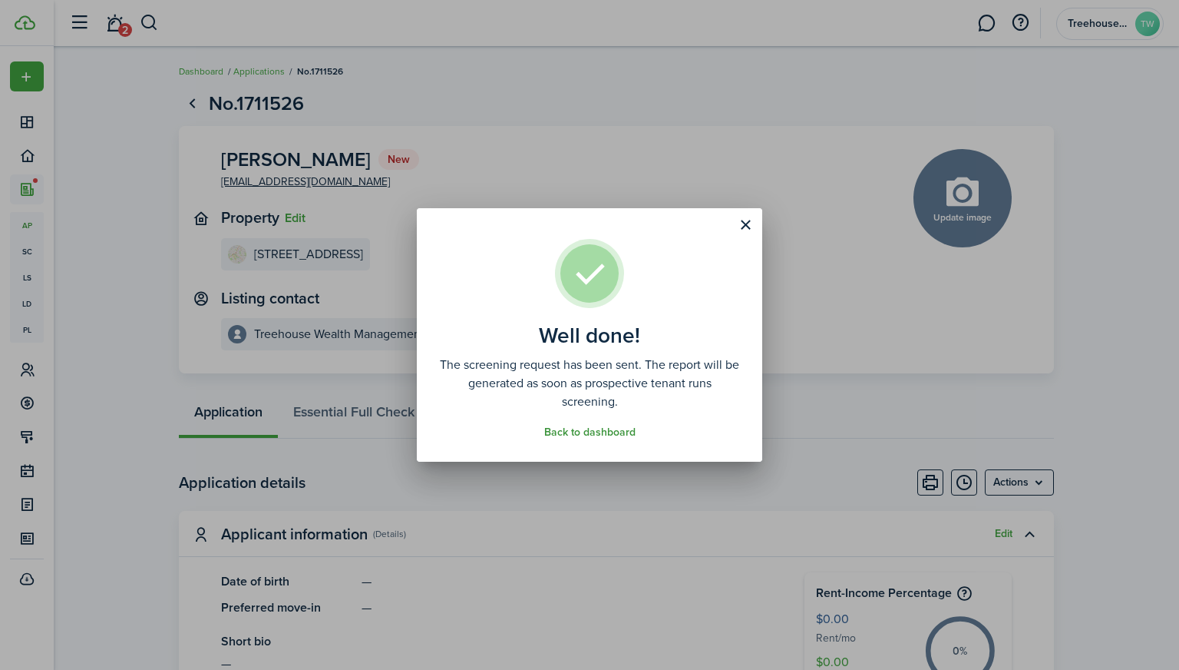
click at [588, 434] on link "Back to dashboard" at bounding box center [589, 432] width 91 height 12
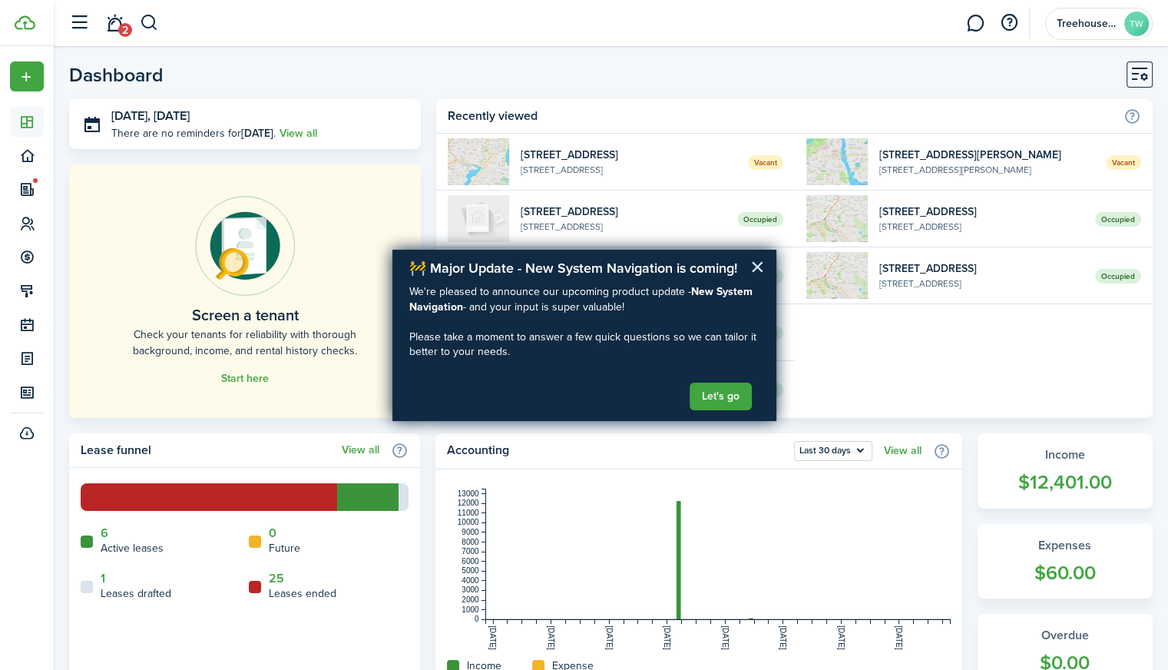
click at [756, 270] on button "×" at bounding box center [757, 266] width 15 height 25
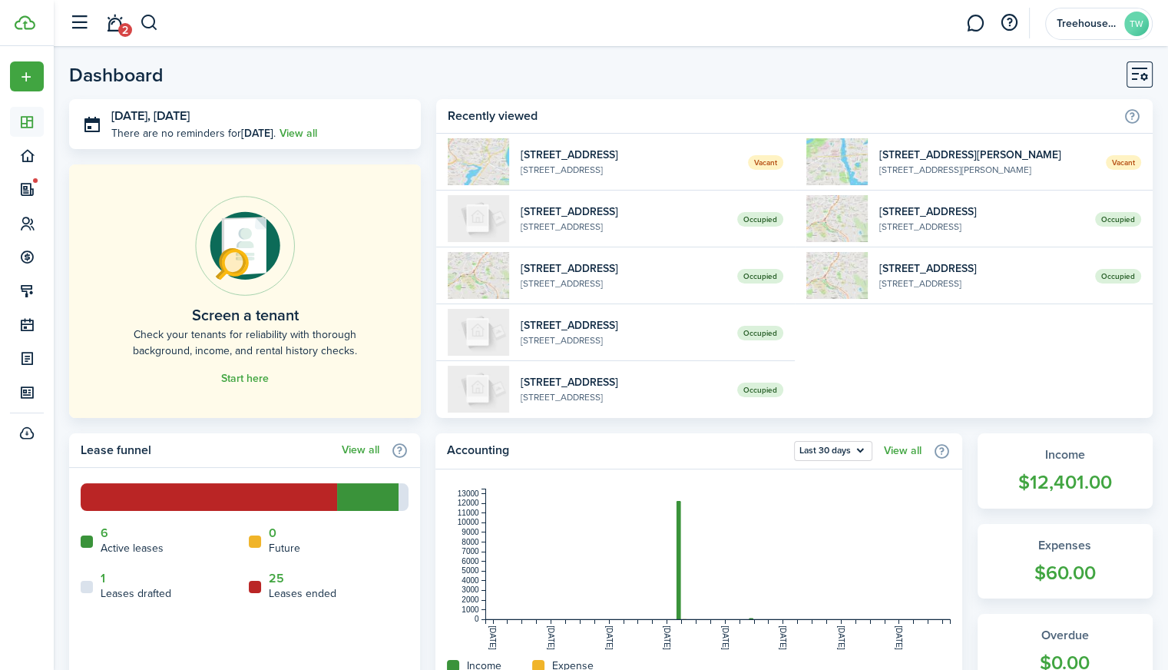
click at [134, 35] on header-control-items "2" at bounding box center [110, 23] width 98 height 39
click at [116, 27] on link "2" at bounding box center [114, 23] width 29 height 39
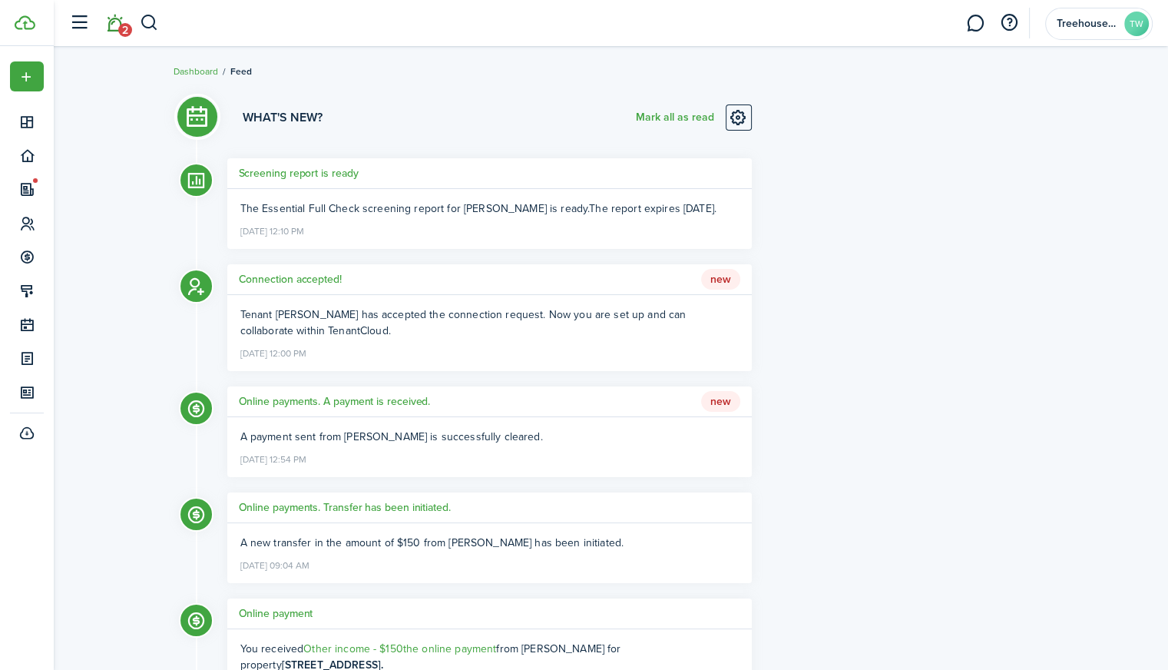
click at [116, 27] on li "2" at bounding box center [114, 23] width 35 height 39
click at [643, 114] on button "Mark all as read" at bounding box center [675, 117] width 78 height 26
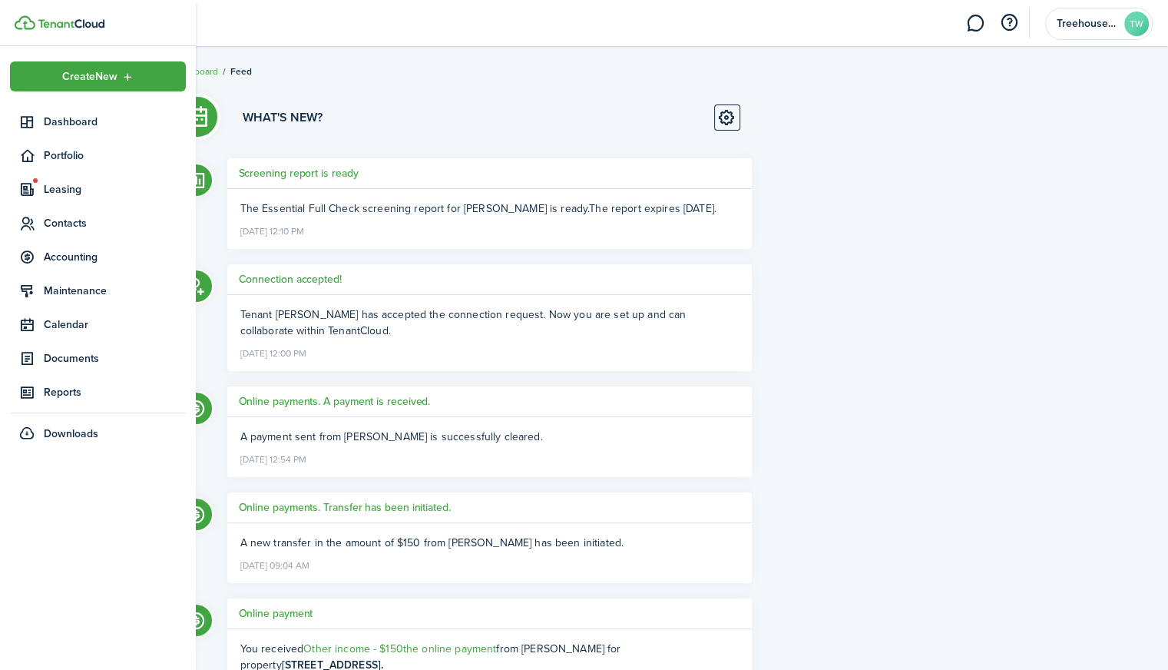
click at [15, 17] on img at bounding box center [25, 22] width 21 height 15
